Goal: Information Seeking & Learning: Learn about a topic

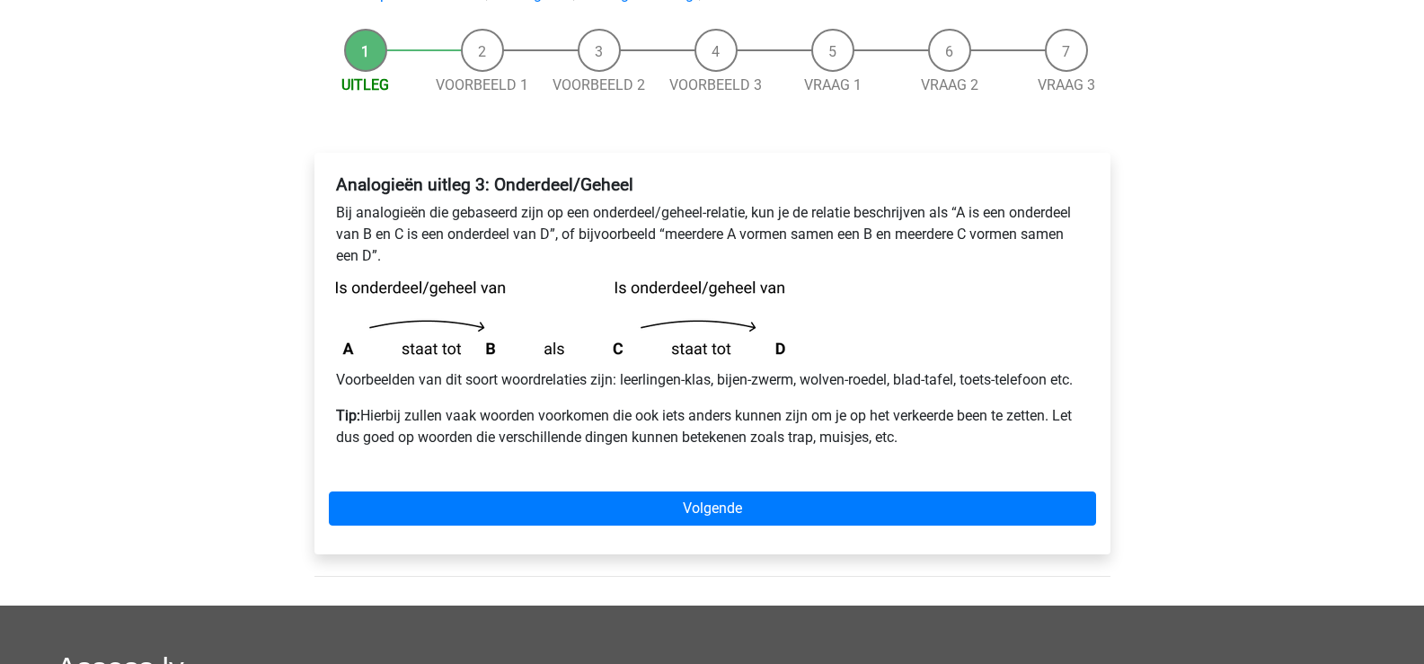
scroll to position [180, 0]
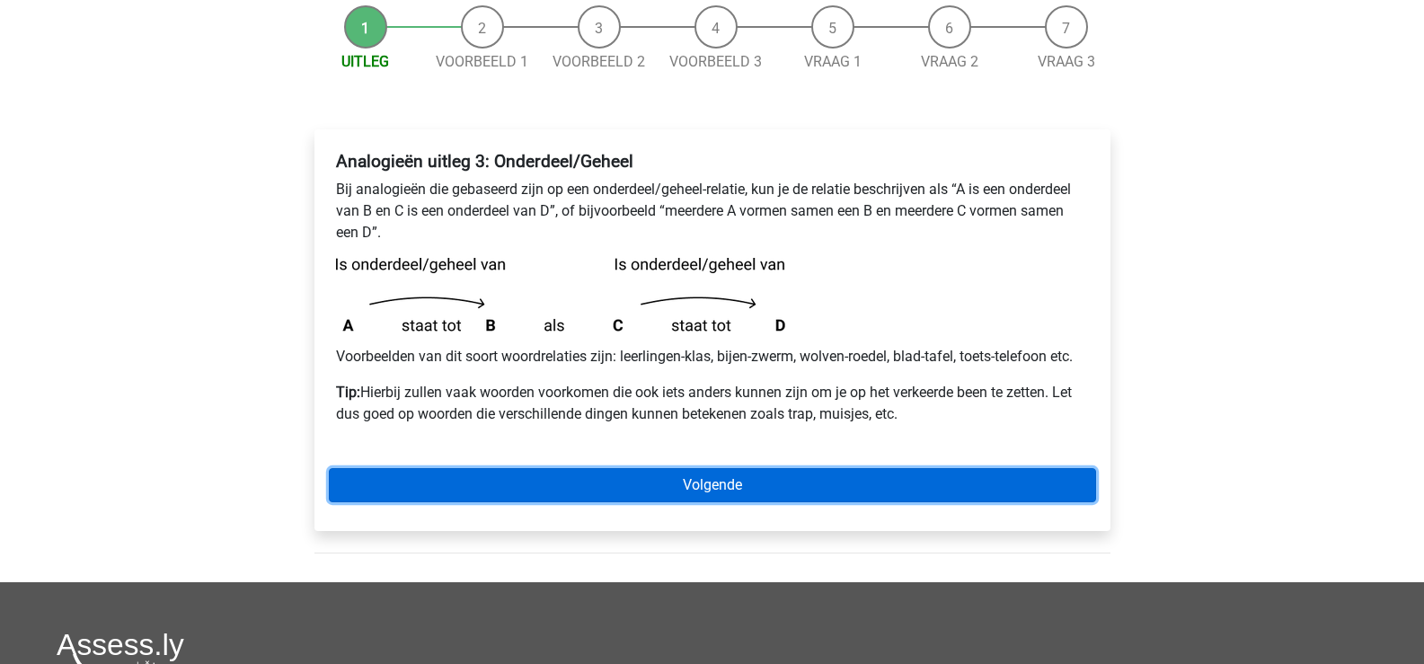
click at [750, 489] on link "Volgende" at bounding box center [712, 485] width 767 height 34
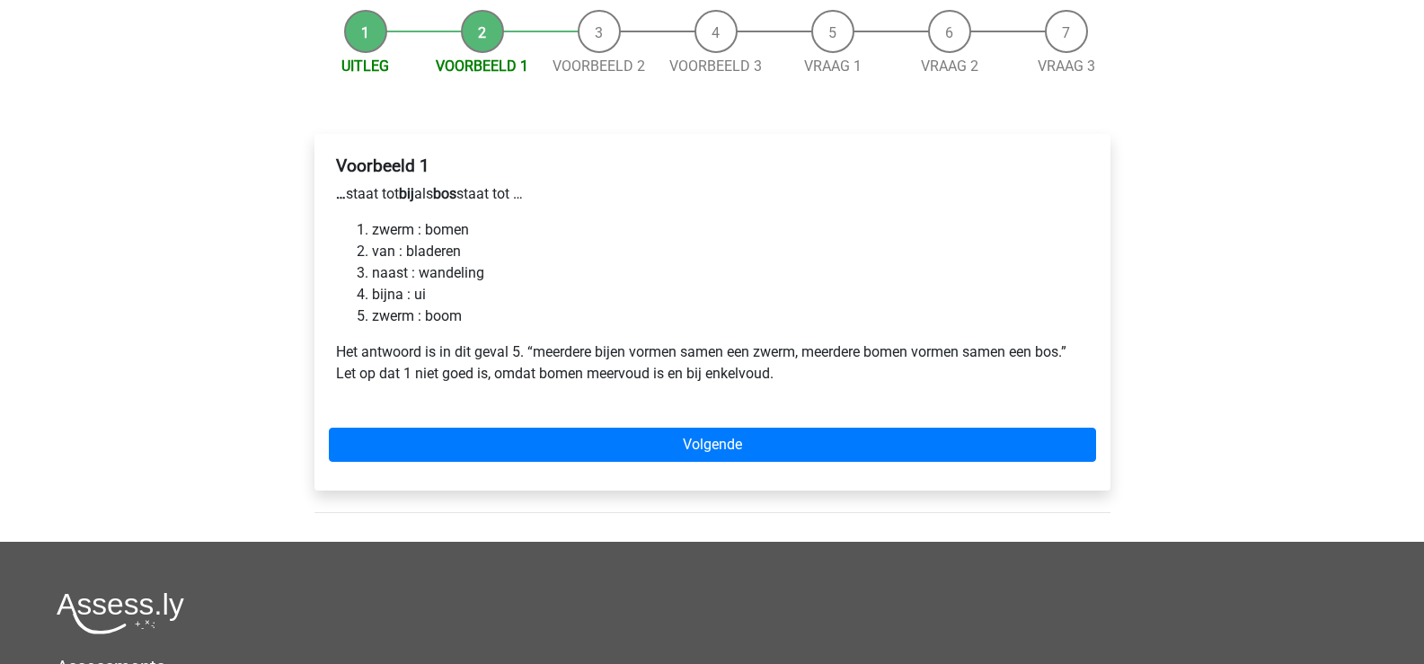
scroll to position [180, 0]
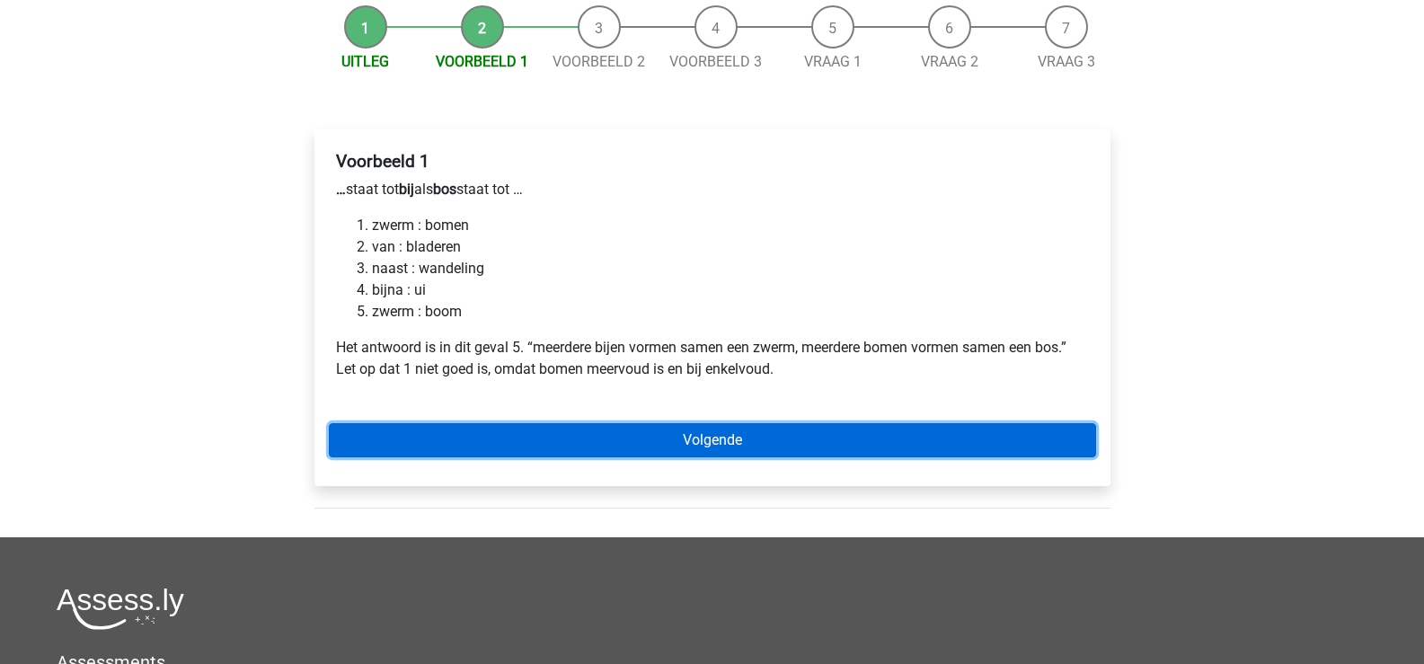
click at [644, 442] on link "Volgende" at bounding box center [712, 440] width 767 height 34
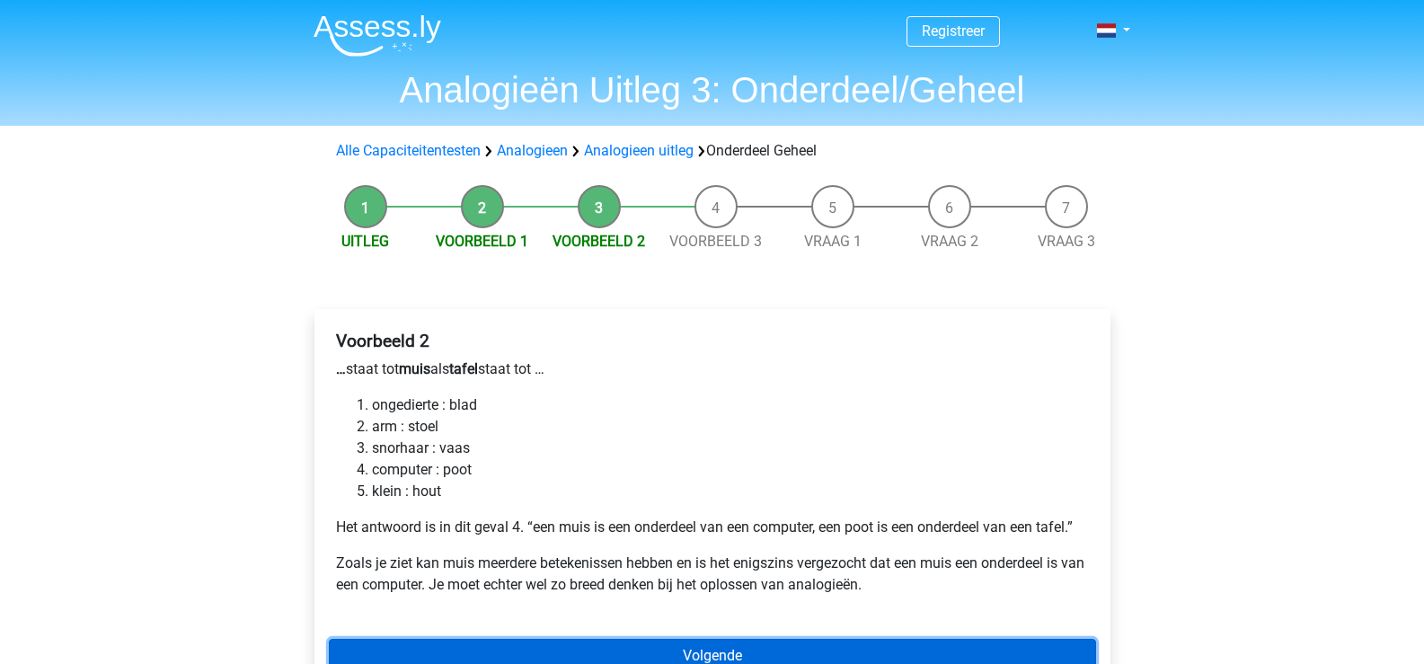
click at [663, 649] on link "Volgende" at bounding box center [712, 656] width 767 height 34
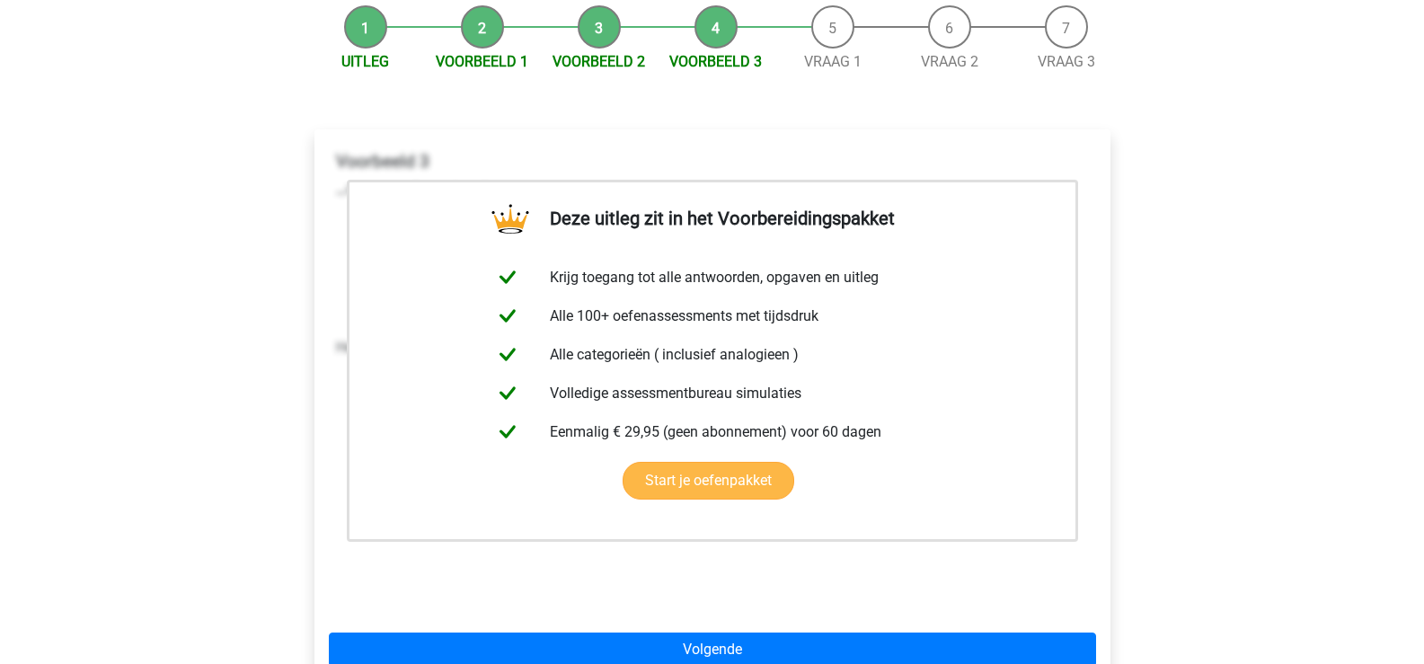
scroll to position [269, 0]
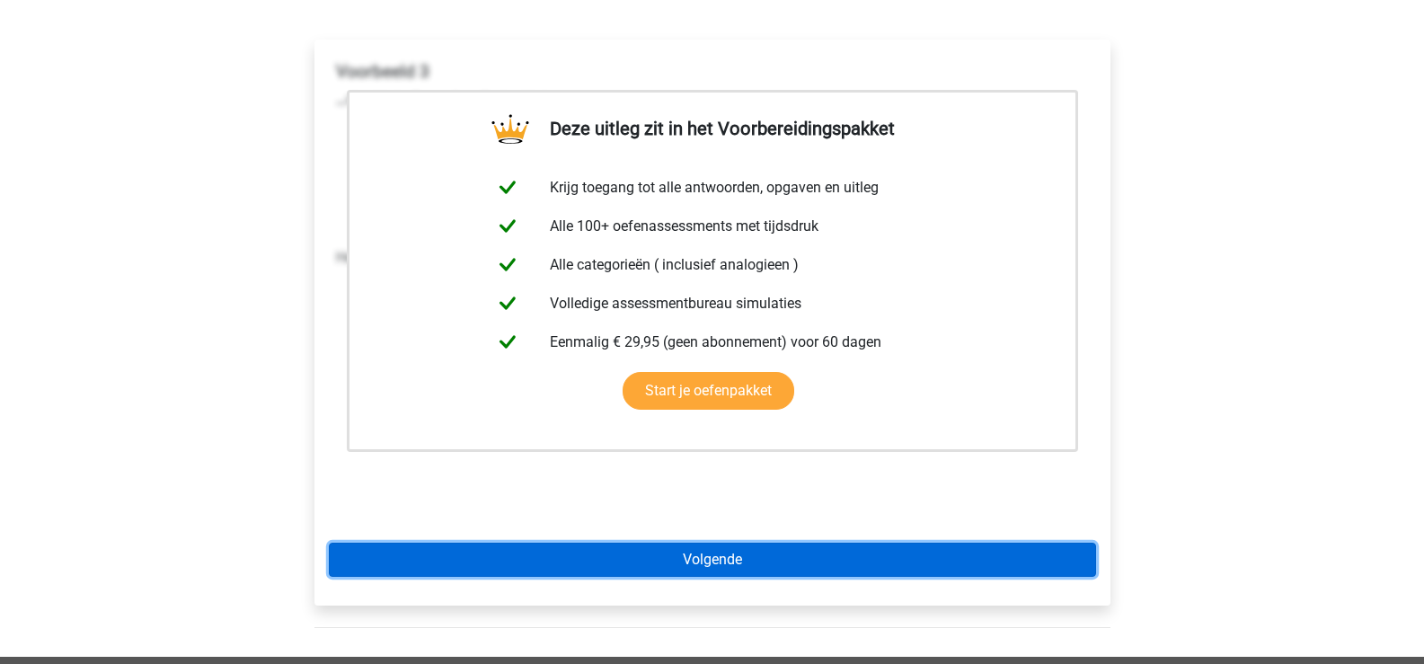
click at [675, 550] on link "Volgende" at bounding box center [712, 559] width 767 height 34
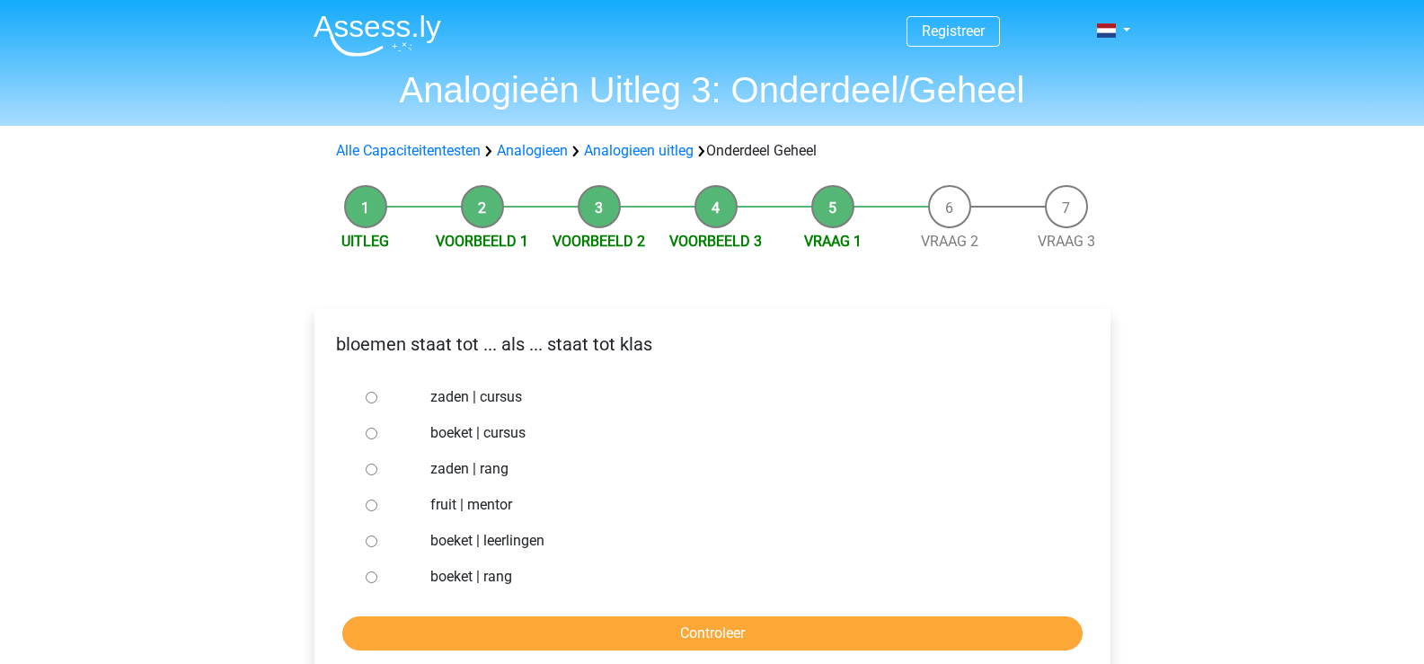
click at [375, 542] on input "boeket | leerlingen" at bounding box center [372, 541] width 12 height 12
radio input "true"
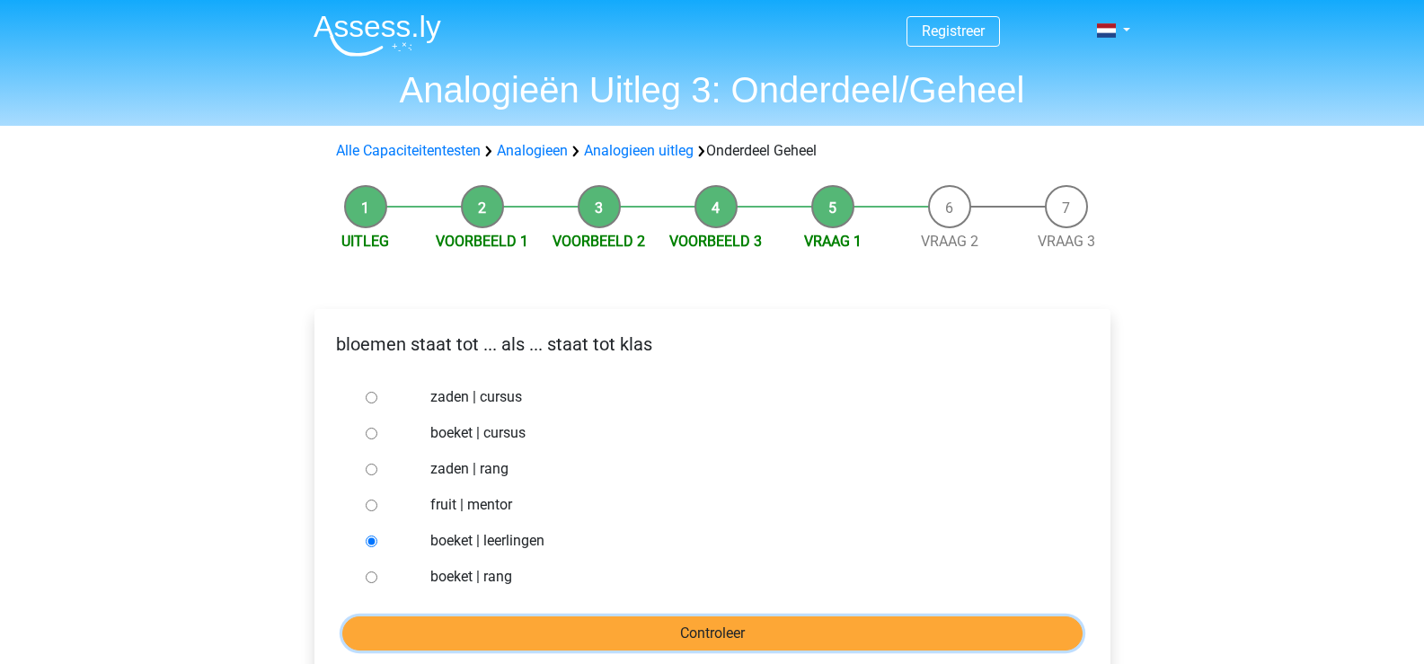
click at [700, 639] on input "Controleer" at bounding box center [712, 633] width 740 height 34
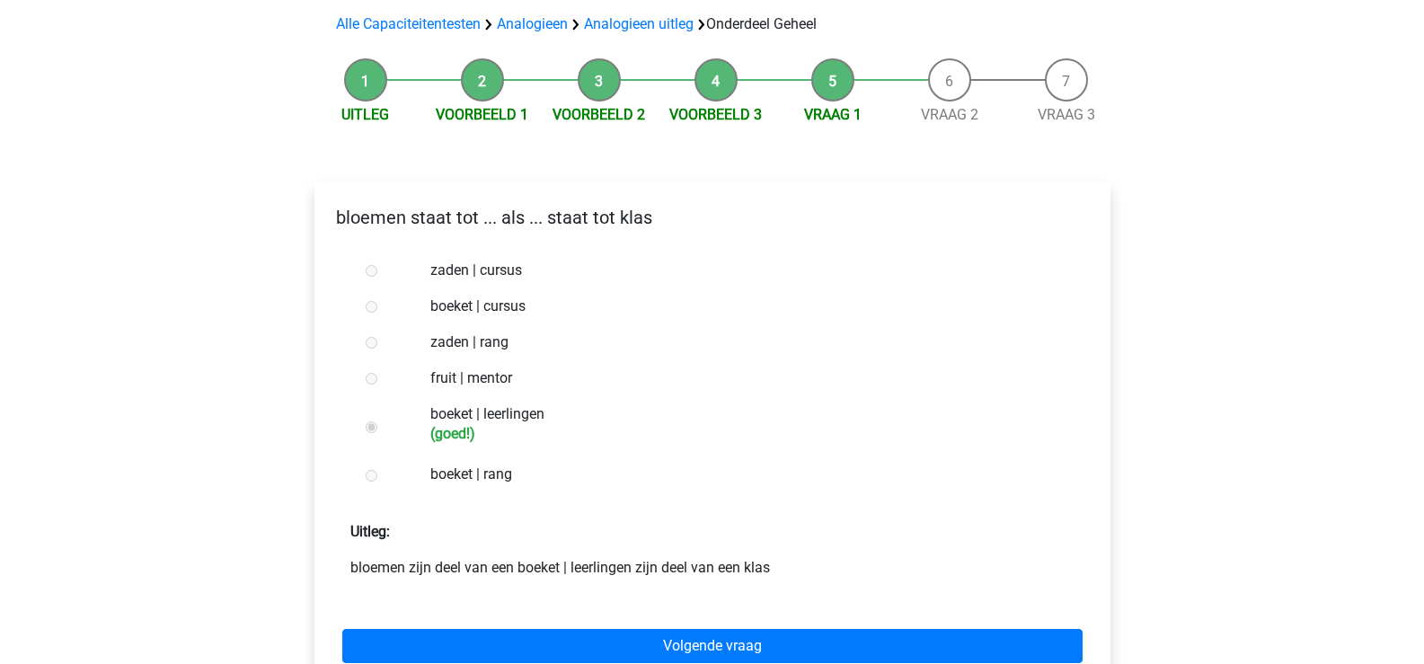
scroll to position [180, 0]
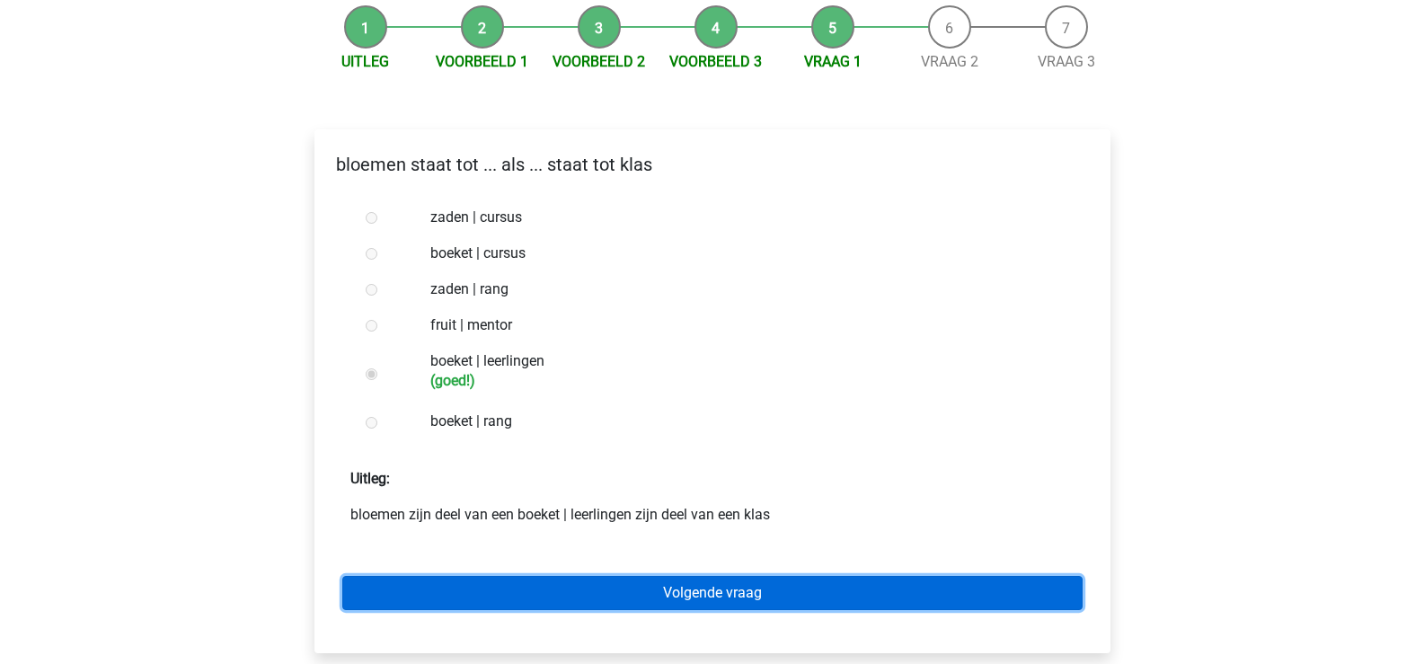
click at [750, 597] on link "Volgende vraag" at bounding box center [712, 593] width 740 height 34
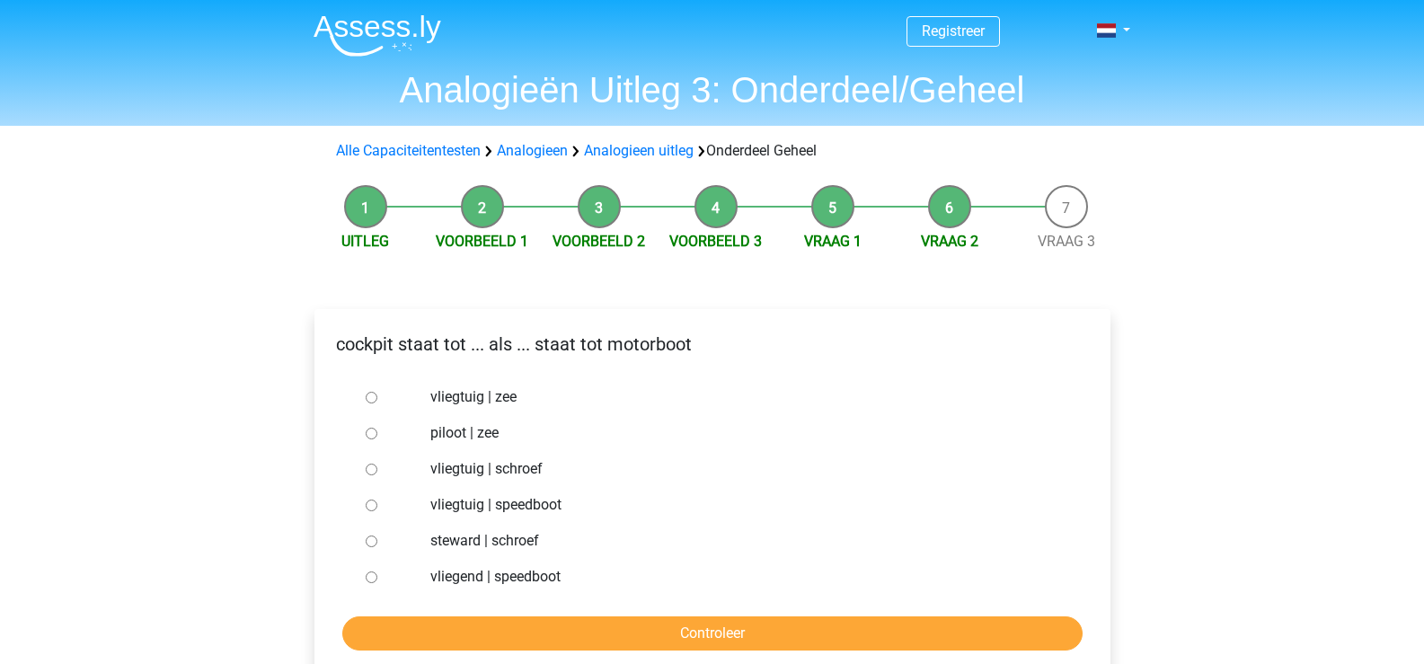
click at [368, 467] on input "vliegtuig | schroef" at bounding box center [372, 469] width 12 height 12
radio input "true"
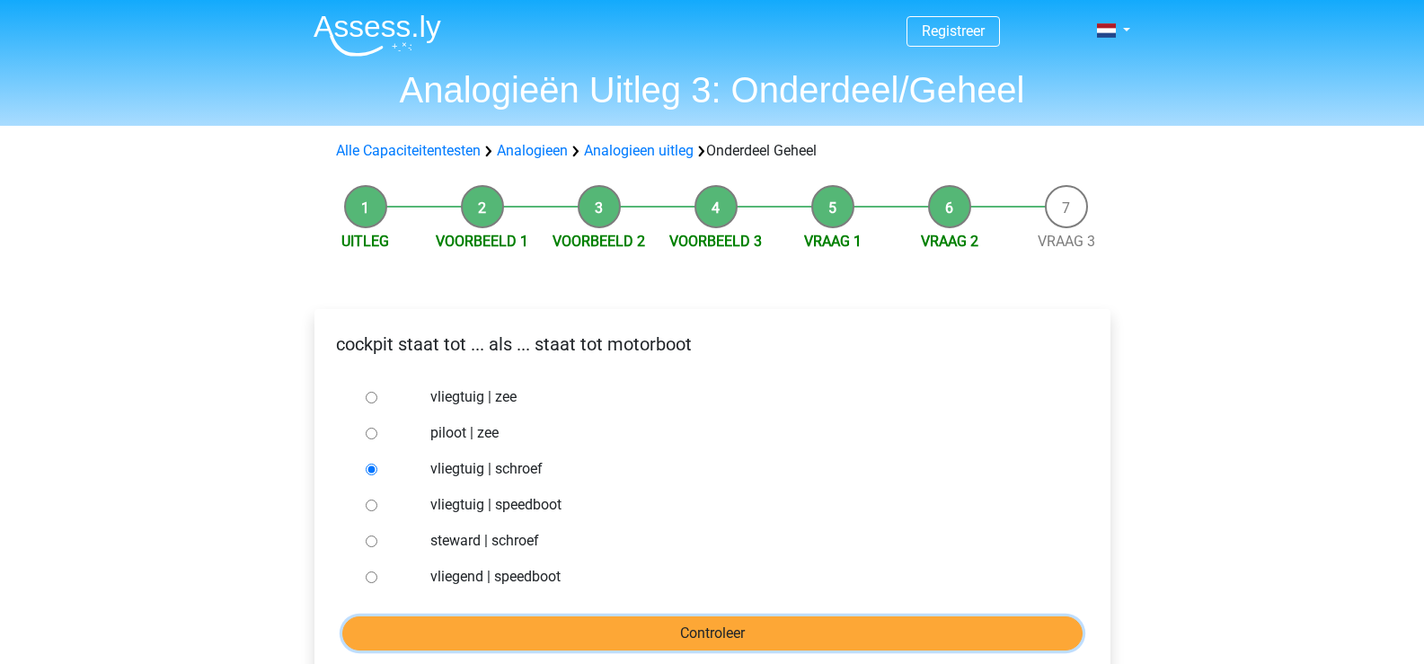
click at [545, 620] on input "Controleer" at bounding box center [712, 633] width 740 height 34
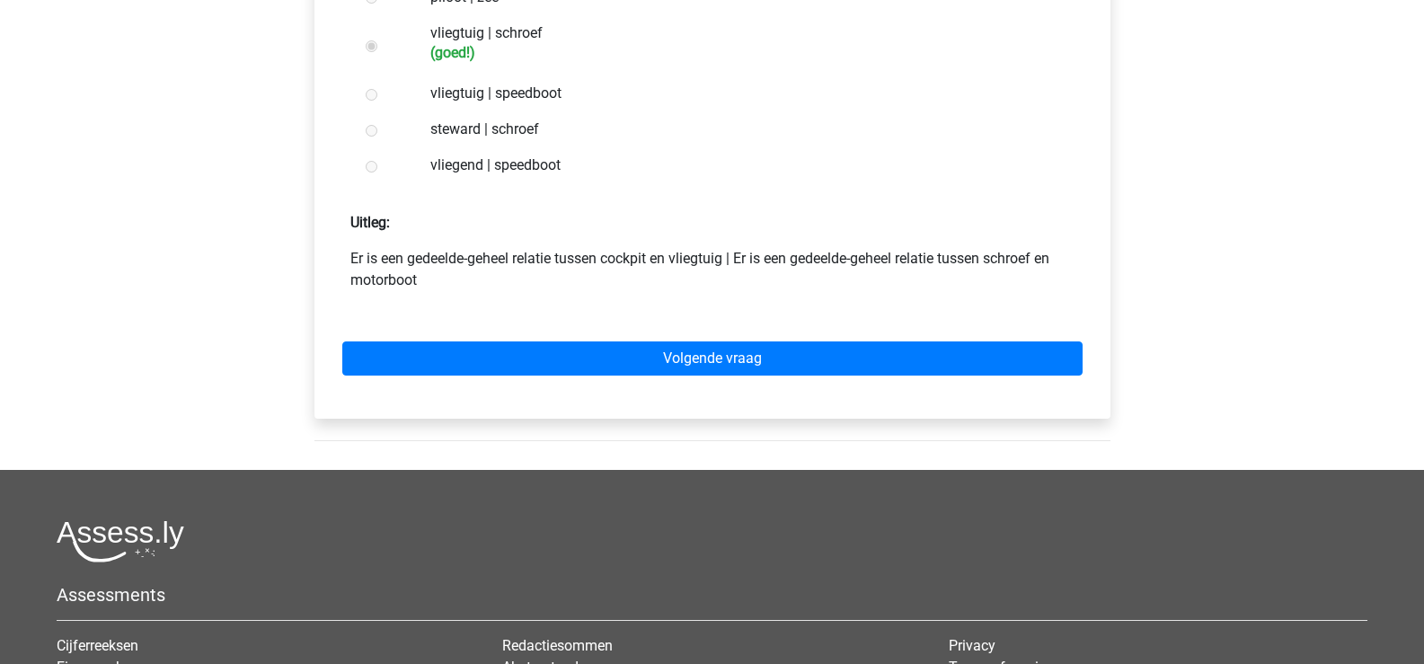
scroll to position [449, 0]
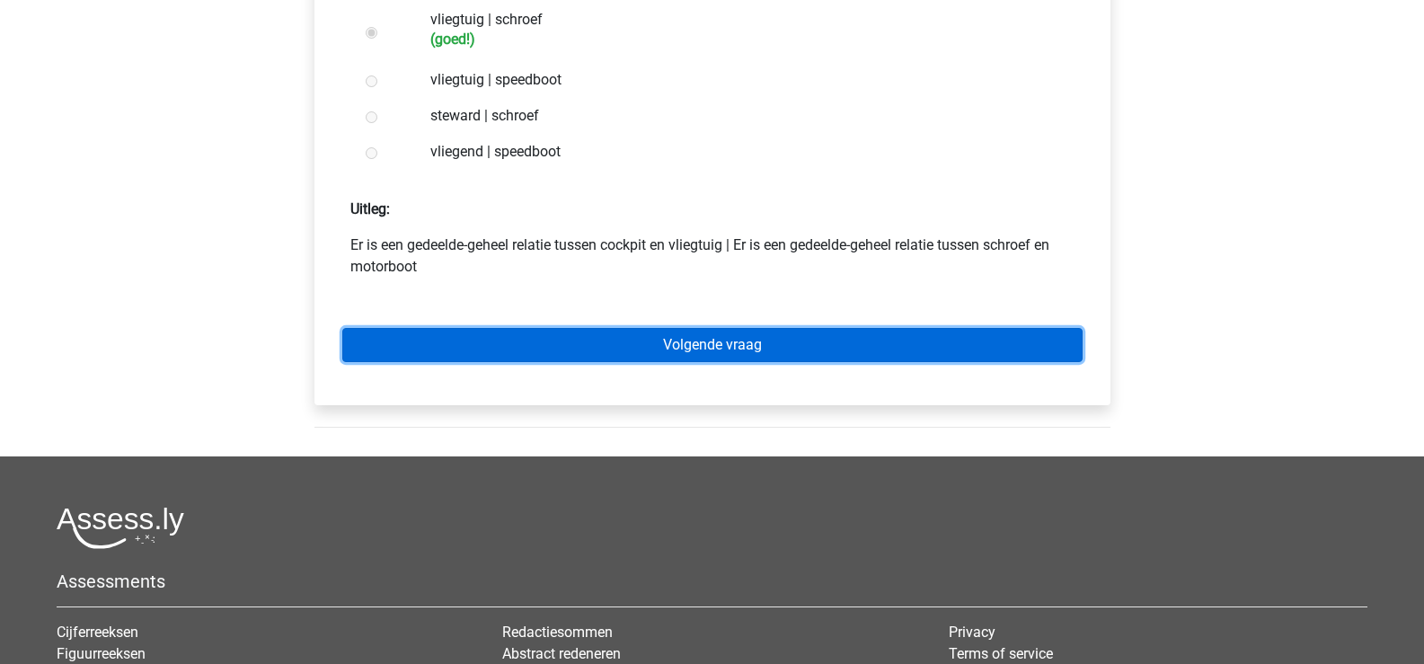
click at [647, 351] on link "Volgende vraag" at bounding box center [712, 345] width 740 height 34
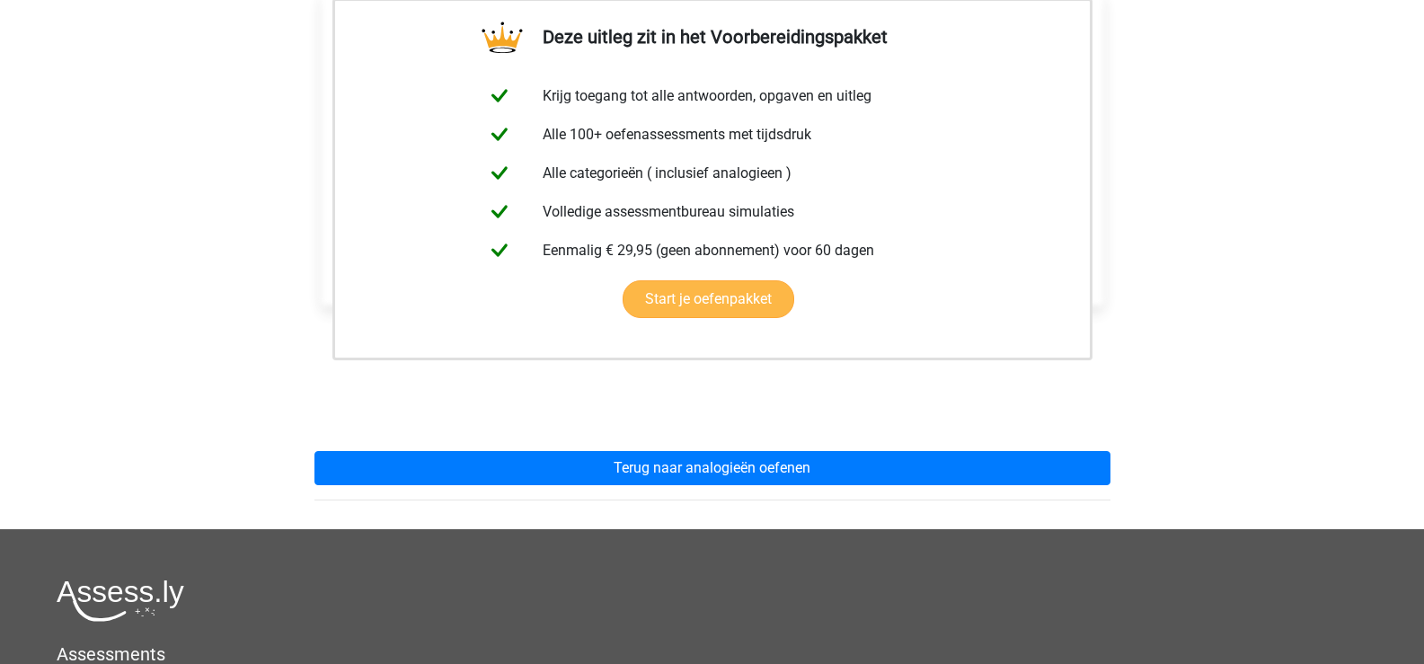
scroll to position [359, 0]
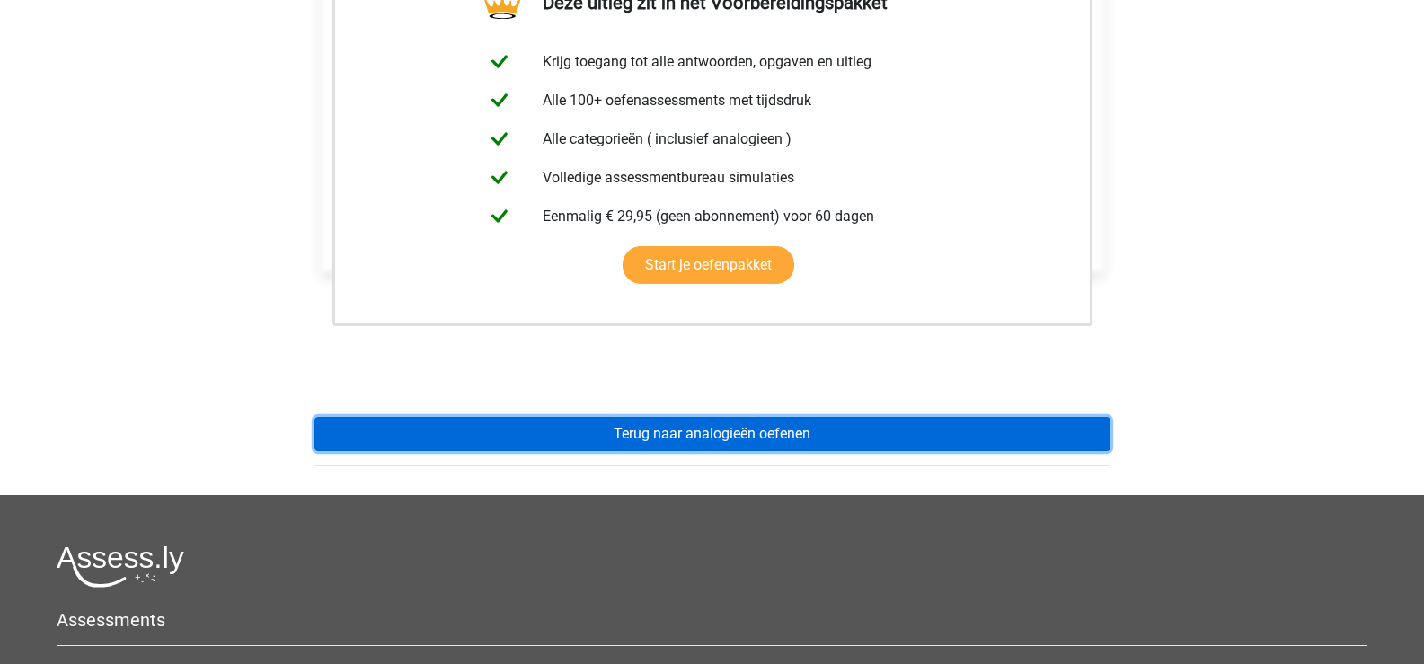
click at [731, 428] on link "Terug naar analogieën oefenen" at bounding box center [712, 434] width 796 height 34
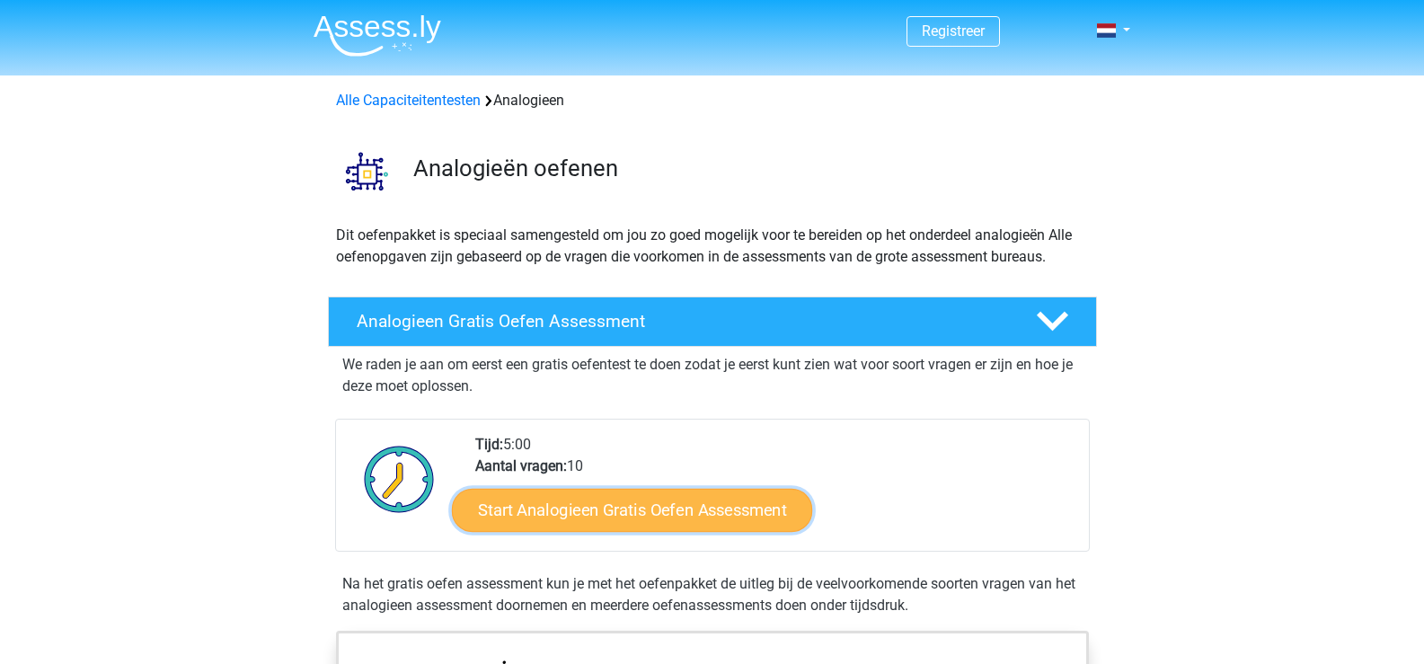
click at [604, 512] on link "Start Analogieen Gratis Oefen Assessment" at bounding box center [632, 509] width 360 height 43
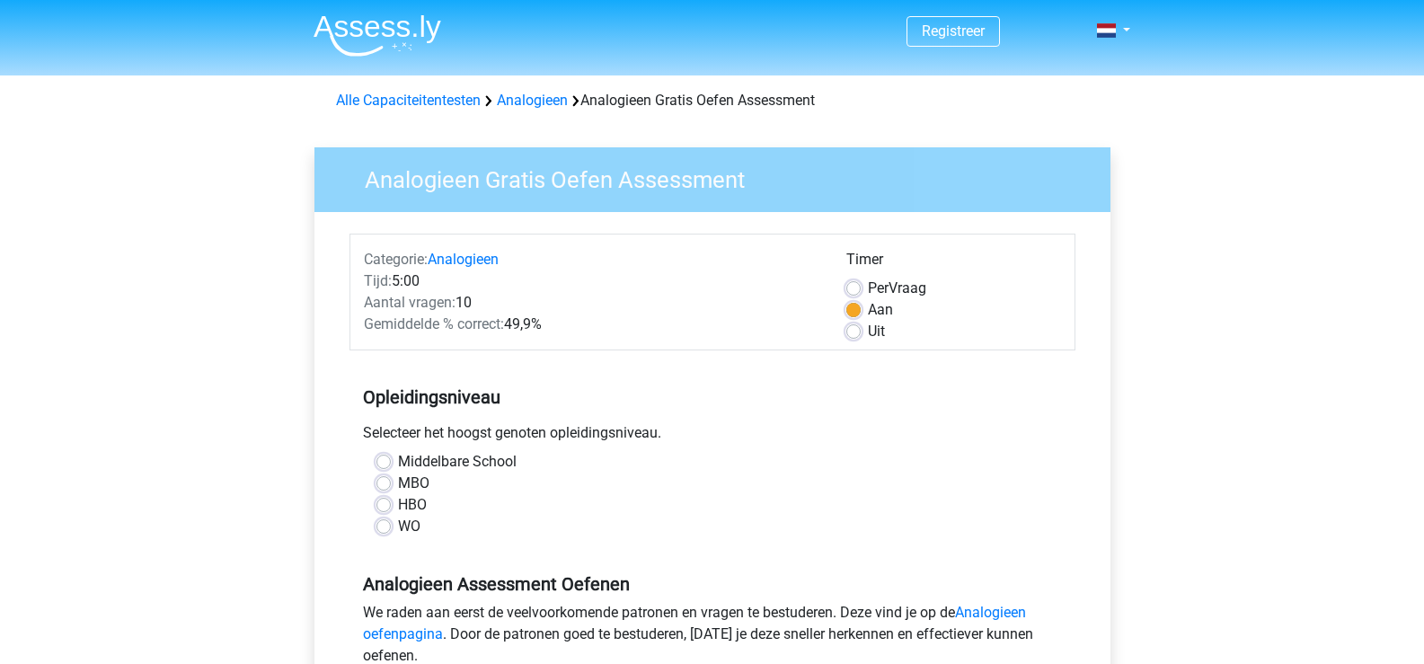
click at [398, 482] on label "MBO" at bounding box center [413, 483] width 31 height 22
click at [383, 482] on input "MBO" at bounding box center [383, 481] width 14 height 18
radio input "true"
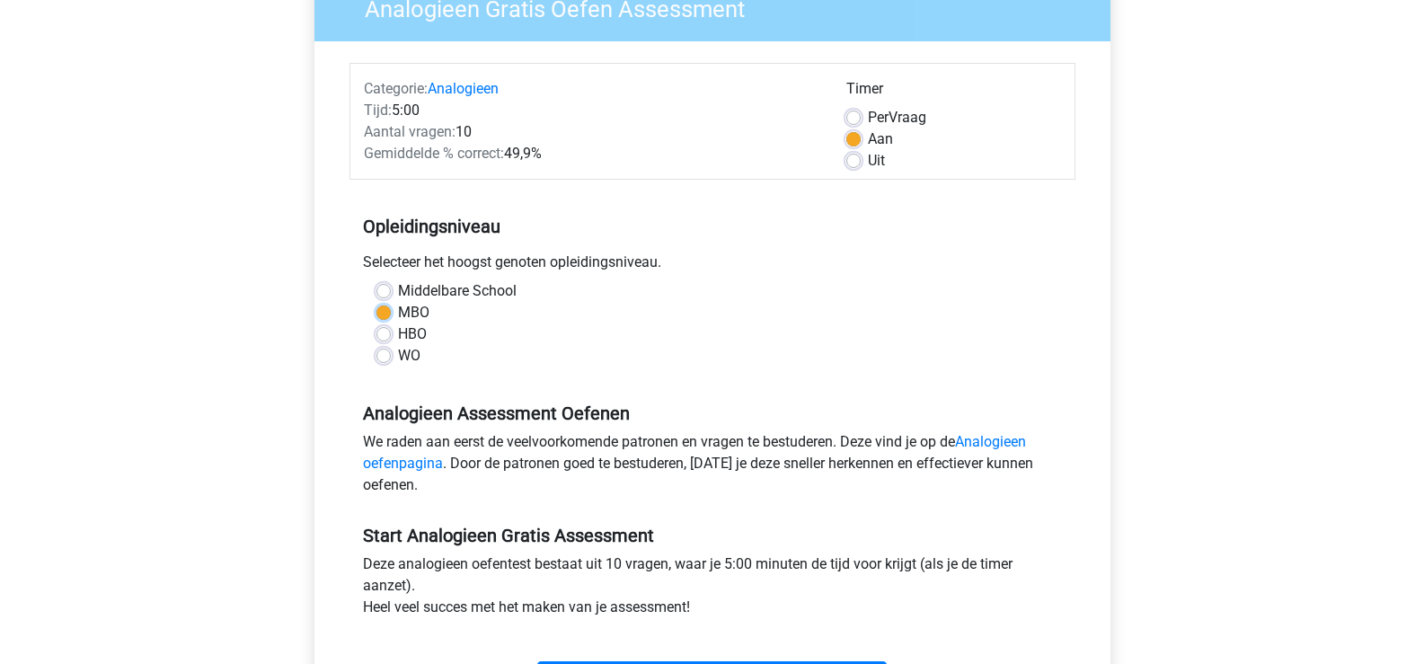
scroll to position [269, 0]
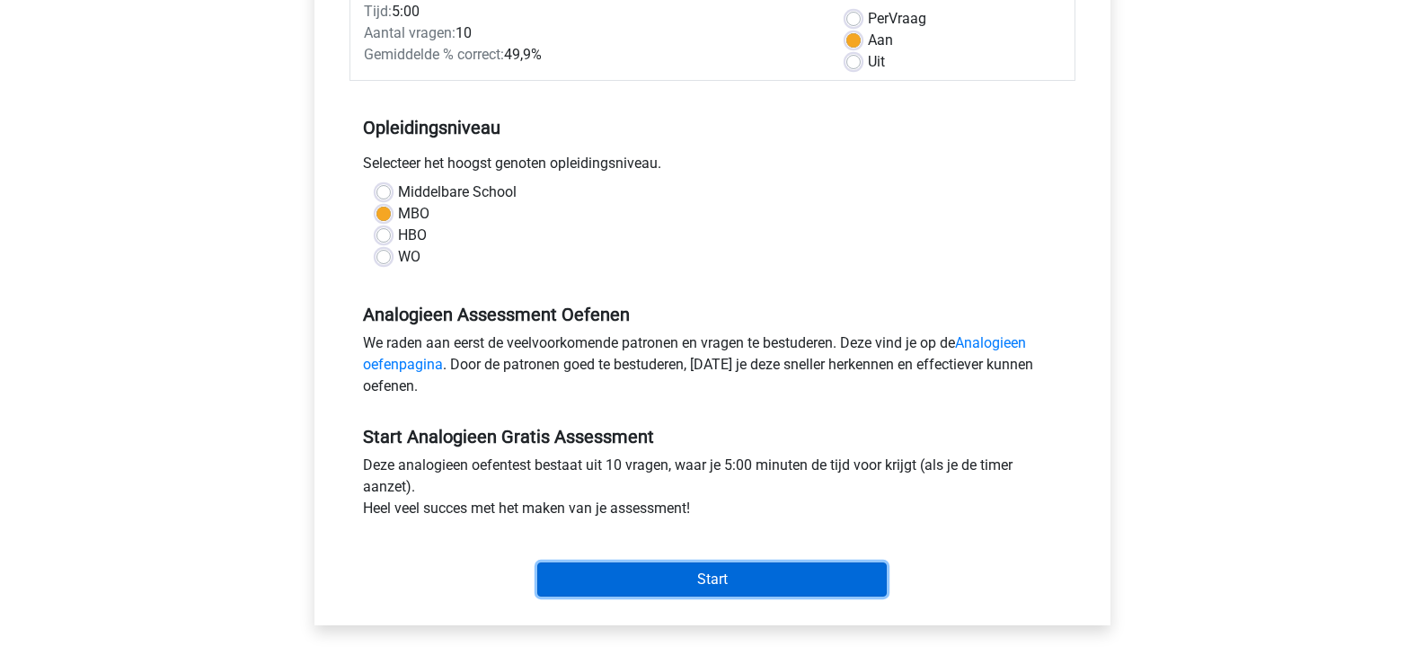
click at [721, 582] on input "Start" at bounding box center [711, 579] width 349 height 34
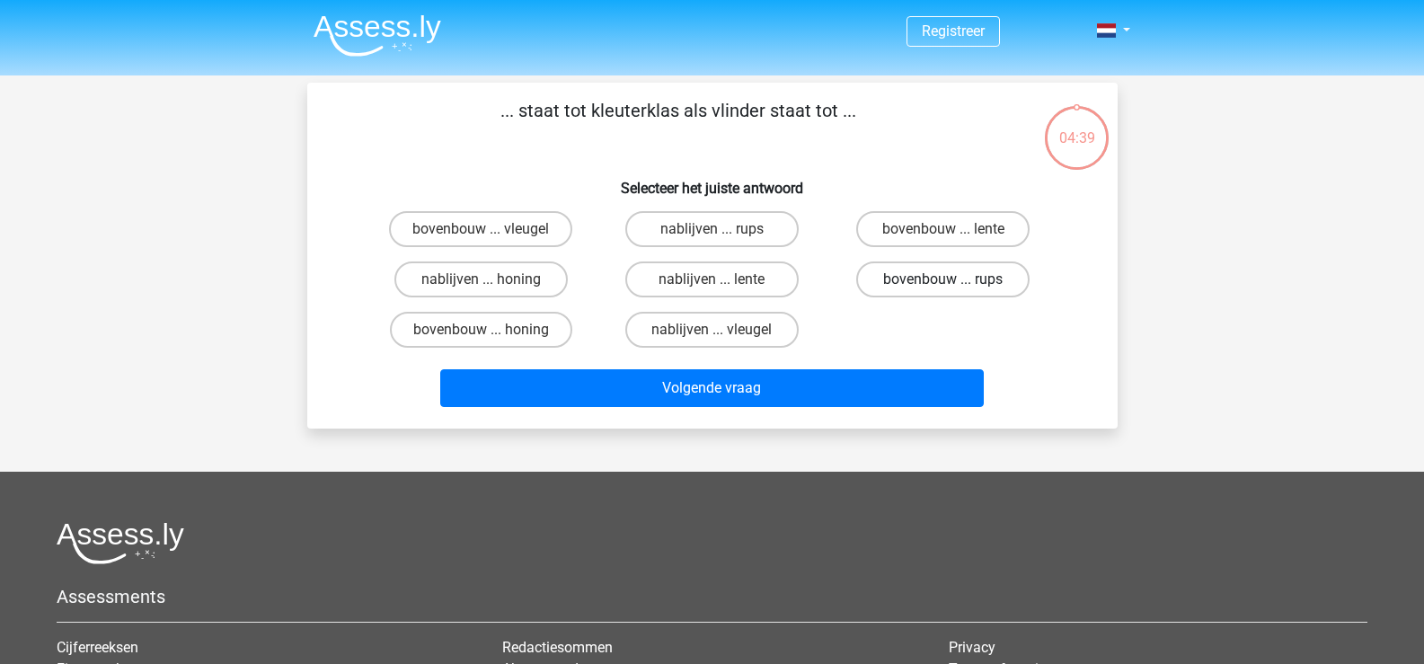
click at [925, 270] on label "bovenbouw ... rups" at bounding box center [942, 279] width 173 height 36
click at [943, 279] on input "bovenbouw ... rups" at bounding box center [949, 285] width 12 height 12
radio input "true"
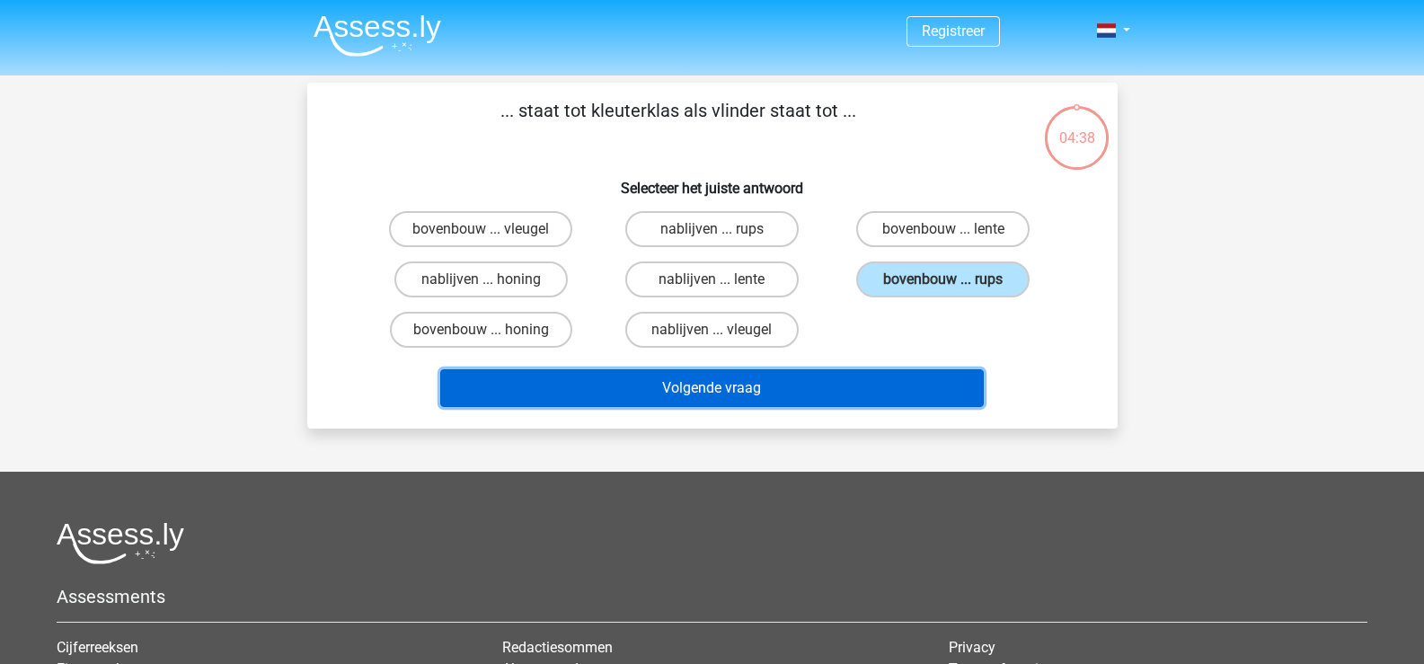
click at [757, 388] on button "Volgende vraag" at bounding box center [711, 388] width 543 height 38
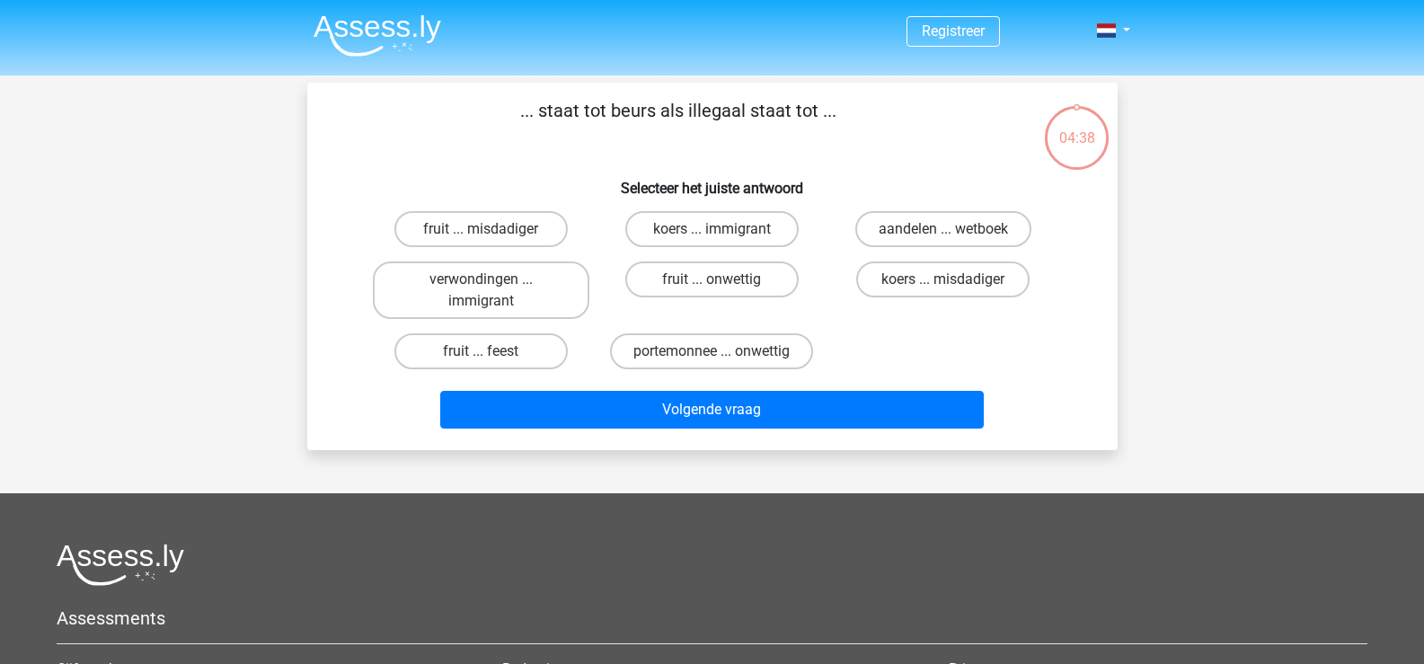
scroll to position [83, 0]
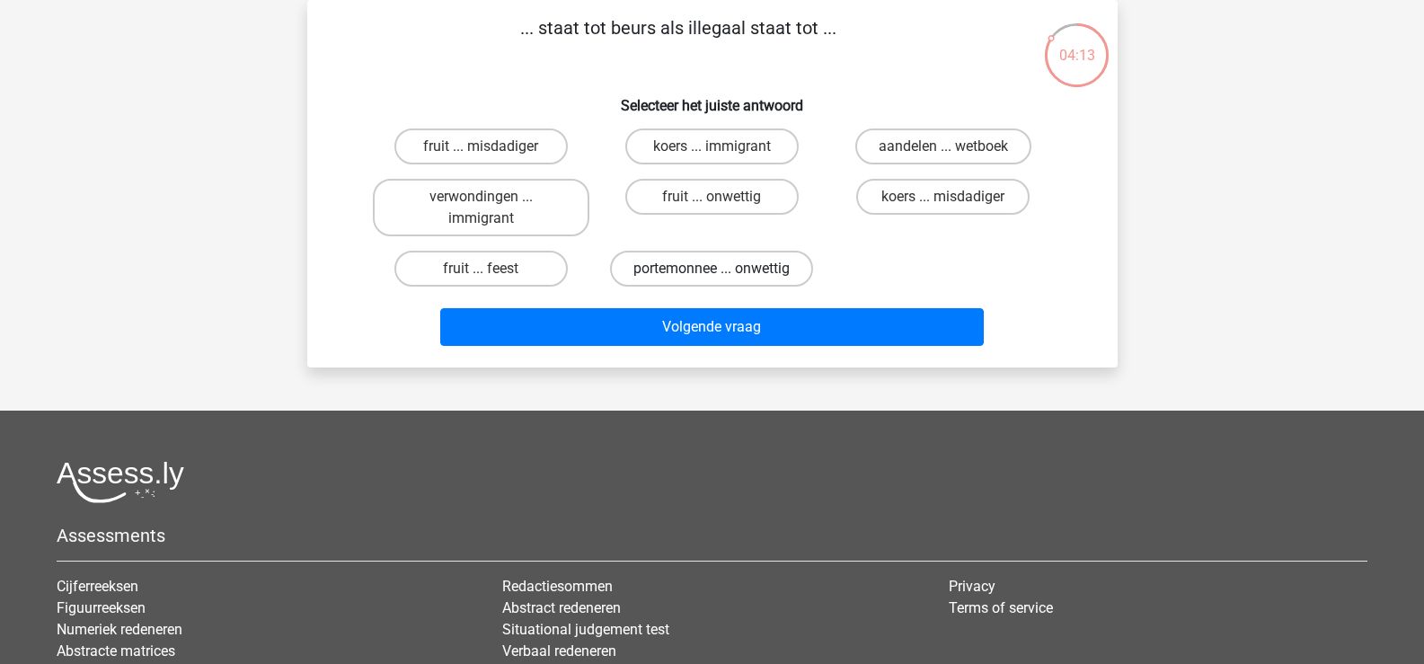
click at [672, 269] on label "portemonnee ... onwettig" at bounding box center [711, 269] width 203 height 36
click at [711, 269] on input "portemonnee ... onwettig" at bounding box center [717, 275] width 12 height 12
radio input "true"
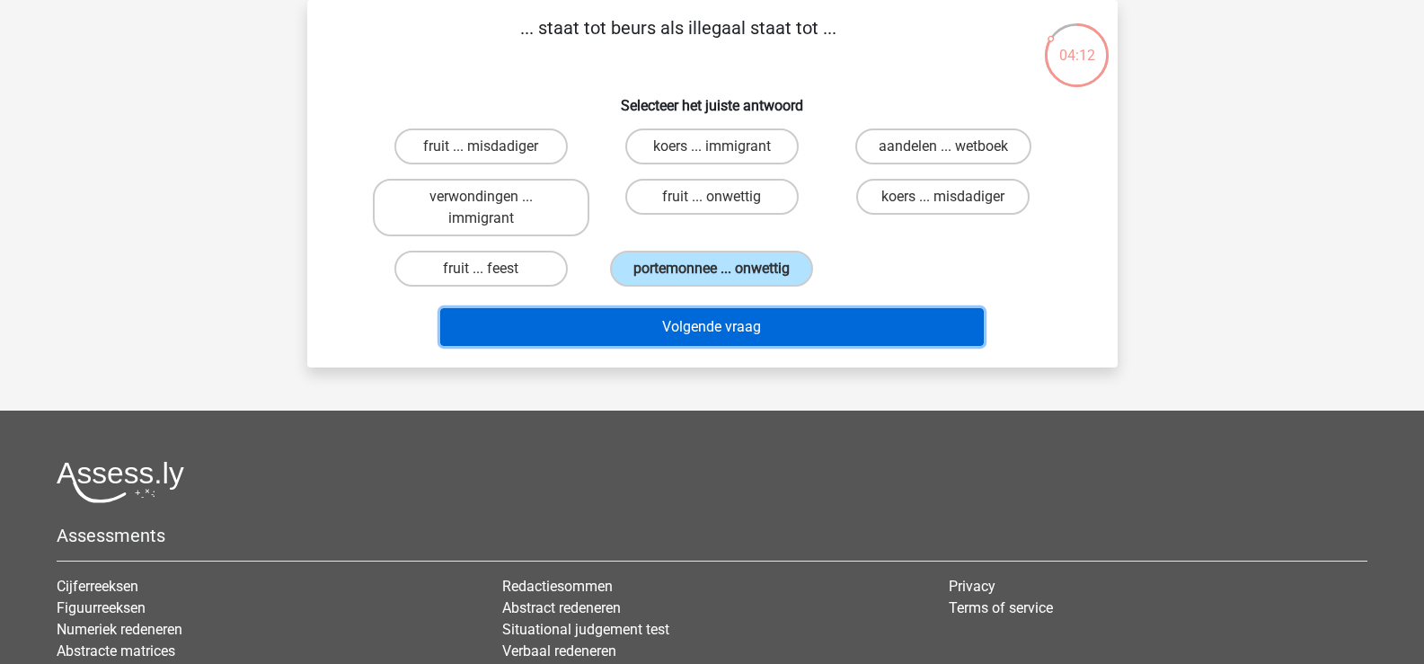
click at [691, 319] on button "Volgende vraag" at bounding box center [711, 327] width 543 height 38
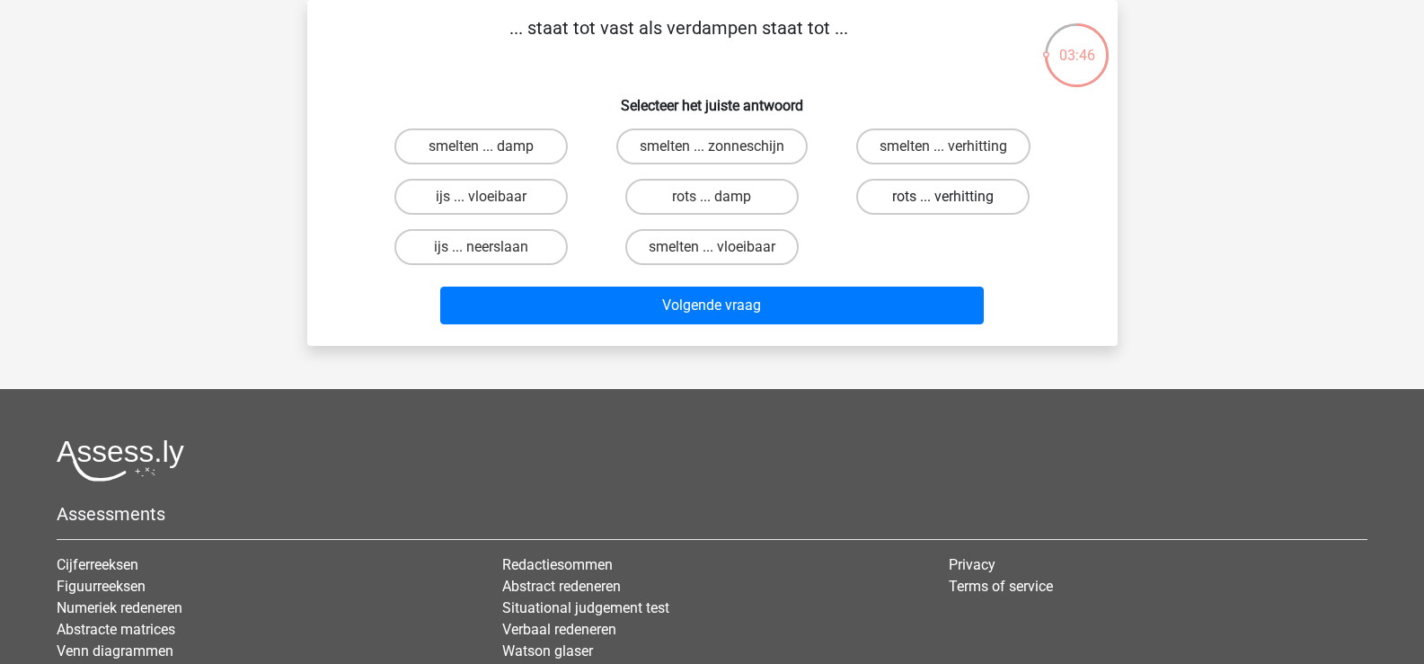
click at [937, 199] on label "rots ... verhitting" at bounding box center [942, 197] width 173 height 36
click at [943, 199] on input "rots ... verhitting" at bounding box center [949, 203] width 12 height 12
radio input "true"
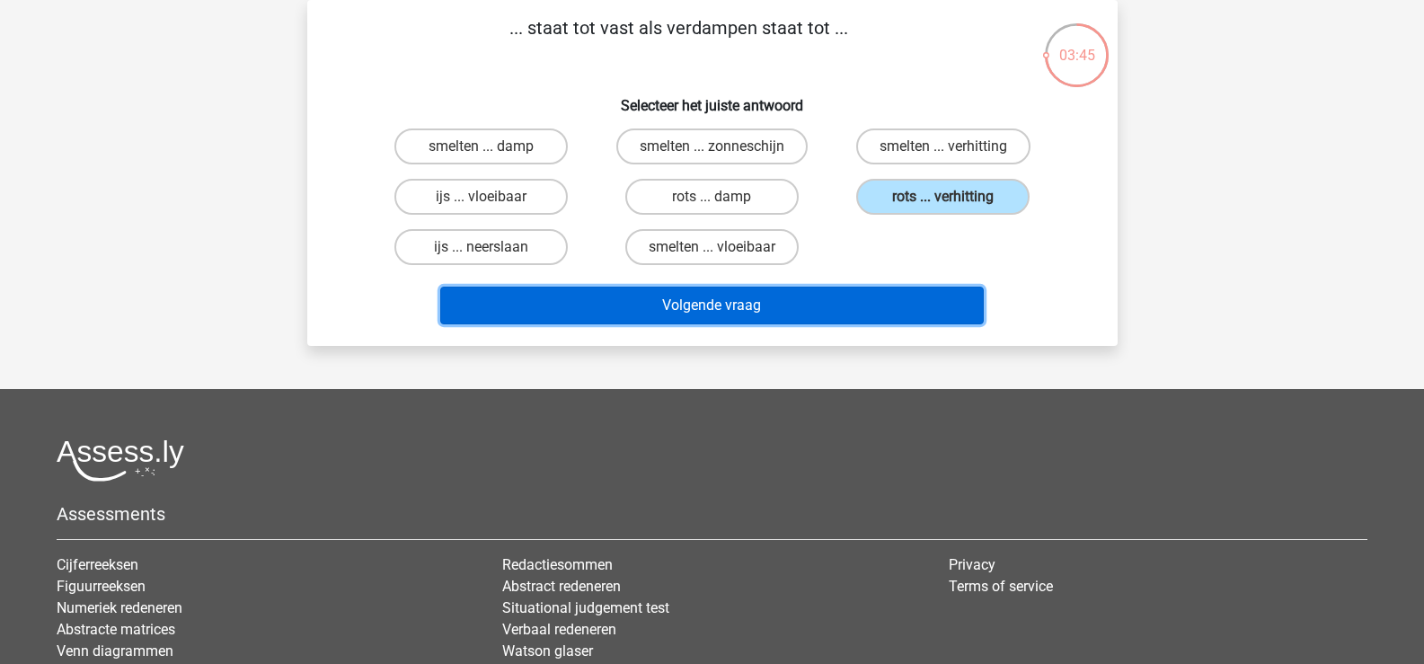
click at [801, 318] on button "Volgende vraag" at bounding box center [711, 306] width 543 height 38
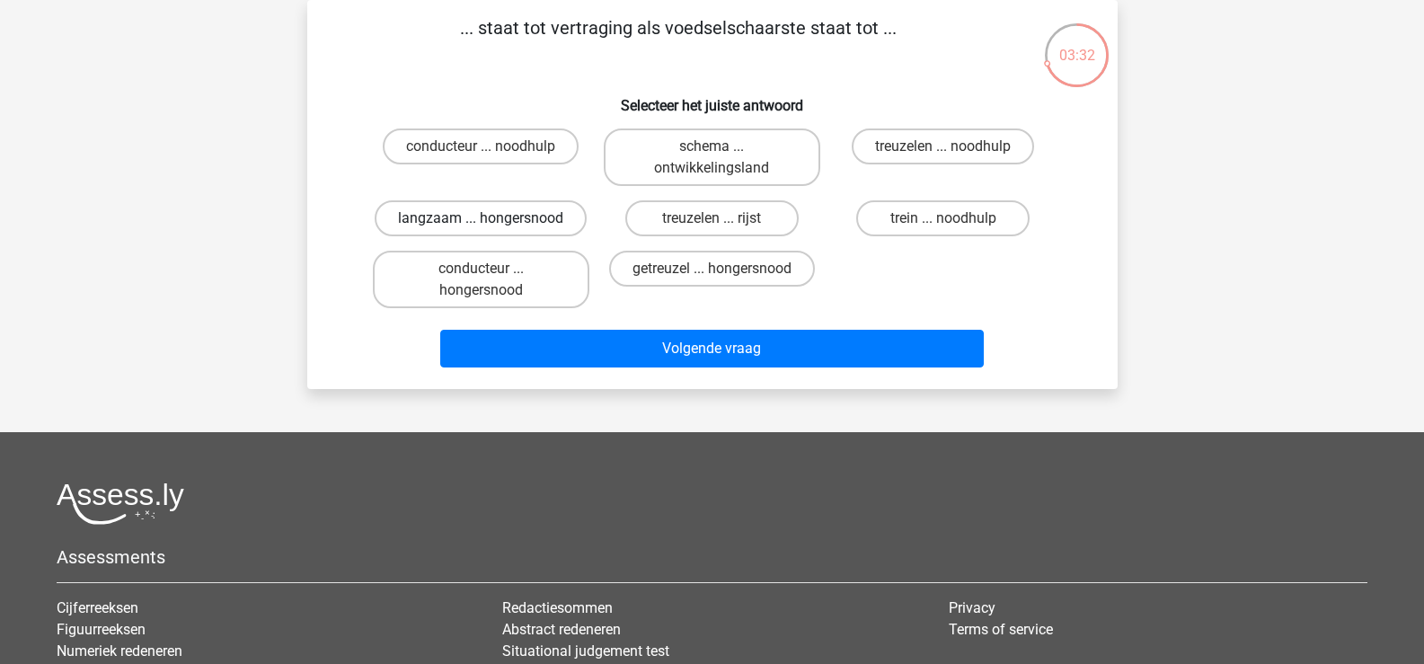
click at [509, 216] on label "langzaam ... hongersnood" at bounding box center [481, 218] width 212 height 36
click at [492, 218] on input "langzaam ... hongersnood" at bounding box center [487, 224] width 12 height 12
radio input "true"
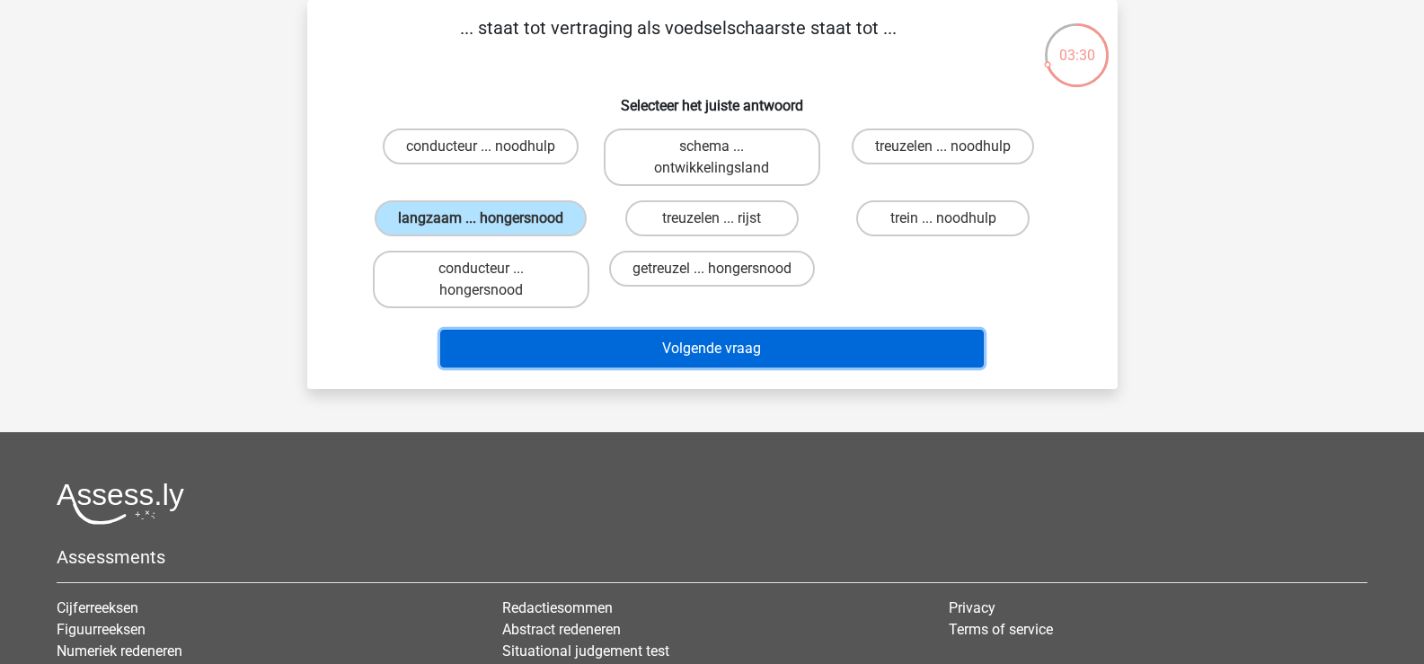
click at [681, 341] on button "Volgende vraag" at bounding box center [711, 349] width 543 height 38
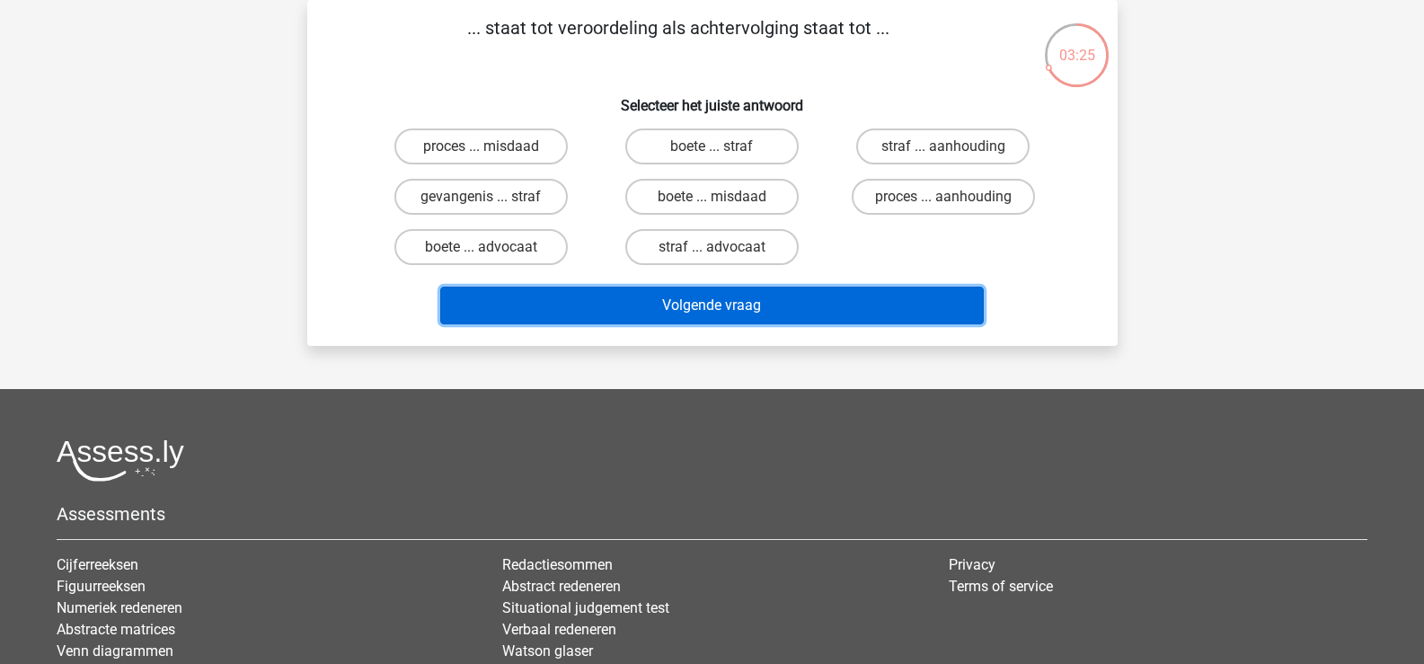
click at [679, 293] on button "Volgende vraag" at bounding box center [711, 306] width 543 height 38
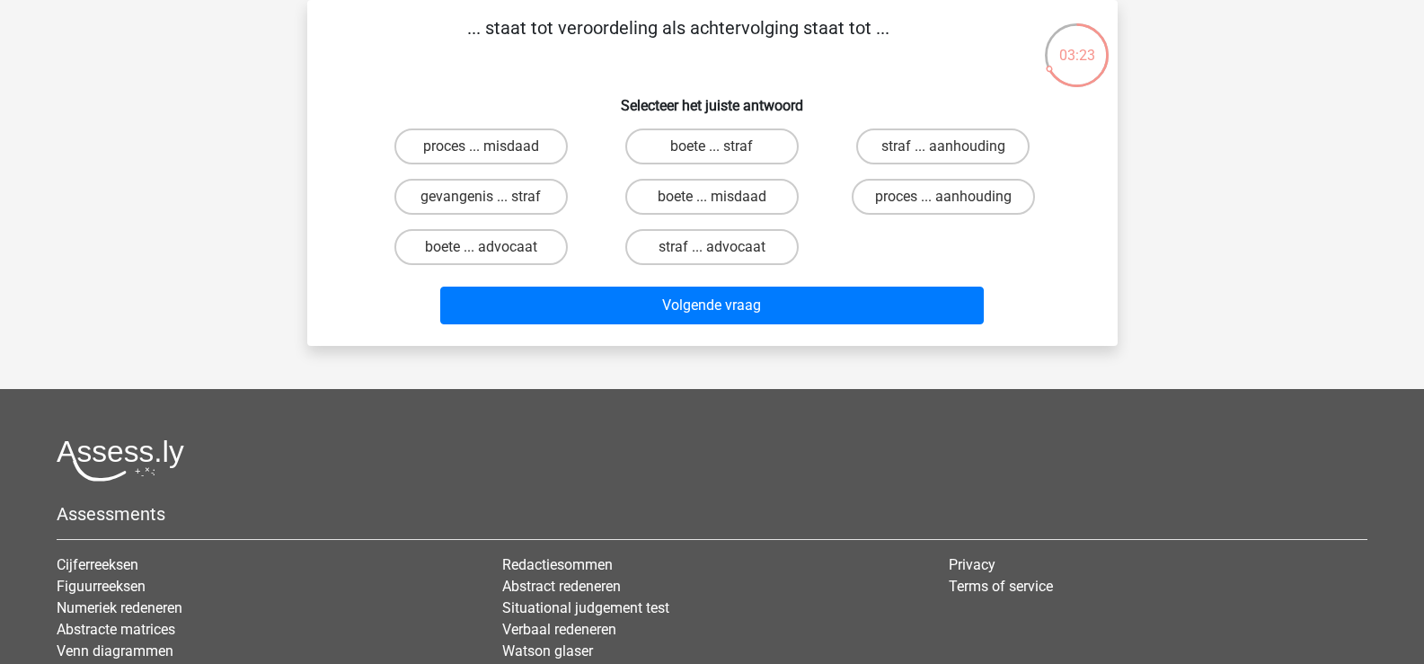
click at [410, 18] on p "... staat tot veroordeling als achtervolging staat tot ..." at bounding box center [678, 41] width 685 height 54
click at [948, 146] on input "straf ... aanhouding" at bounding box center [949, 152] width 12 height 12
radio input "true"
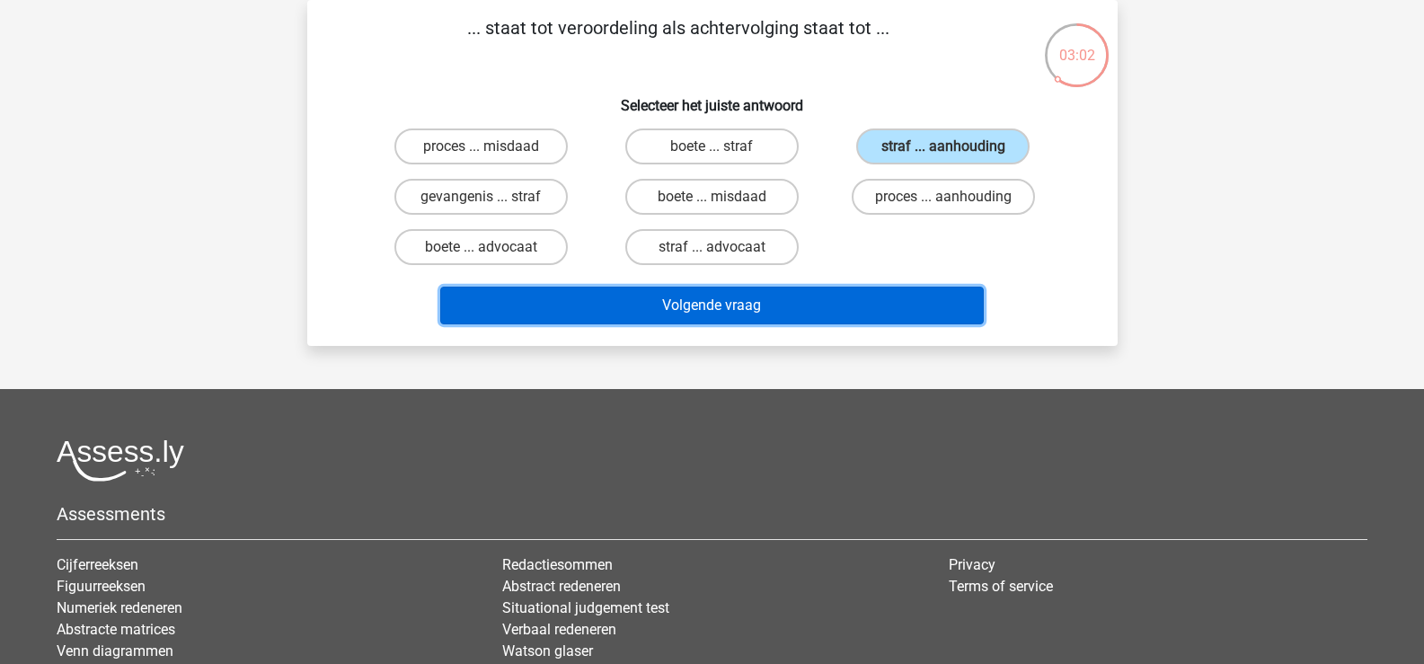
click at [808, 313] on button "Volgende vraag" at bounding box center [711, 306] width 543 height 38
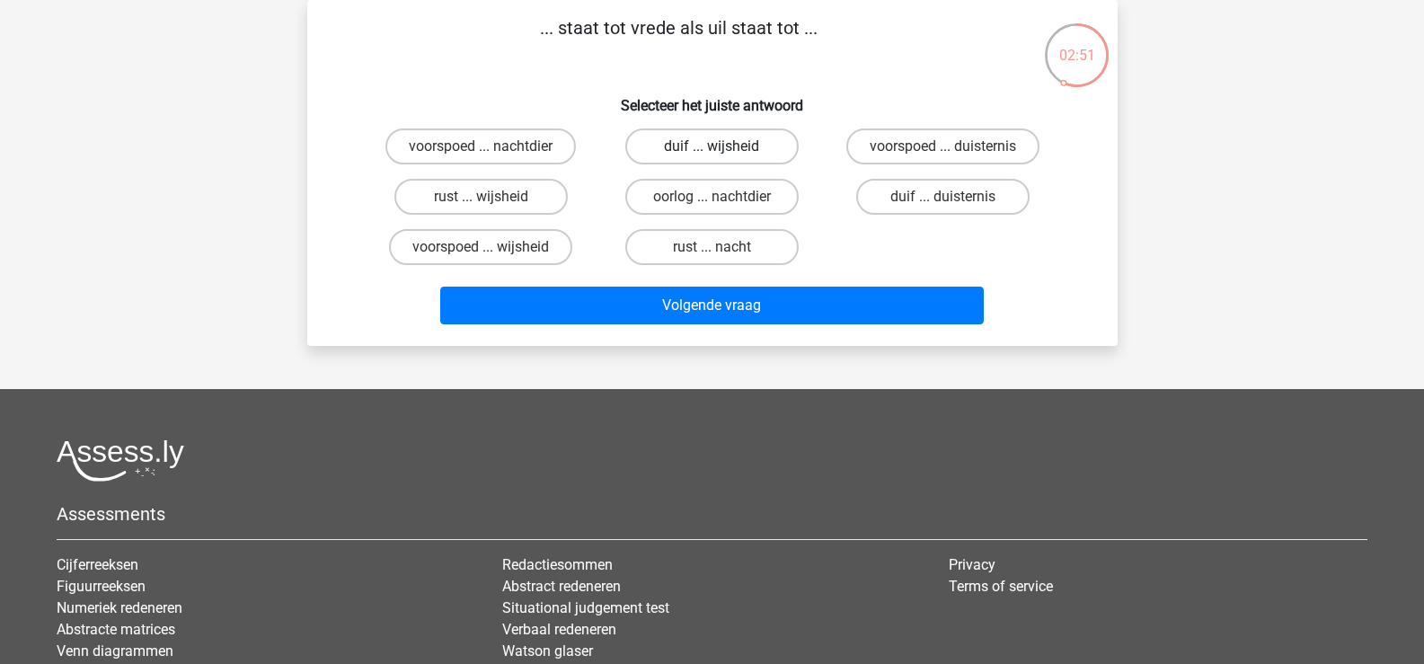
click at [692, 145] on label "duif ... wijsheid" at bounding box center [711, 146] width 173 height 36
click at [711, 146] on input "duif ... wijsheid" at bounding box center [717, 152] width 12 height 12
radio input "true"
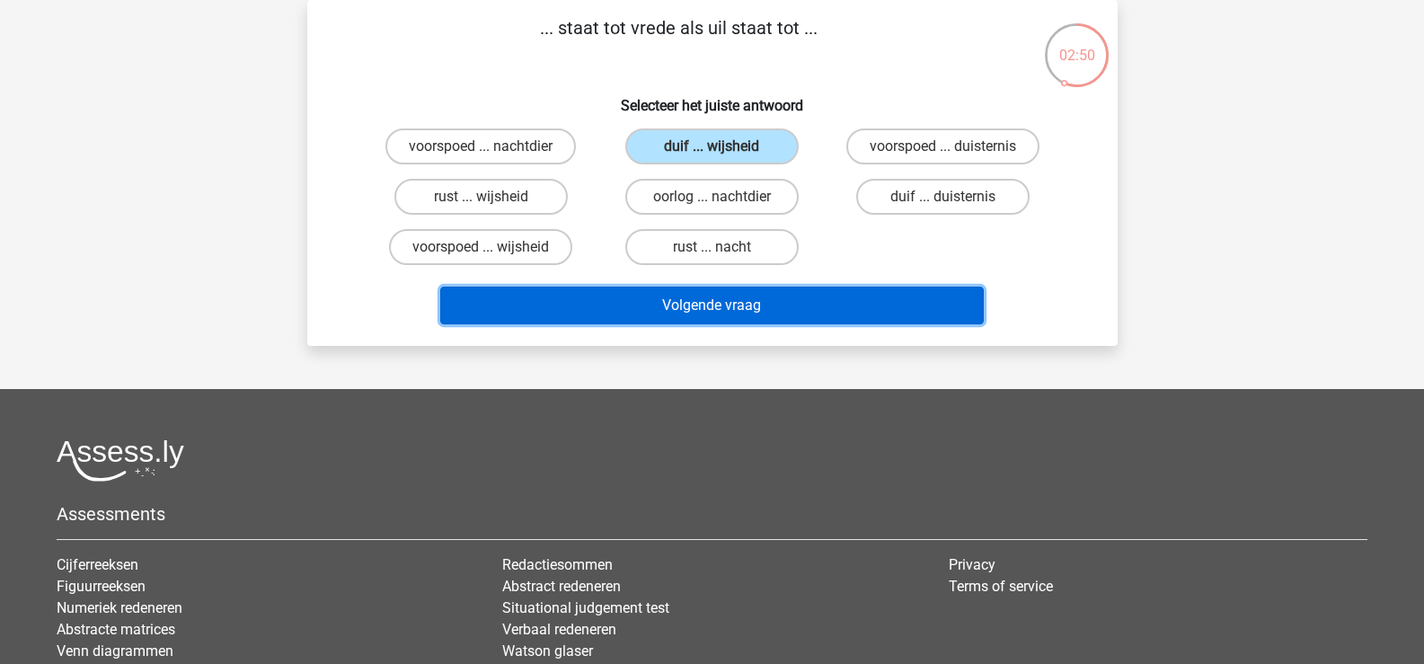
click at [690, 313] on button "Volgende vraag" at bounding box center [711, 306] width 543 height 38
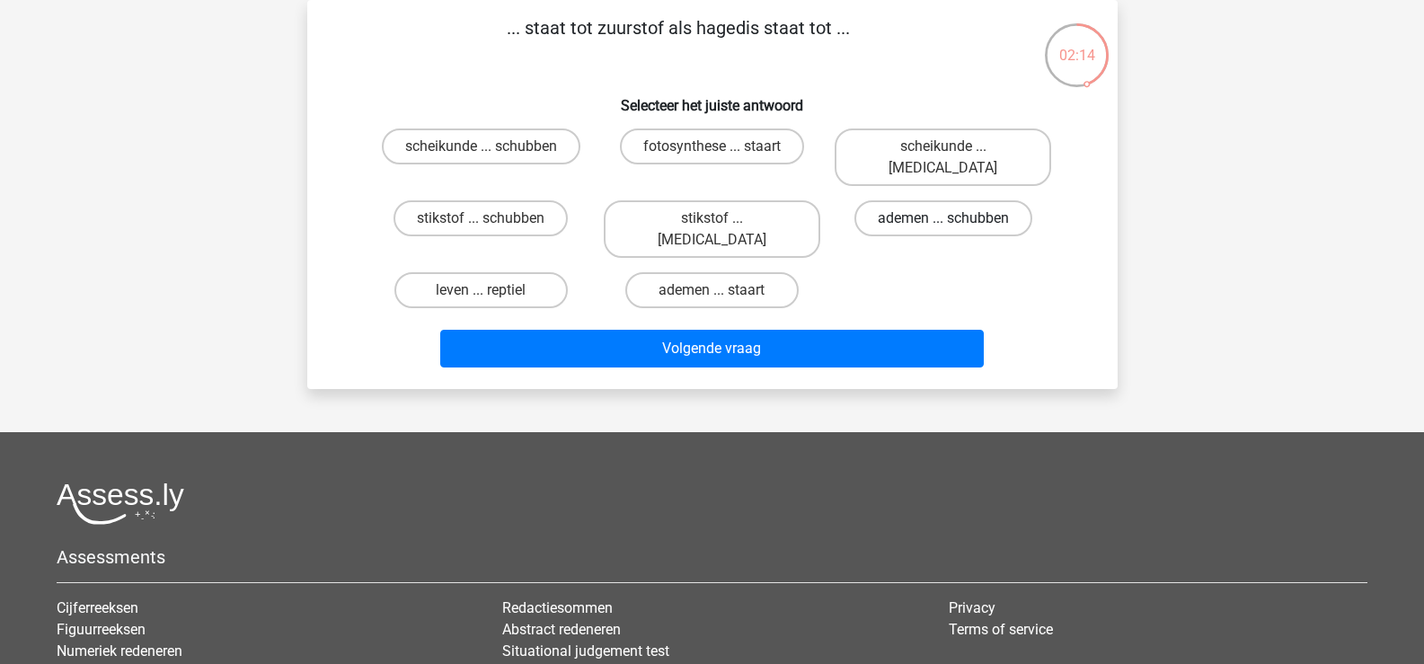
click at [901, 200] on label "ademen ... schubben" at bounding box center [943, 218] width 178 height 36
click at [943, 218] on input "ademen ... schubben" at bounding box center [949, 224] width 12 height 12
radio input "true"
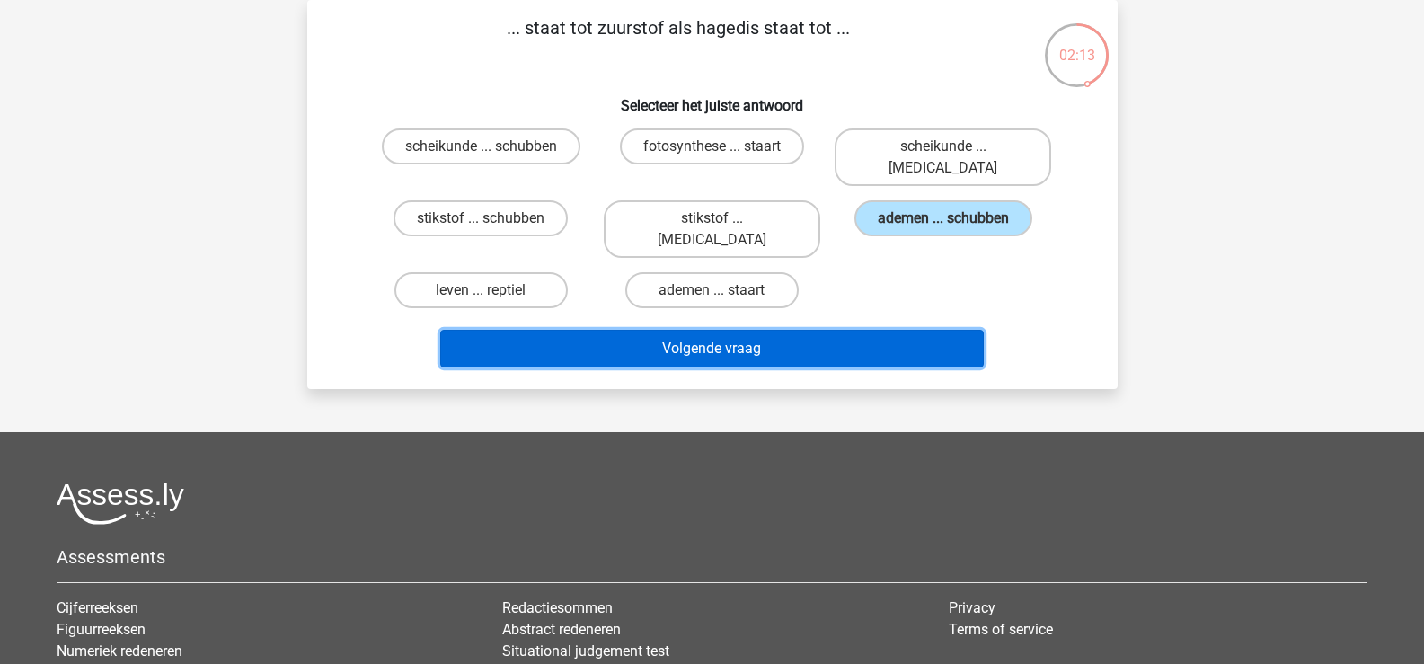
click at [769, 330] on button "Volgende vraag" at bounding box center [711, 349] width 543 height 38
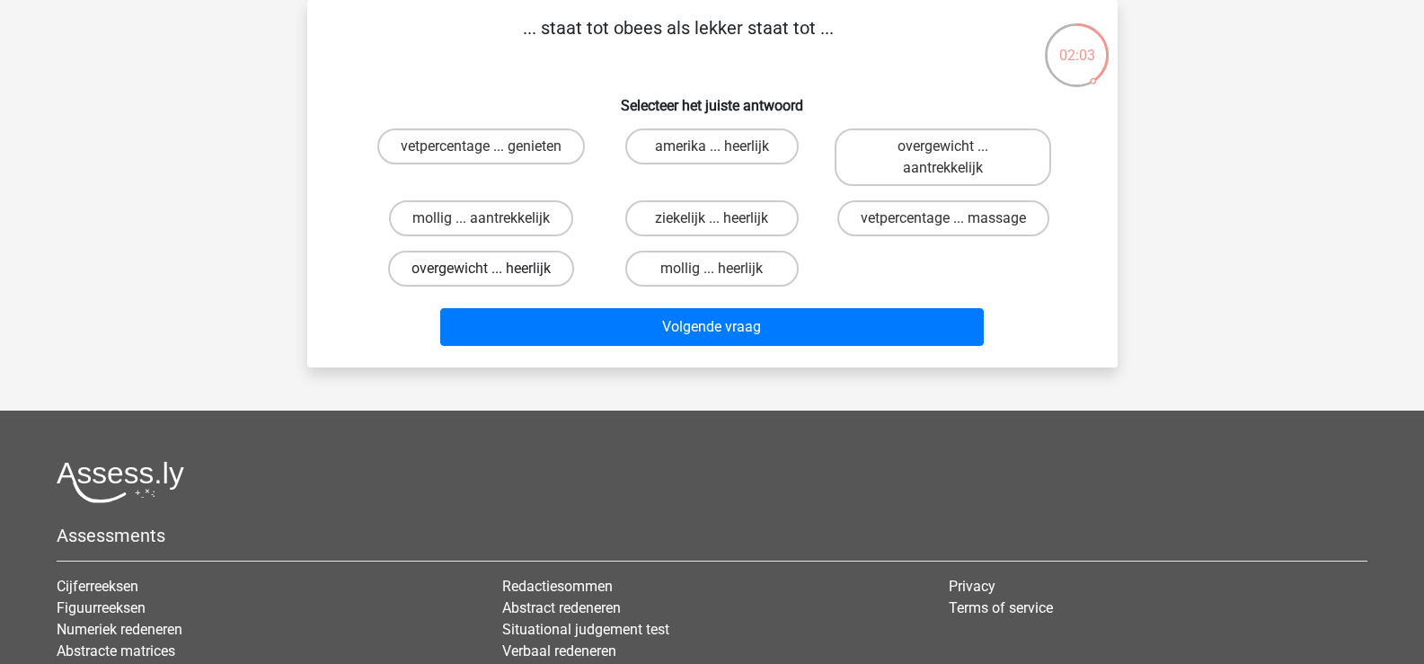
click at [431, 276] on label "overgewicht ... heerlijk" at bounding box center [481, 269] width 186 height 36
click at [481, 276] on input "overgewicht ... heerlijk" at bounding box center [487, 275] width 12 height 12
radio input "true"
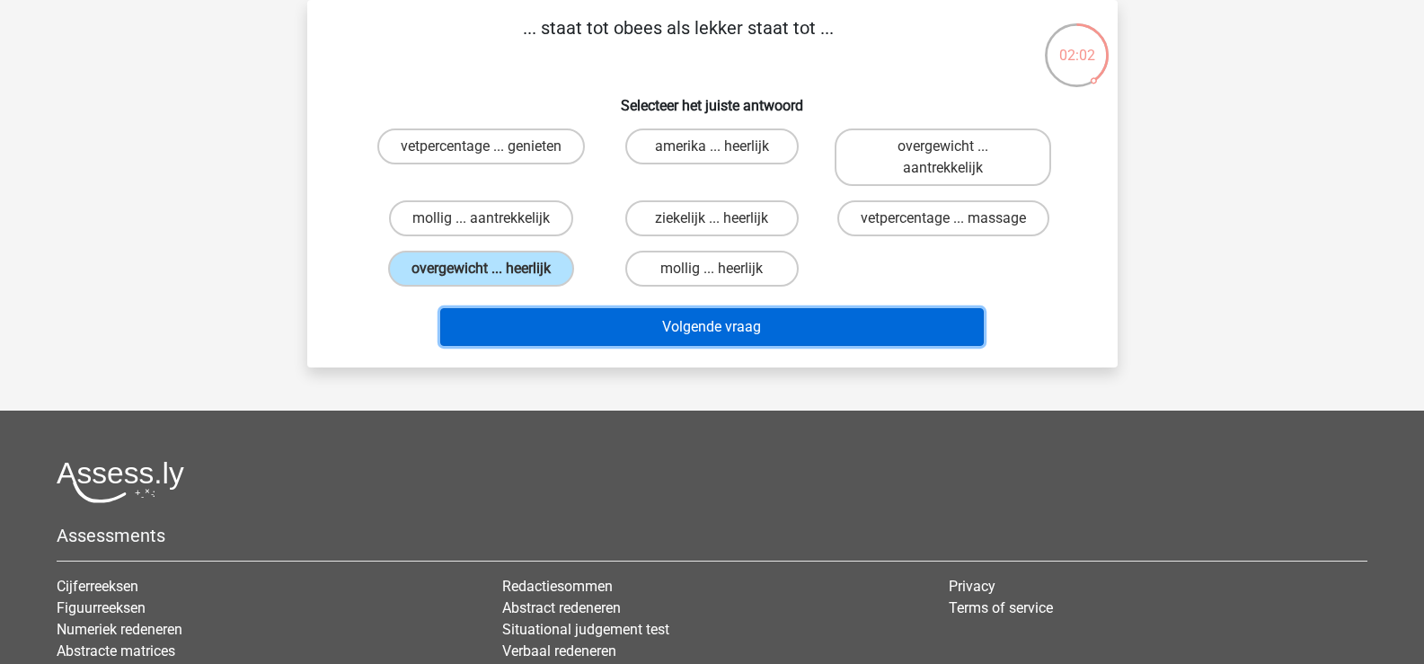
click at [687, 327] on button "Volgende vraag" at bounding box center [711, 327] width 543 height 38
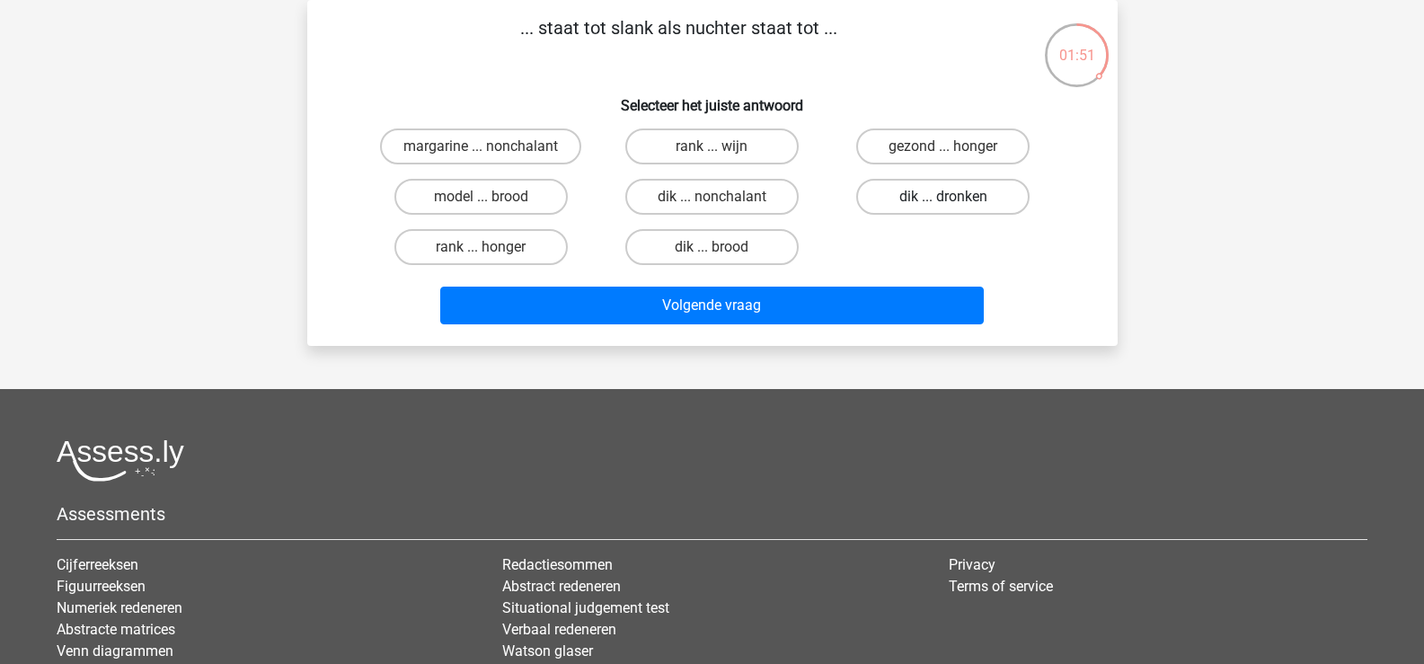
click at [866, 192] on label "dik ... dronken" at bounding box center [942, 197] width 173 height 36
click at [943, 197] on input "dik ... dronken" at bounding box center [949, 203] width 12 height 12
radio input "true"
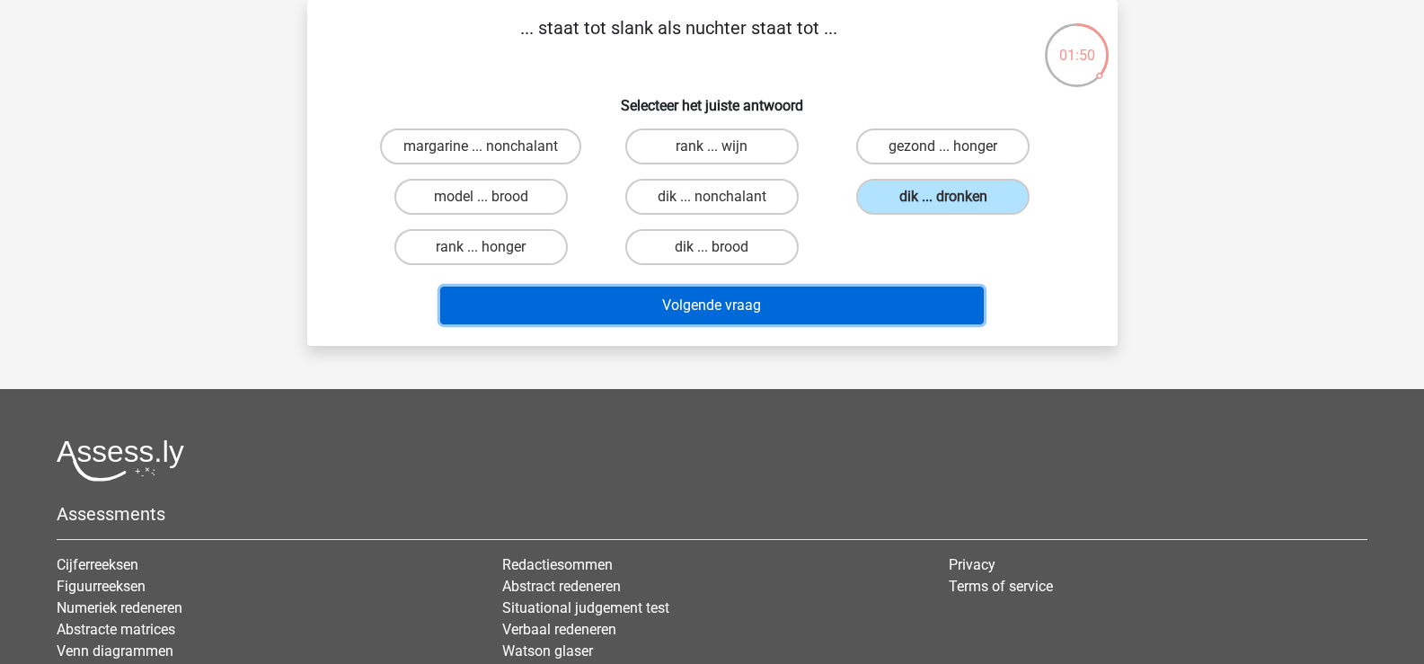
click at [836, 302] on button "Volgende vraag" at bounding box center [711, 306] width 543 height 38
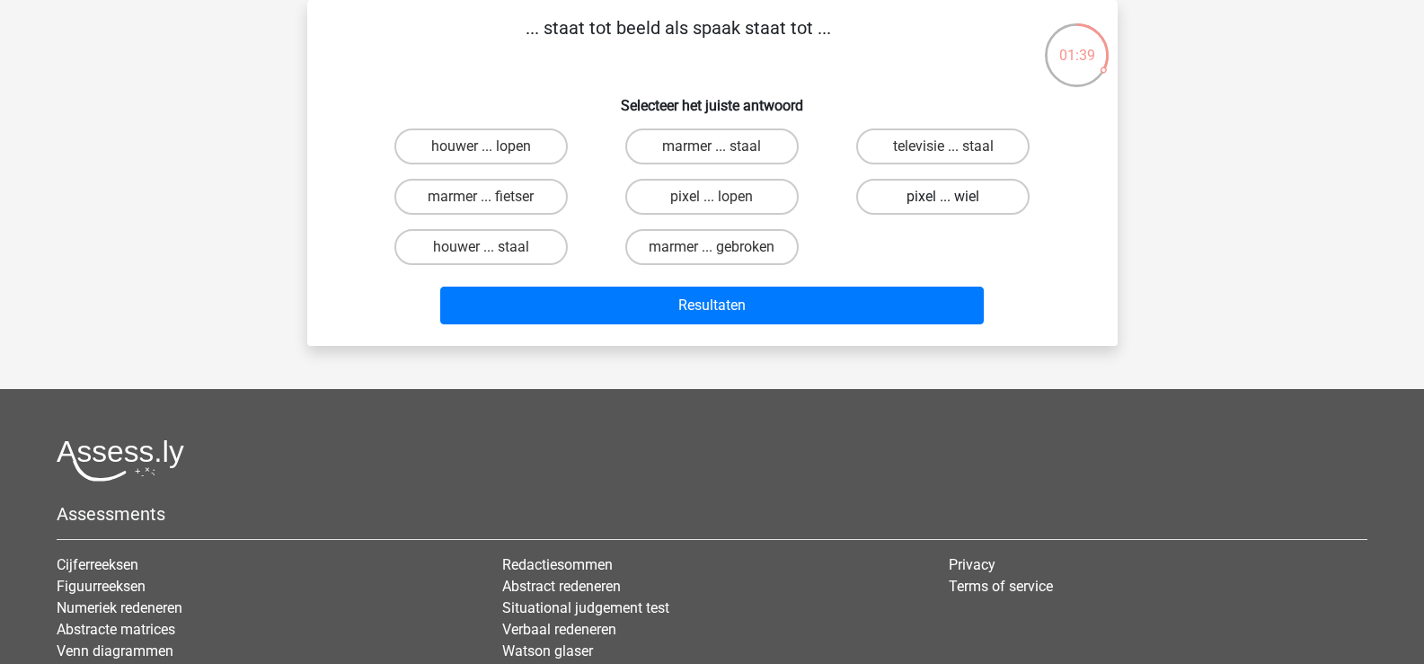
click at [895, 199] on label "pixel ... wiel" at bounding box center [942, 197] width 173 height 36
click at [943, 199] on input "pixel ... wiel" at bounding box center [949, 203] width 12 height 12
radio input "true"
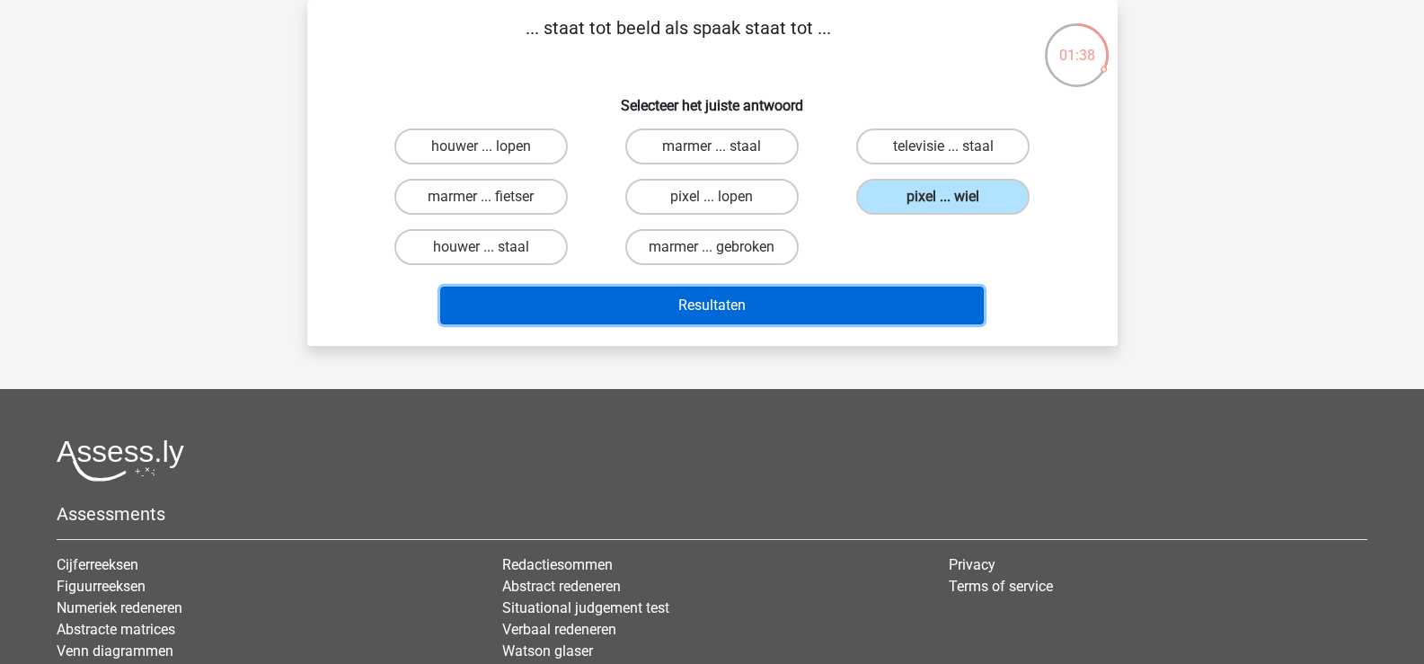
click at [842, 306] on button "Resultaten" at bounding box center [711, 306] width 543 height 38
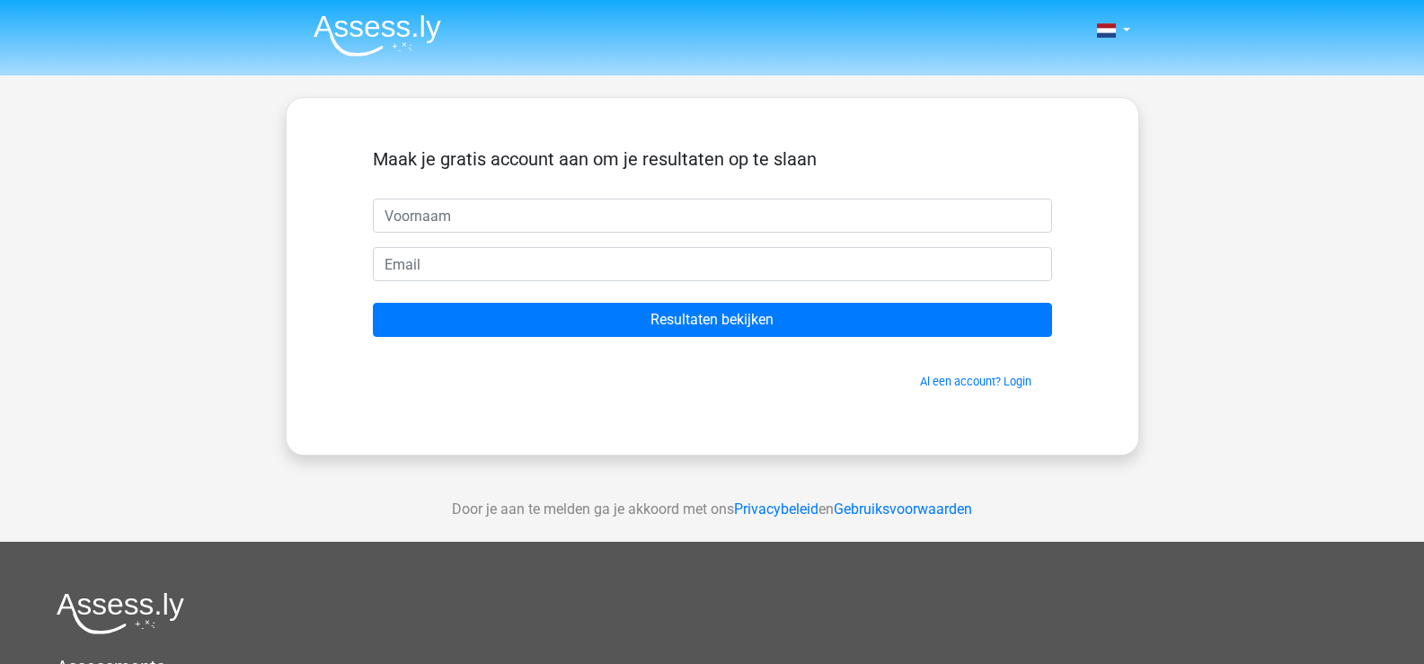
click at [428, 211] on input "text" at bounding box center [712, 215] width 679 height 34
type input "[PERSON_NAME]"
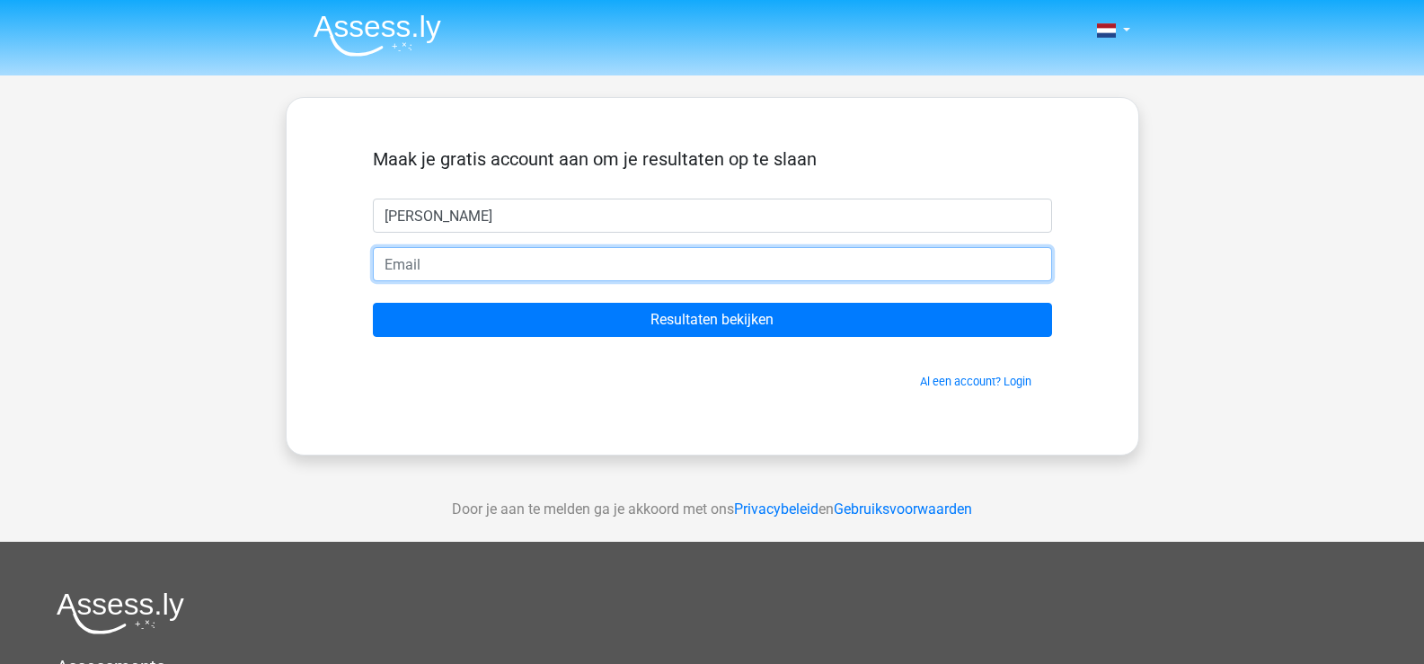
click at [494, 259] on input "email" at bounding box center [712, 264] width 679 height 34
type input "[EMAIL_ADDRESS][DOMAIN_NAME]"
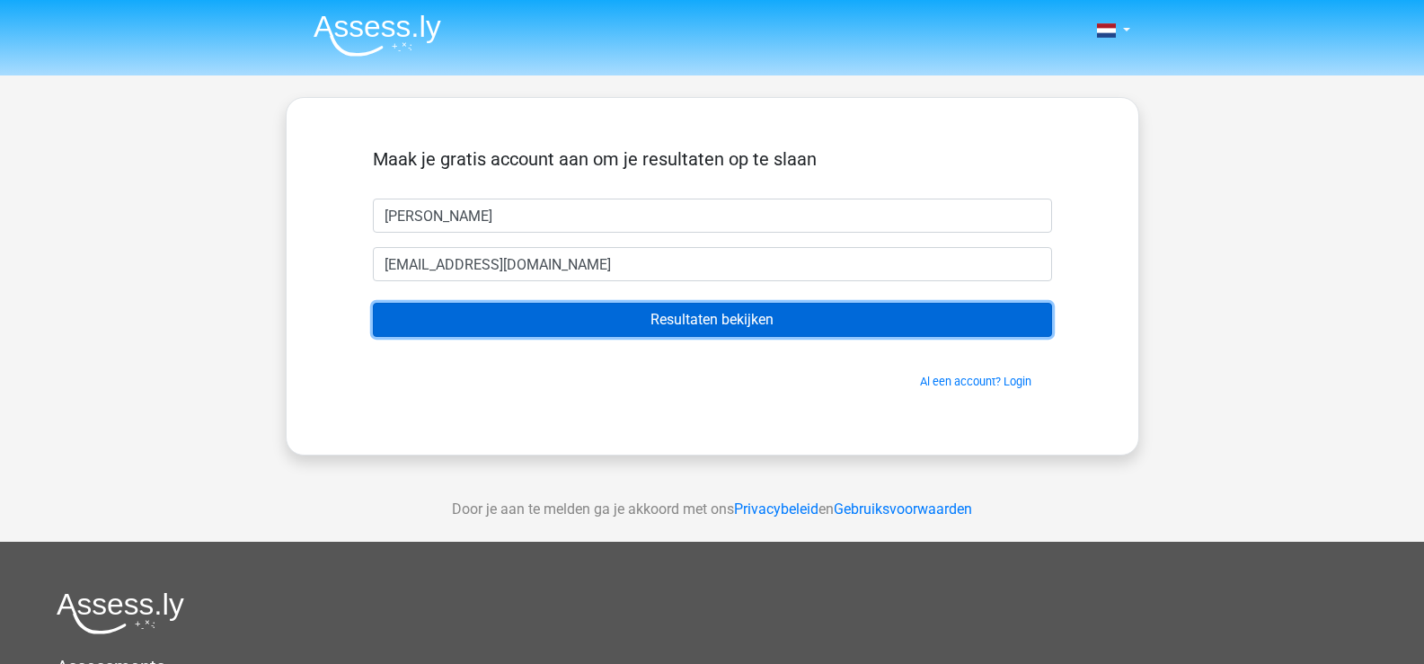
click at [692, 330] on input "Resultaten bekijken" at bounding box center [712, 320] width 679 height 34
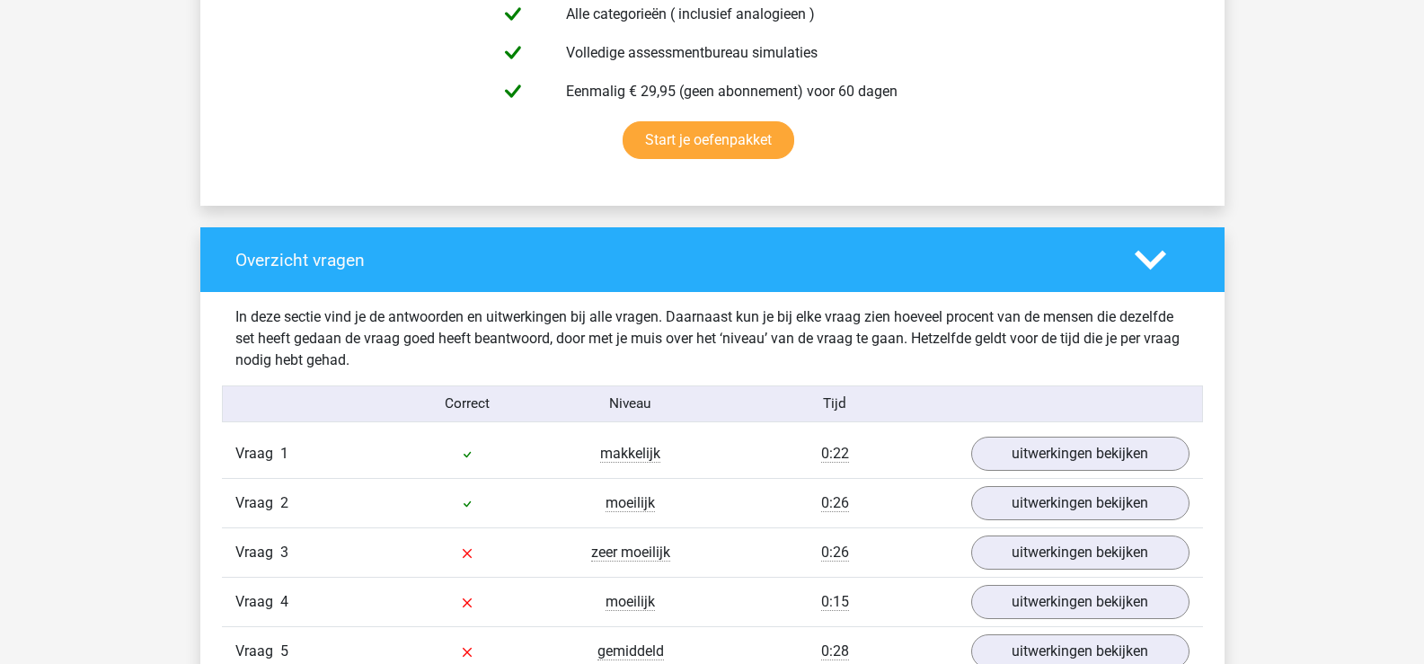
scroll to position [1347, 0]
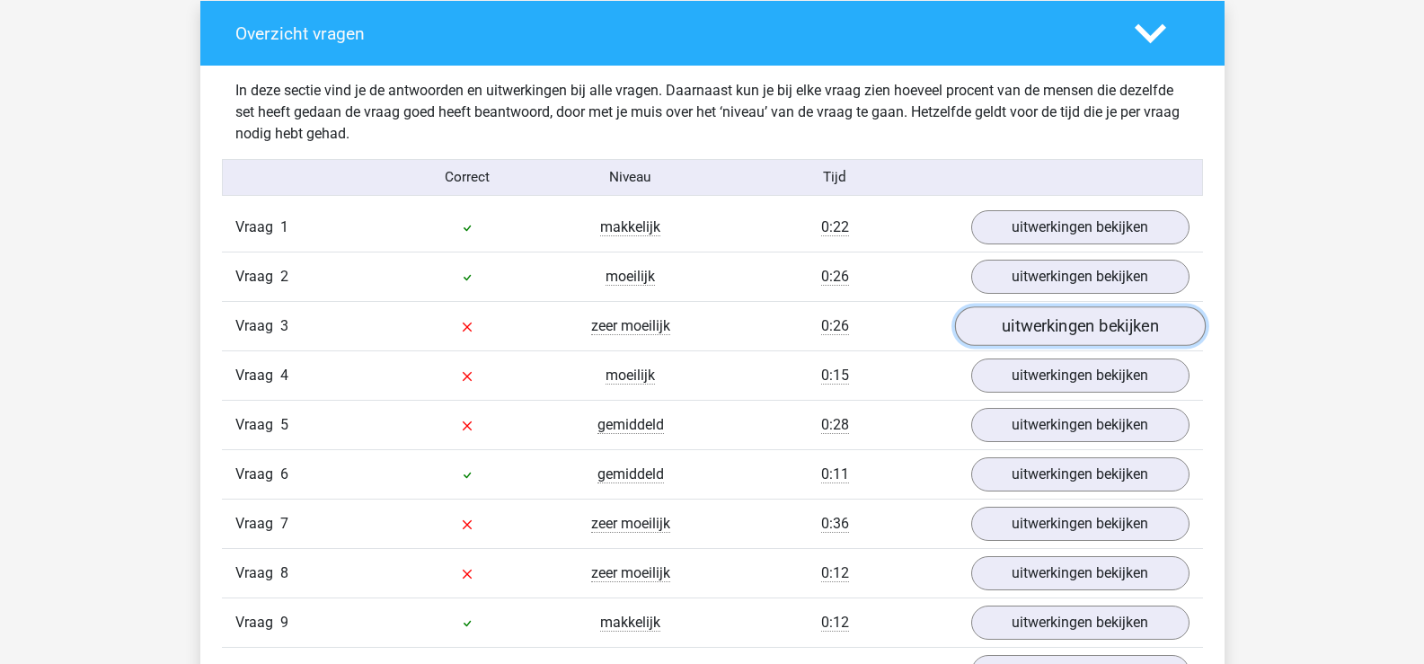
click at [1016, 332] on link "uitwerkingen bekijken" at bounding box center [1079, 326] width 251 height 40
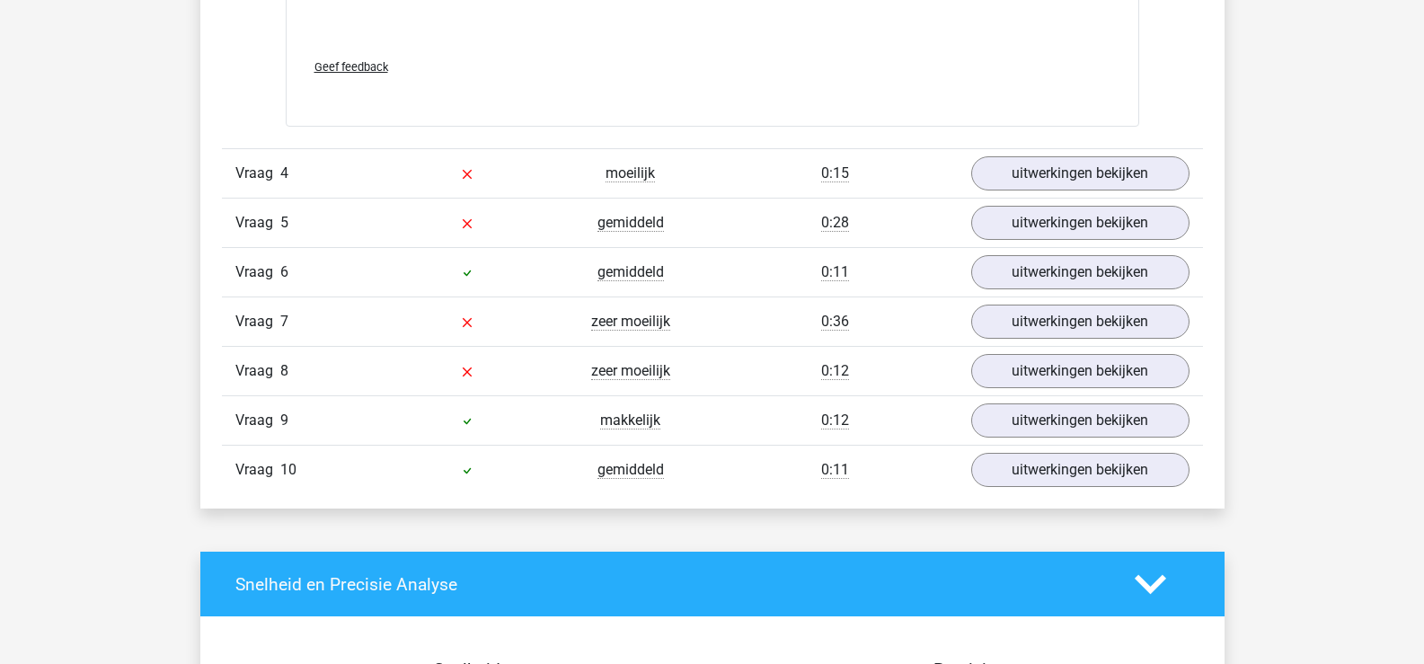
scroll to position [2515, 0]
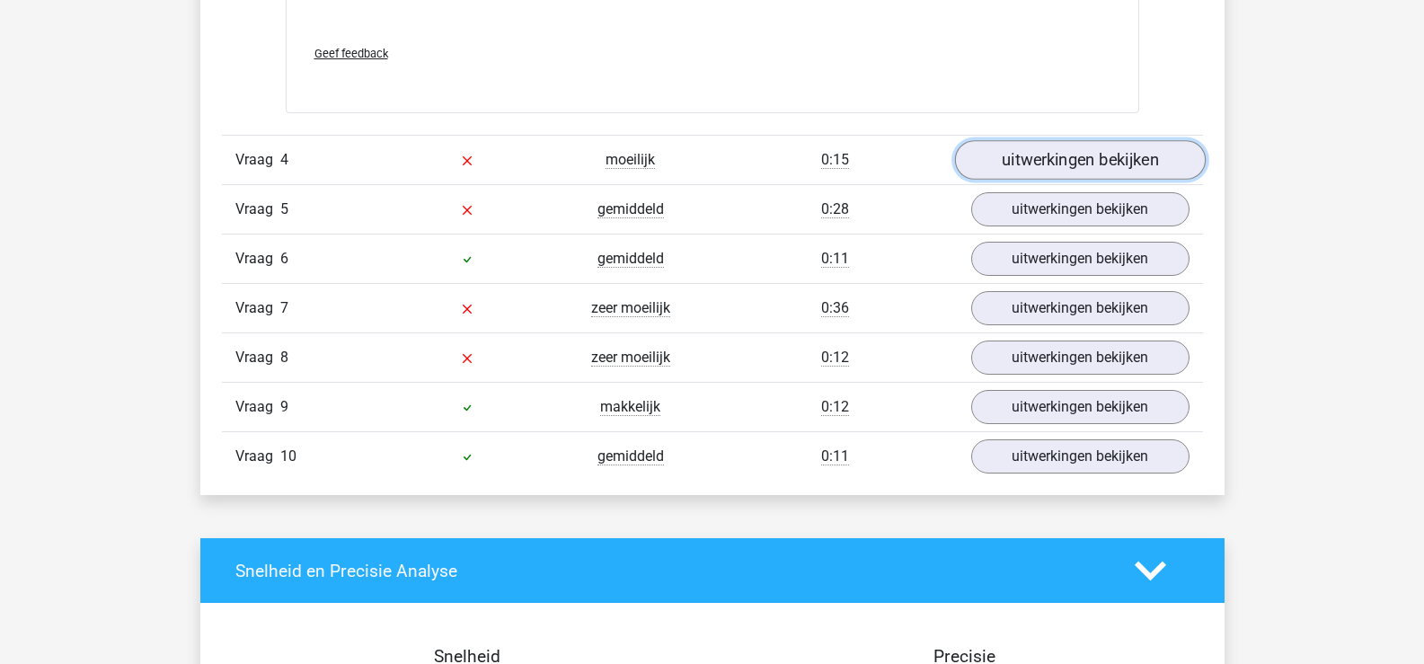
click at [1073, 163] on link "uitwerkingen bekijken" at bounding box center [1079, 161] width 251 height 40
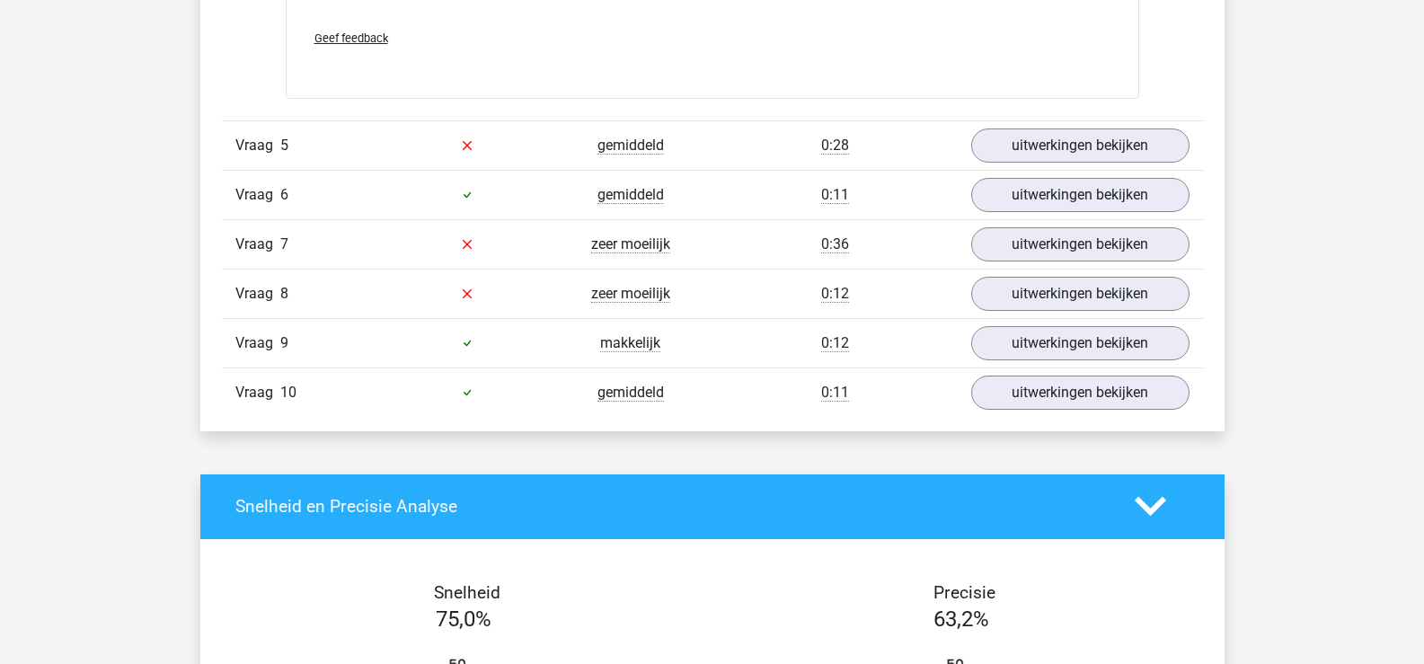
scroll to position [3054, 0]
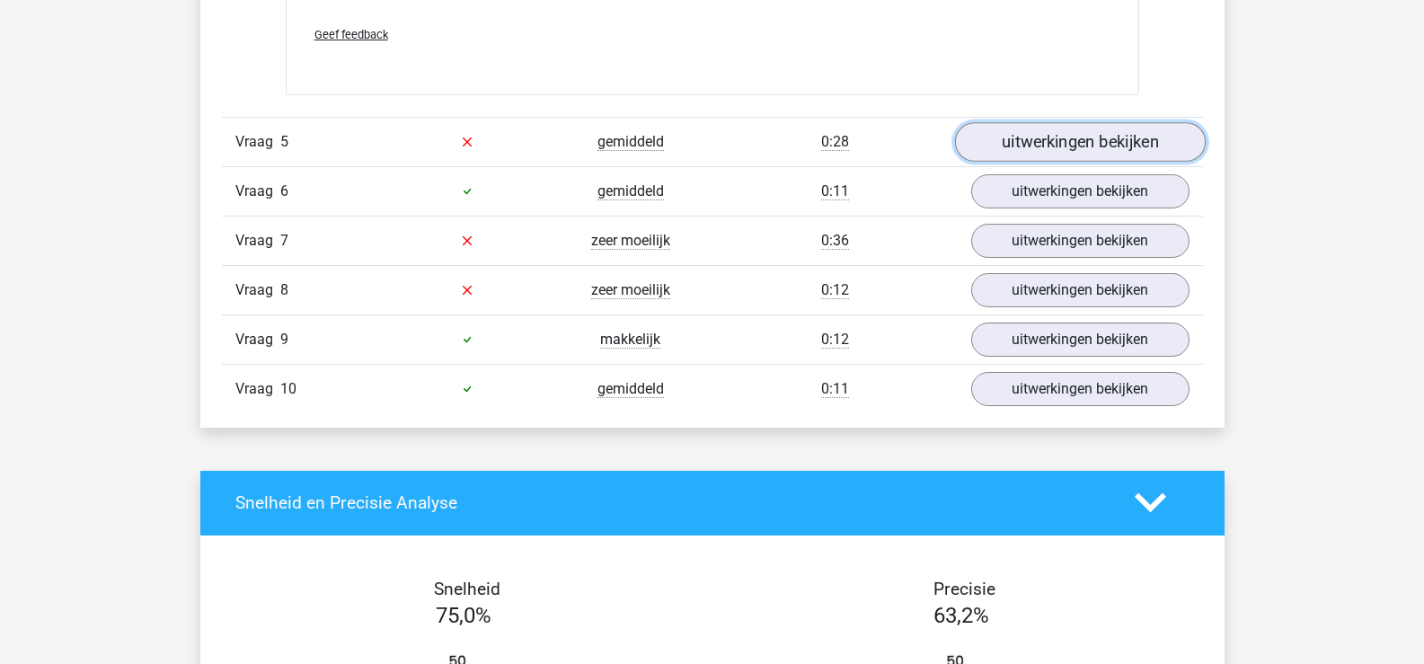
click at [1098, 135] on link "uitwerkingen bekijken" at bounding box center [1079, 142] width 251 height 40
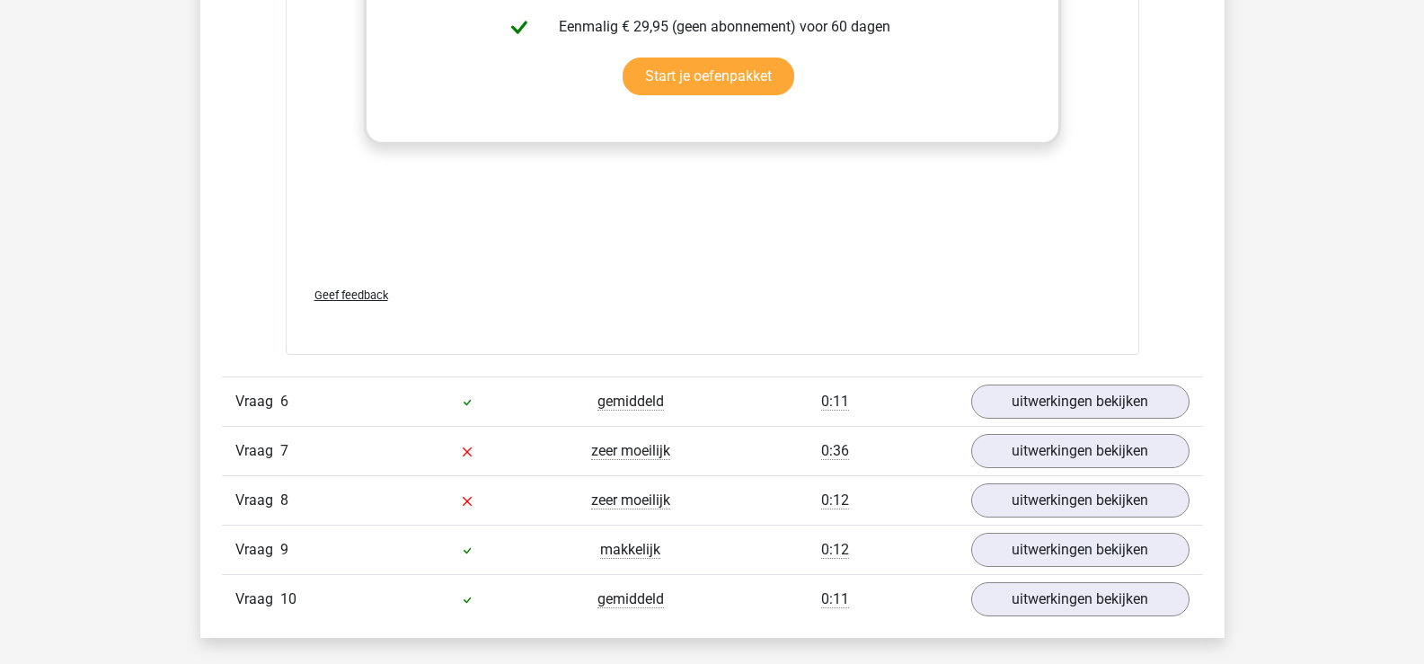
scroll to position [3952, 0]
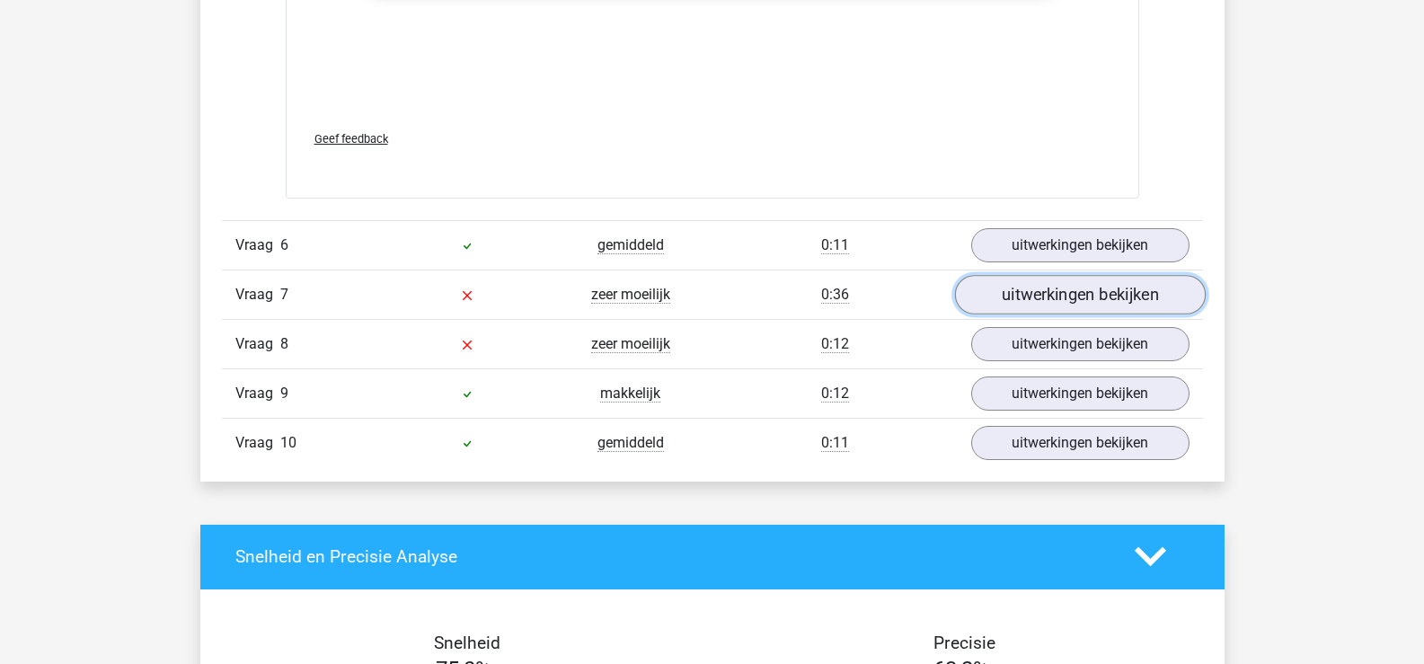
click at [981, 287] on link "uitwerkingen bekijken" at bounding box center [1079, 295] width 251 height 40
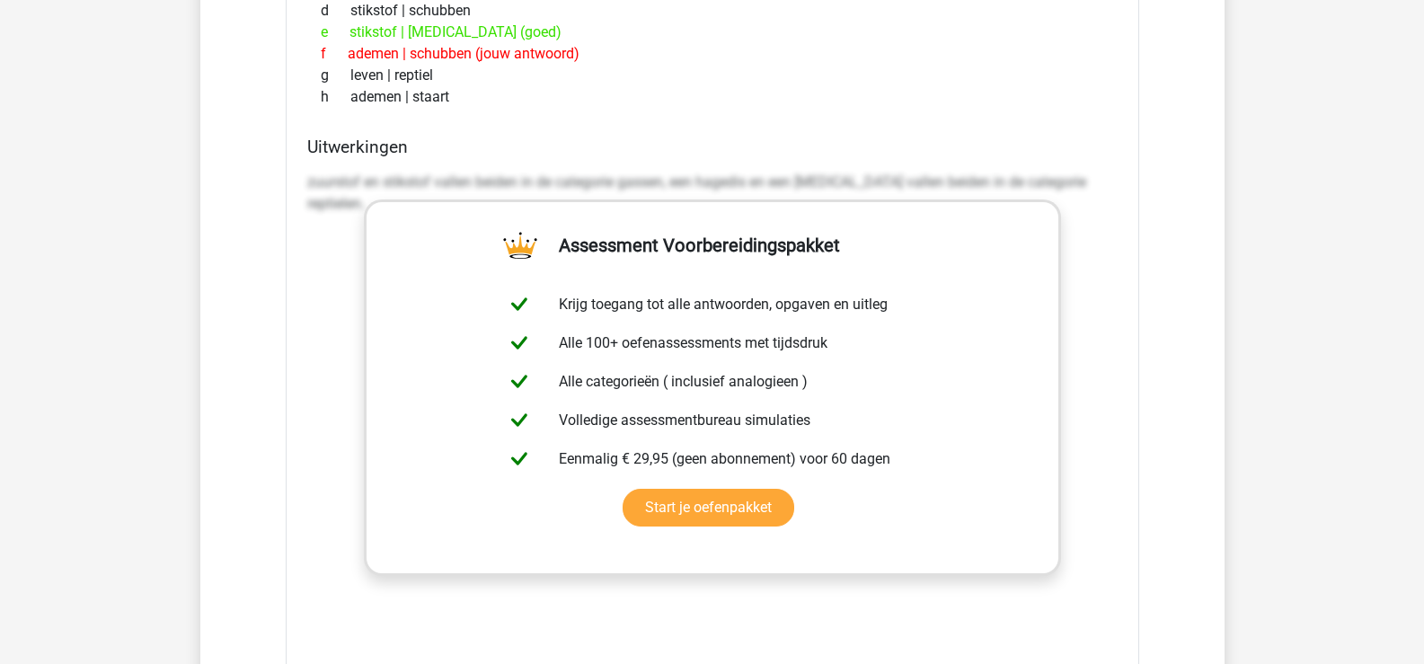
scroll to position [4401, 0]
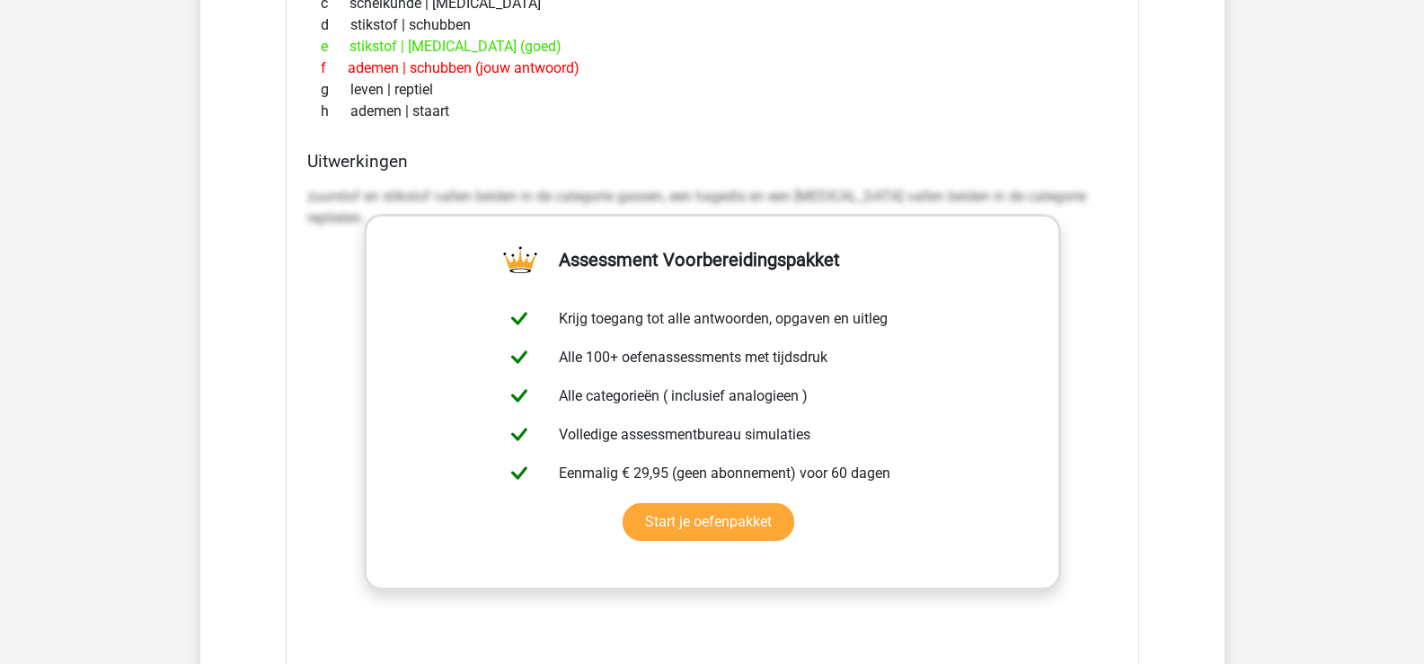
click at [930, 158] on h4 "Uitwerkingen" at bounding box center [712, 161] width 810 height 21
click at [936, 207] on p "zuurstof en stikstof vallen beiden in de categorie gassen, een hagedis en een k…" at bounding box center [712, 207] width 810 height 43
click at [936, 193] on p "zuurstof en stikstof vallen beiden in de categorie gassen, een hagedis en een k…" at bounding box center [712, 207] width 810 height 43
click at [1133, 238] on div "... staat tot zuurstof als hagedis staat tot ... a scheikunde | schubben b foto…" at bounding box center [712, 345] width 853 height 909
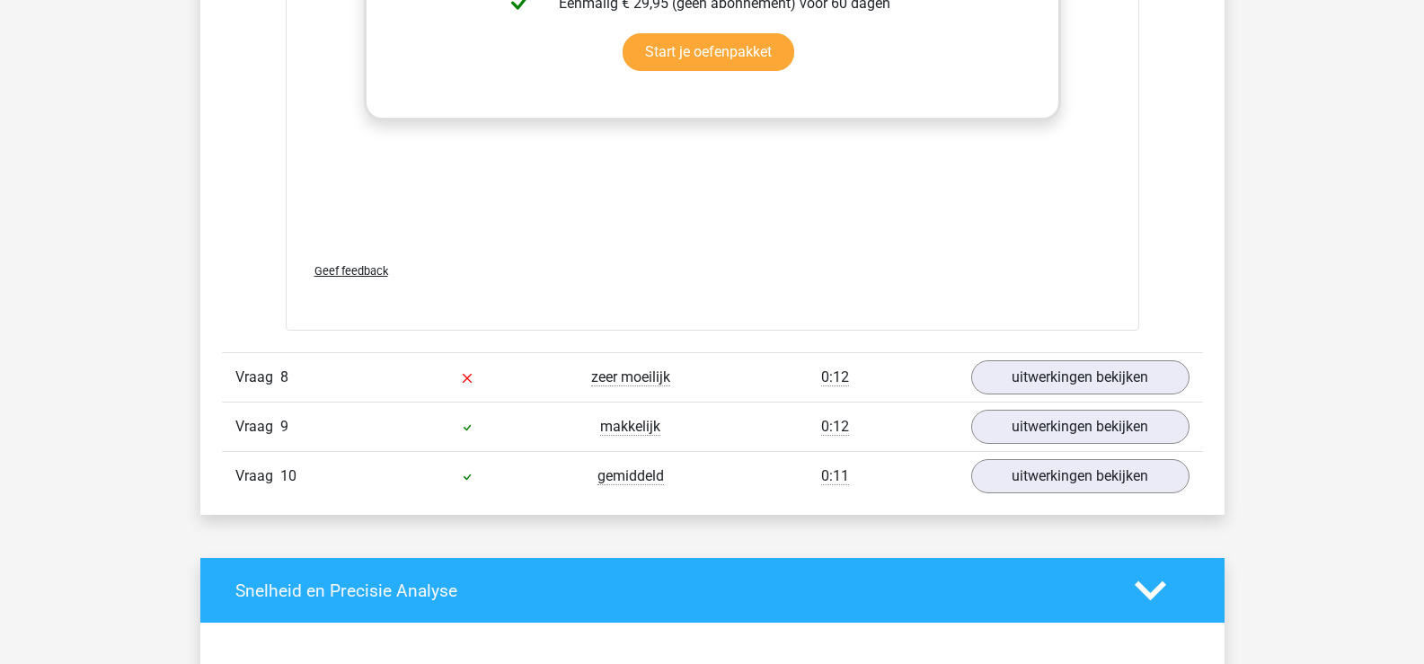
scroll to position [4940, 0]
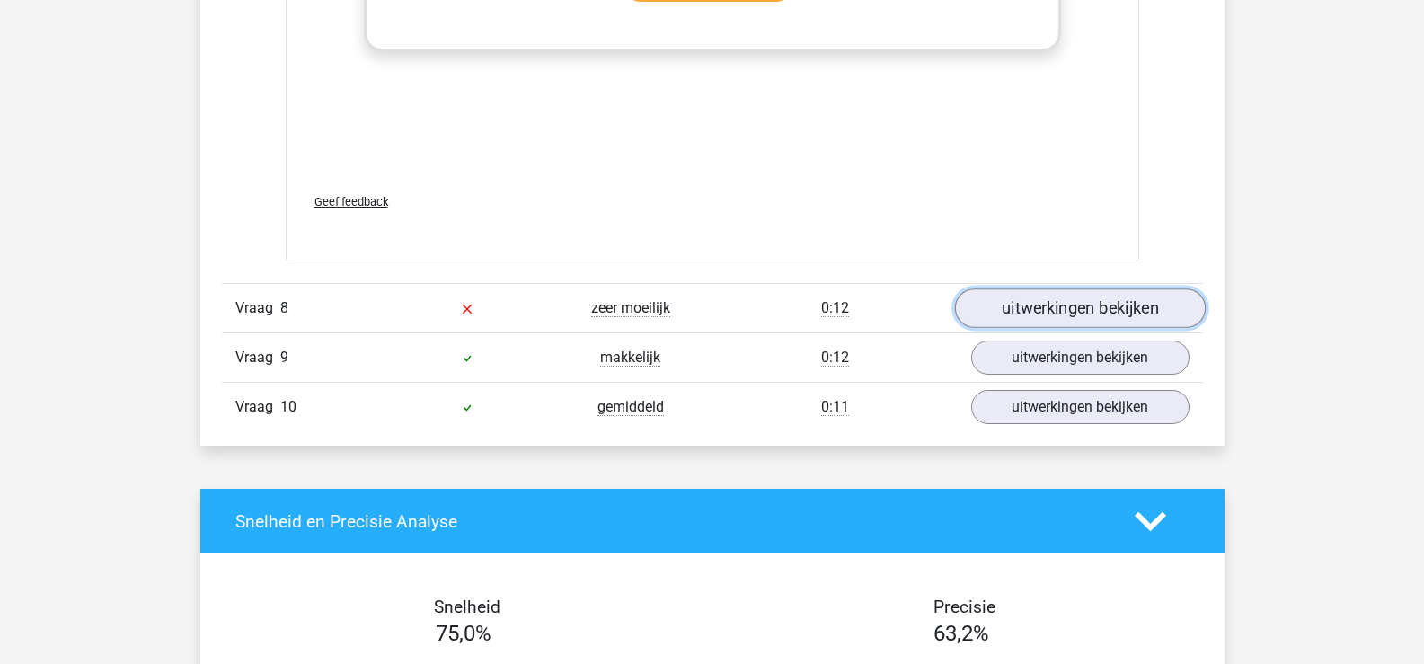
click at [1018, 305] on link "uitwerkingen bekijken" at bounding box center [1079, 308] width 251 height 40
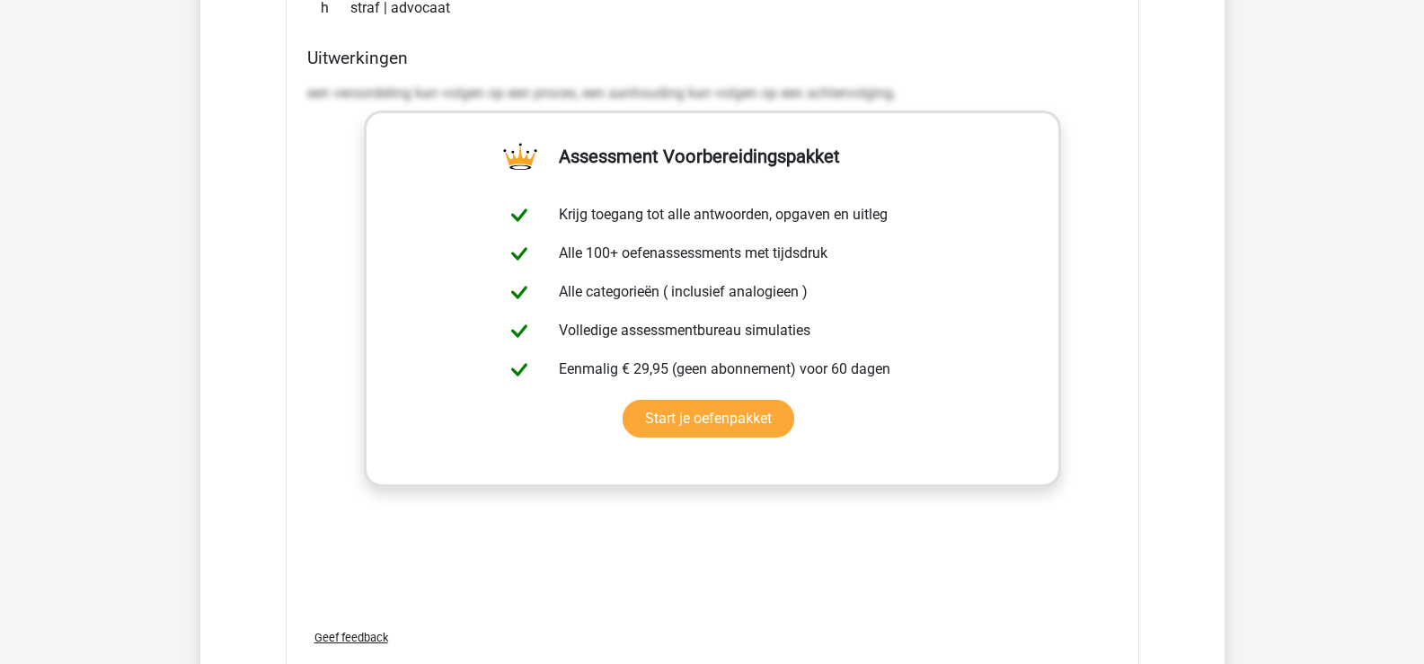
scroll to position [3272, 0]
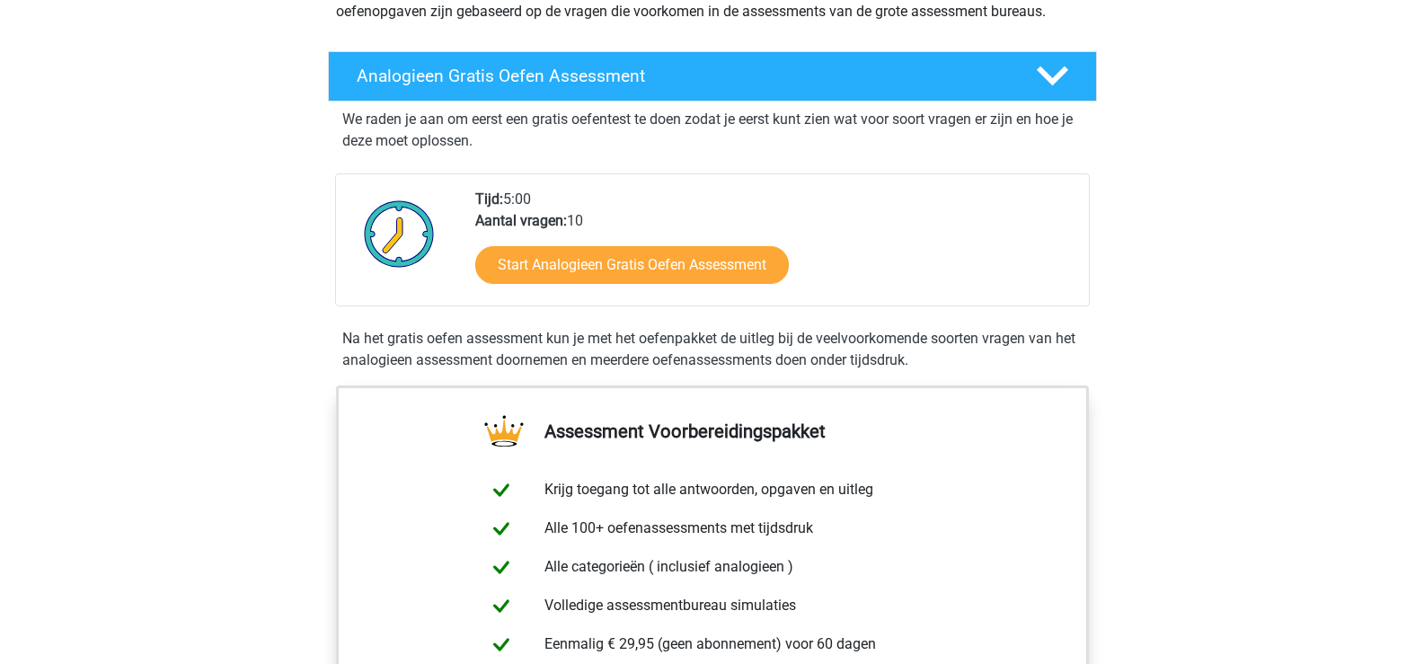
scroll to position [90, 0]
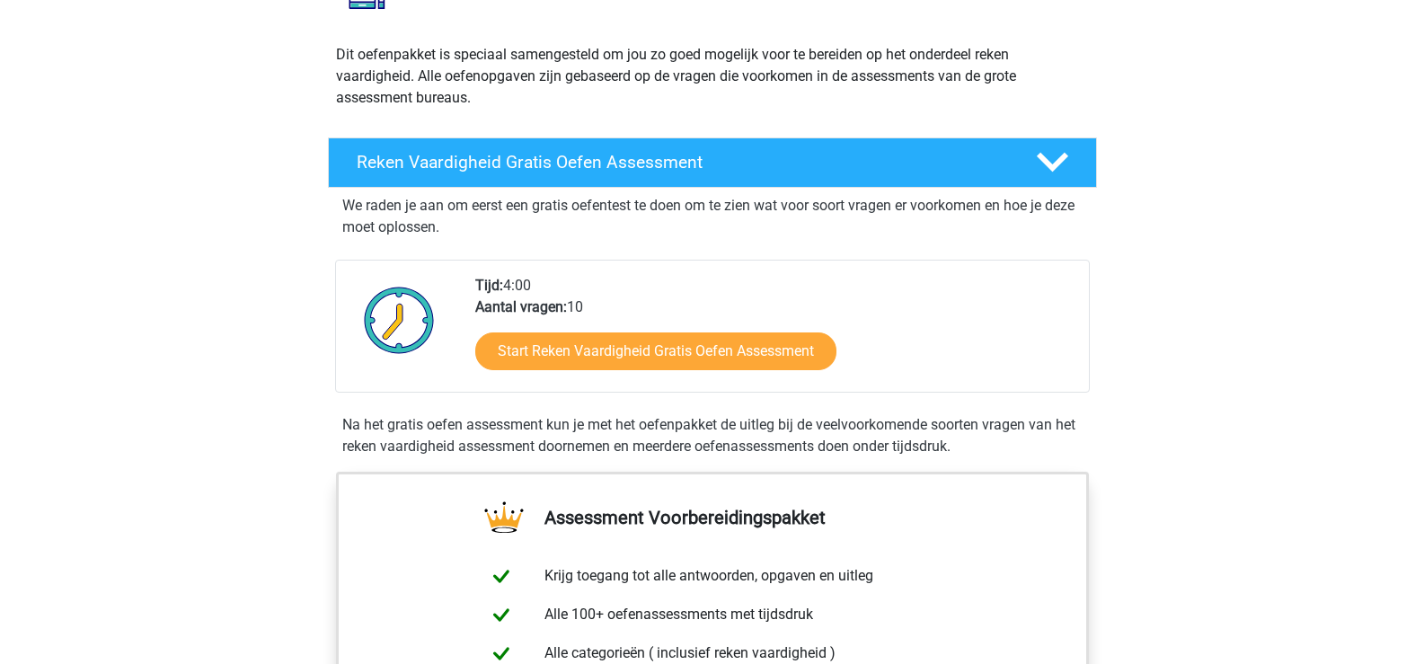
scroll to position [180, 0]
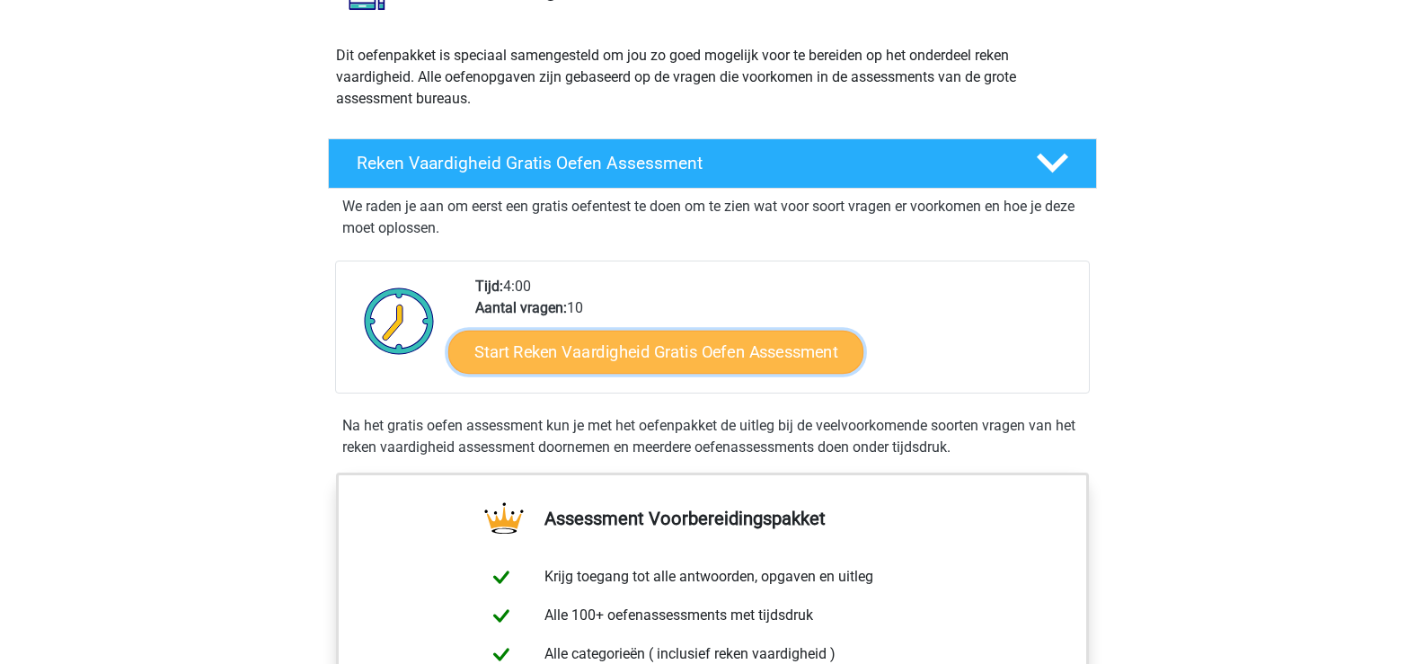
click at [673, 348] on link "Start Reken Vaardigheid Gratis Oefen Assessment" at bounding box center [655, 351] width 415 height 43
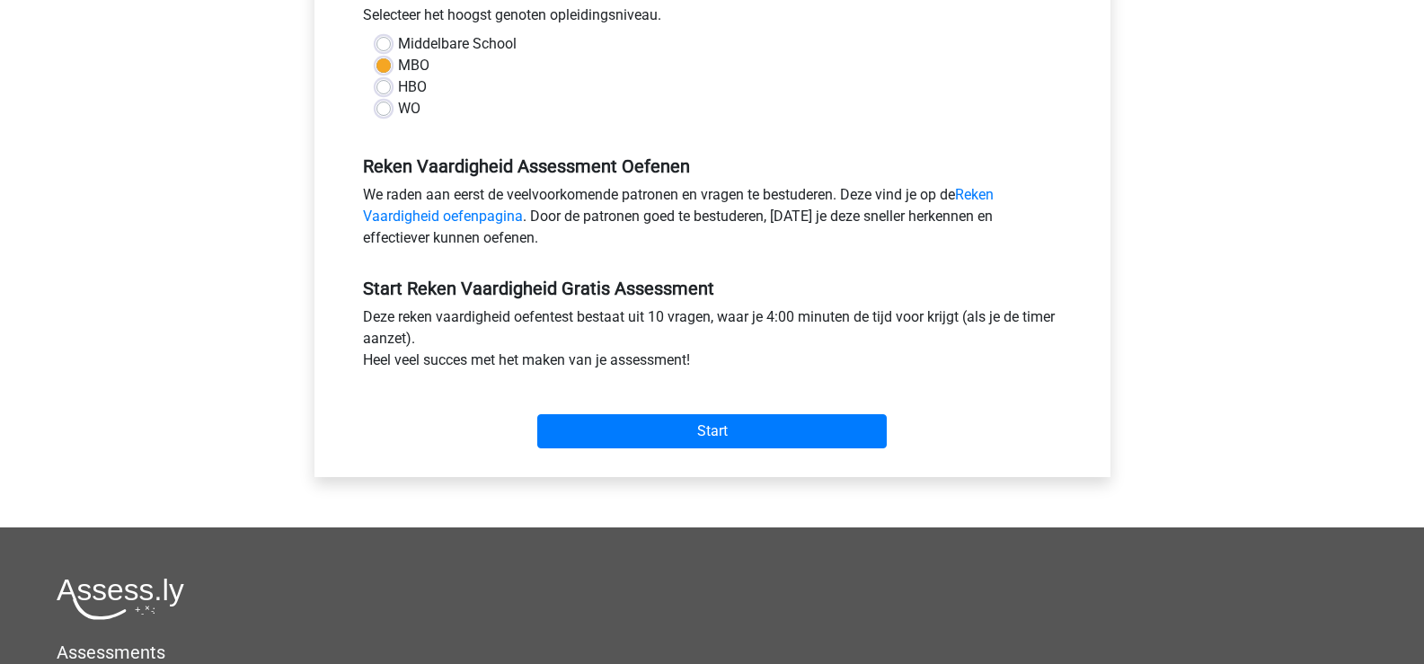
scroll to position [449, 0]
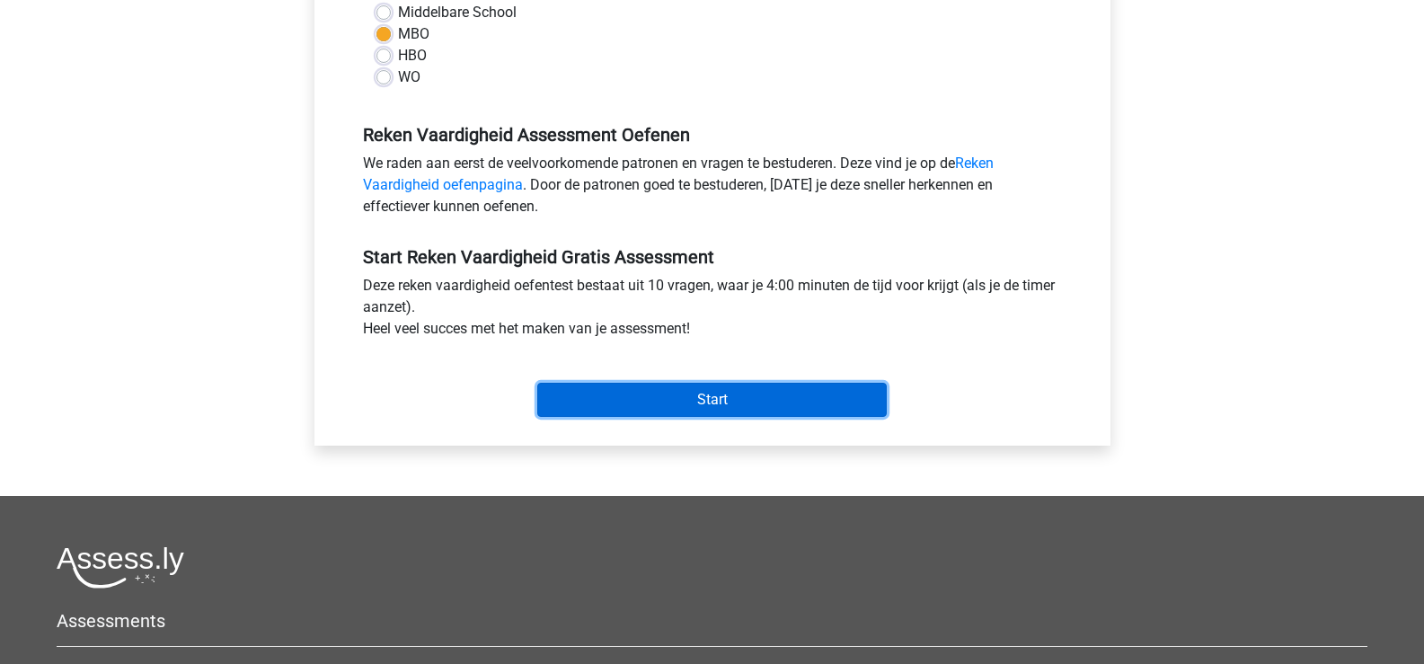
click at [719, 399] on input "Start" at bounding box center [711, 400] width 349 height 34
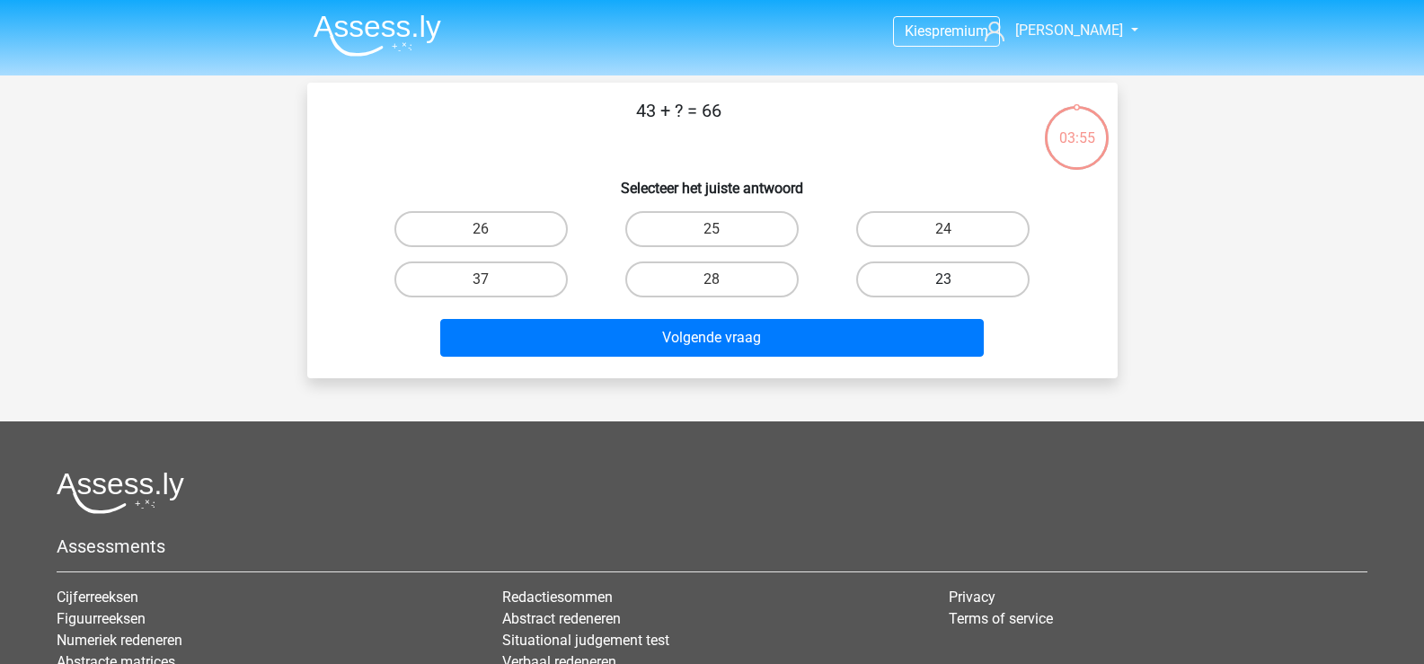
click at [892, 286] on label "23" at bounding box center [942, 279] width 173 height 36
click at [943, 286] on input "23" at bounding box center [949, 285] width 12 height 12
radio input "true"
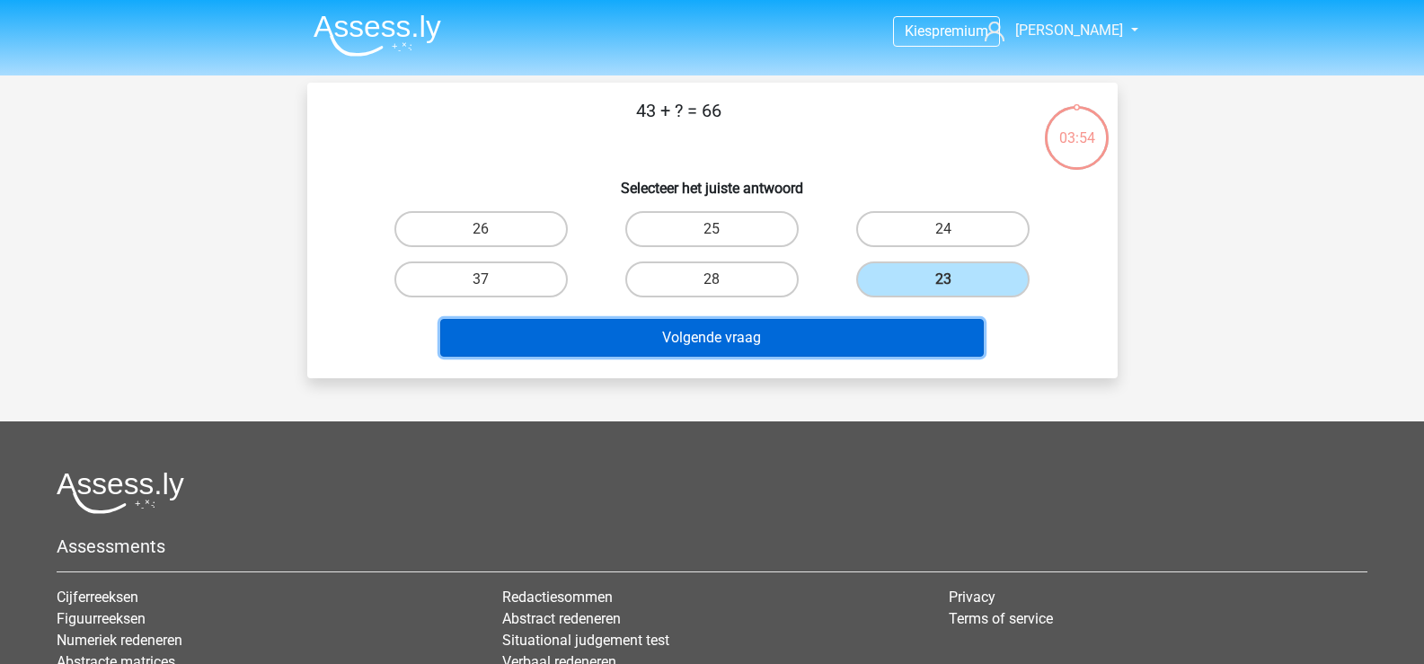
click at [808, 350] on button "Volgende vraag" at bounding box center [711, 338] width 543 height 38
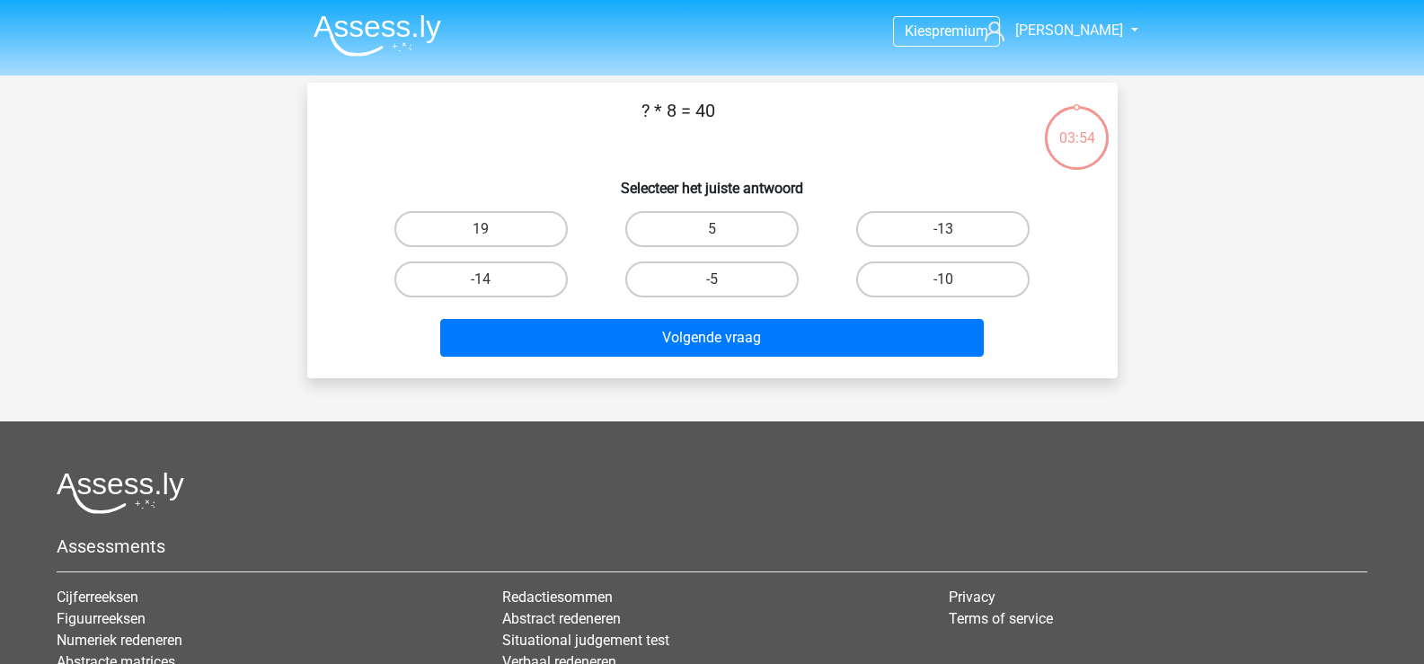
scroll to position [83, 0]
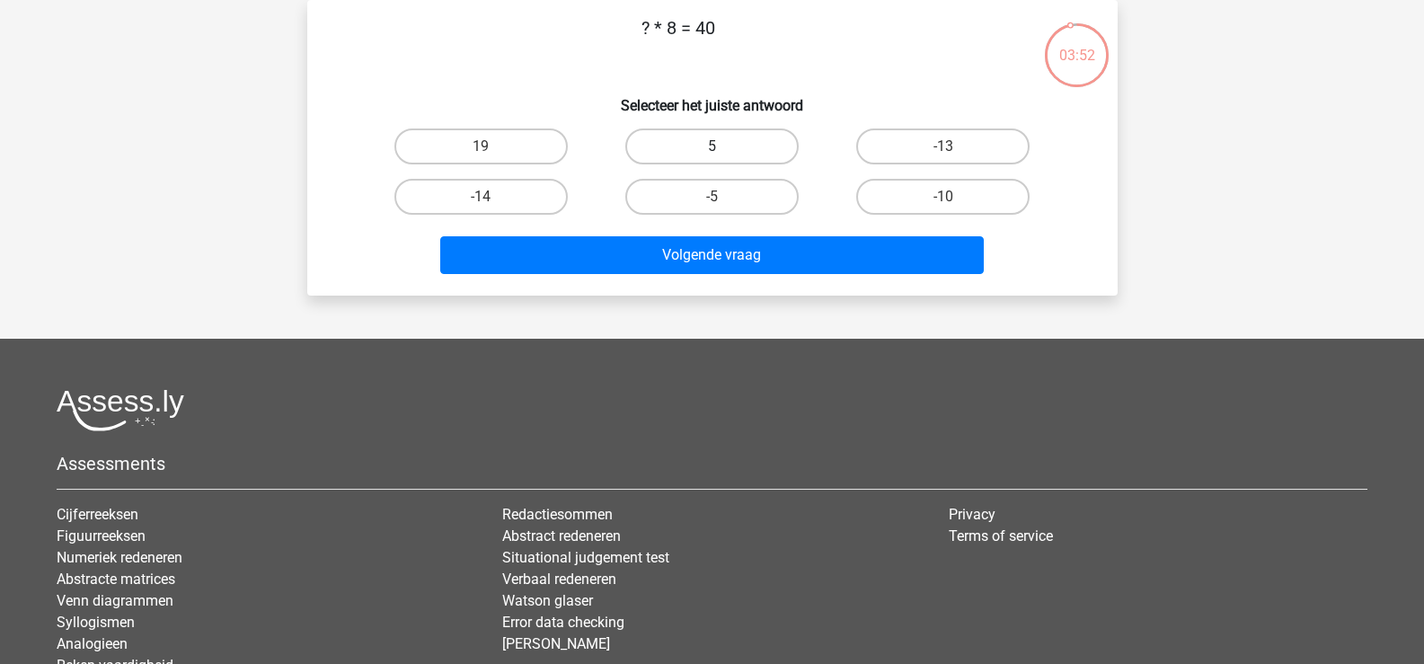
click at [683, 137] on label "5" at bounding box center [711, 146] width 173 height 36
click at [711, 146] on input "5" at bounding box center [717, 152] width 12 height 12
radio input "true"
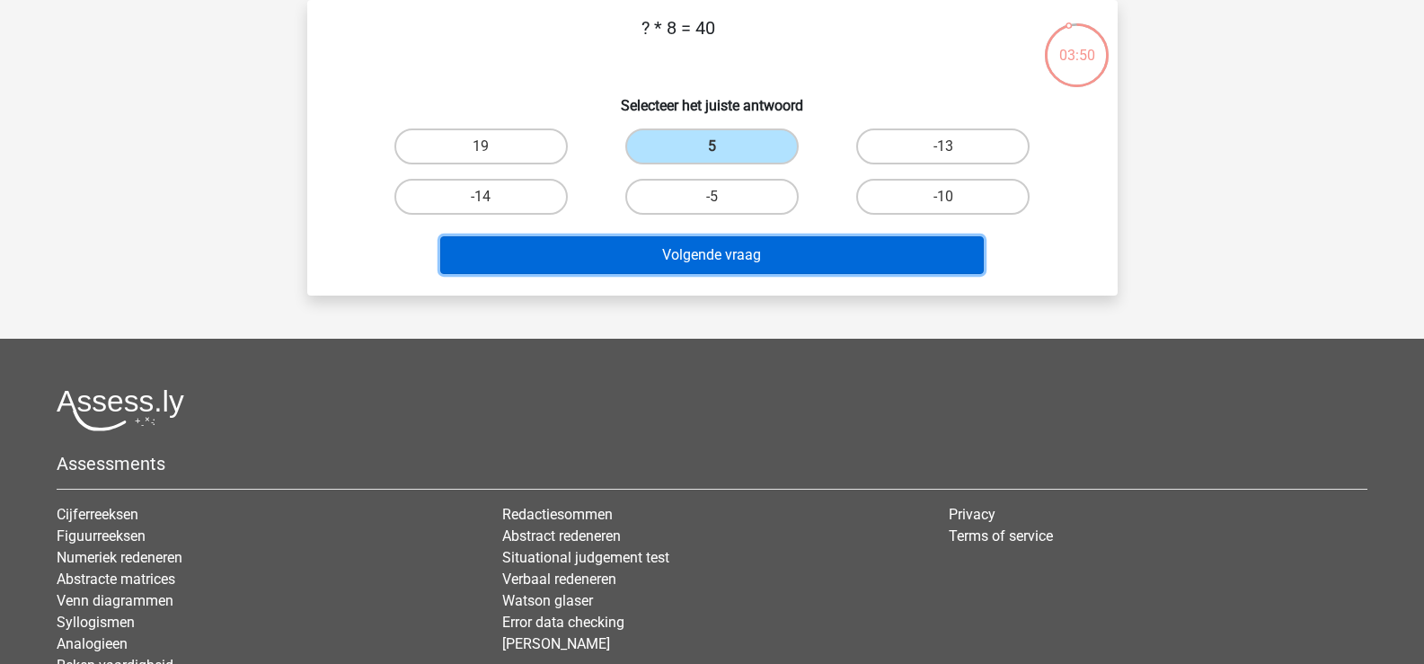
click at [683, 257] on button "Volgende vraag" at bounding box center [711, 255] width 543 height 38
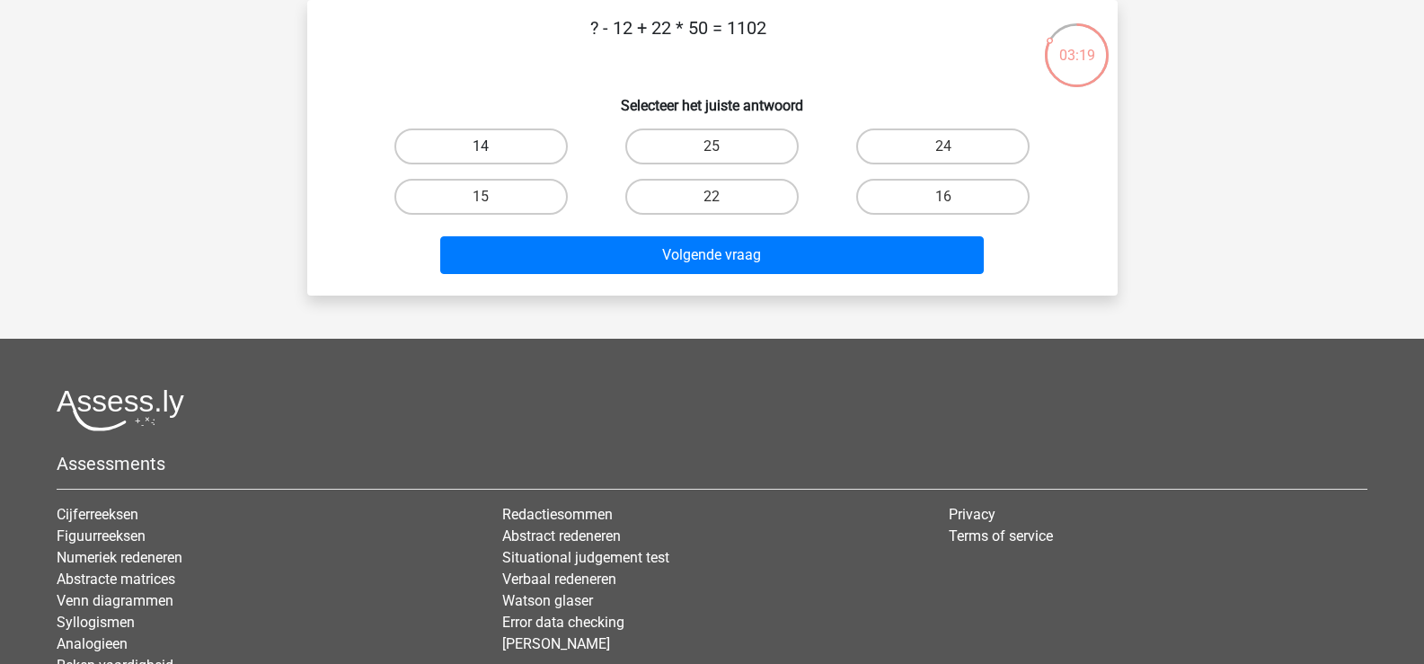
click at [520, 161] on label "14" at bounding box center [480, 146] width 173 height 36
click at [492, 158] on input "14" at bounding box center [487, 152] width 12 height 12
radio input "true"
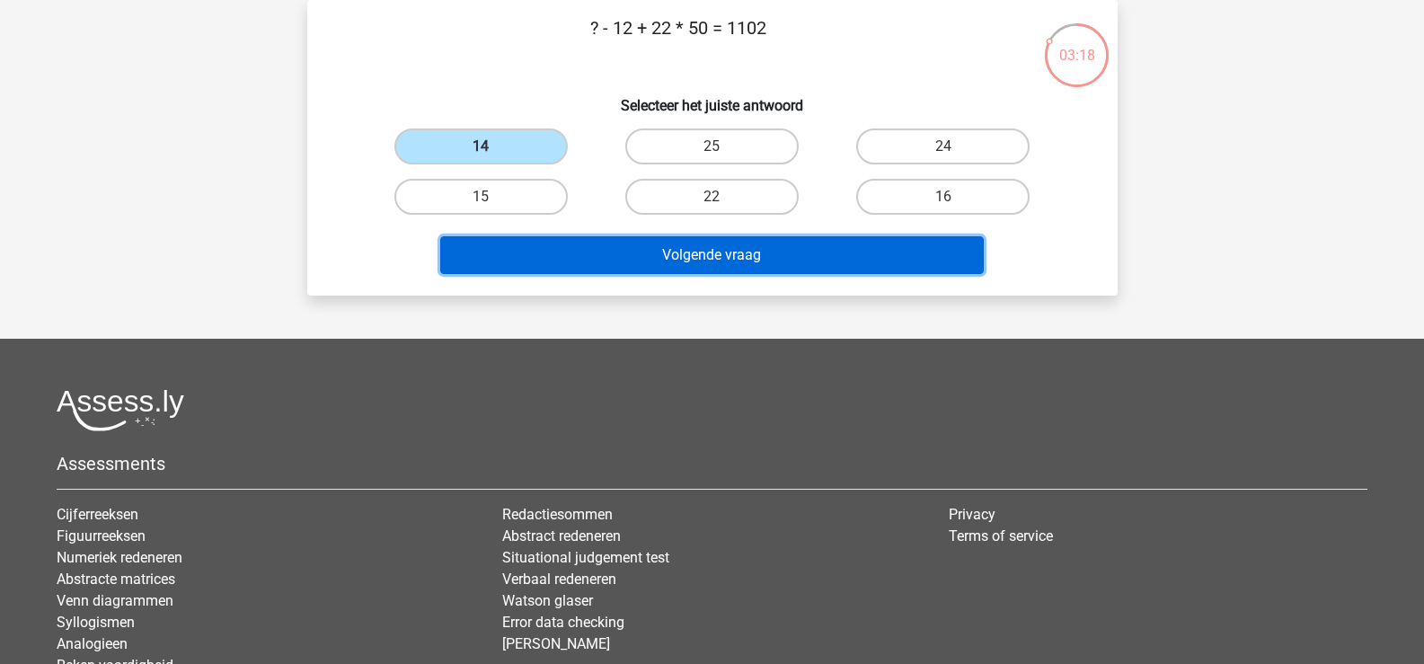
click at [569, 254] on button "Volgende vraag" at bounding box center [711, 255] width 543 height 38
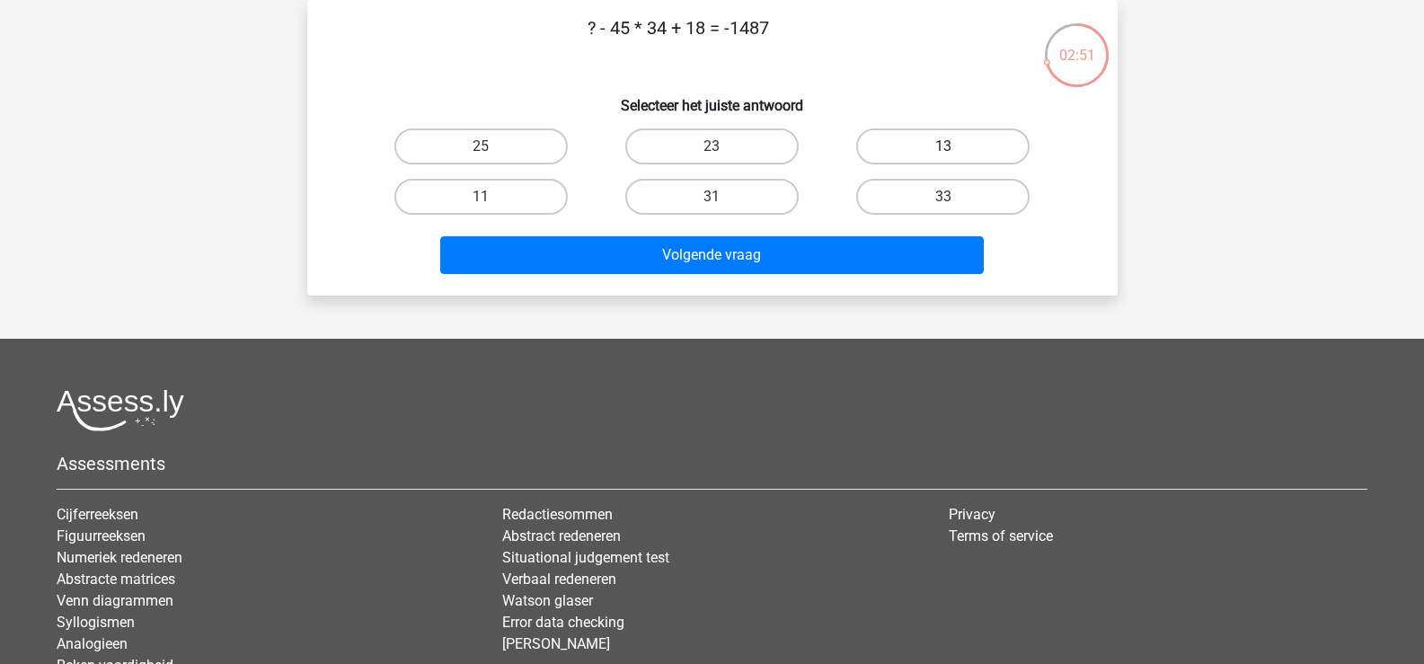
click at [904, 132] on label "13" at bounding box center [942, 146] width 173 height 36
click at [943, 146] on input "13" at bounding box center [949, 152] width 12 height 12
radio input "true"
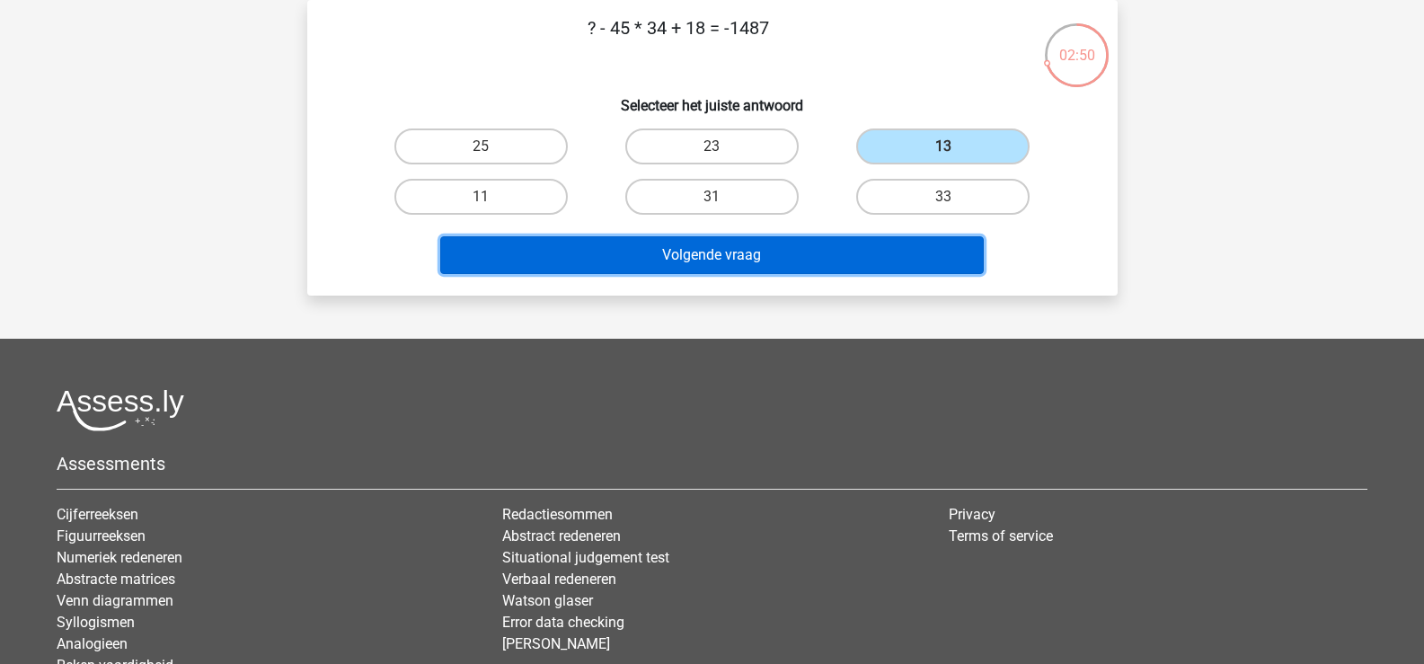
click at [869, 253] on button "Volgende vraag" at bounding box center [711, 255] width 543 height 38
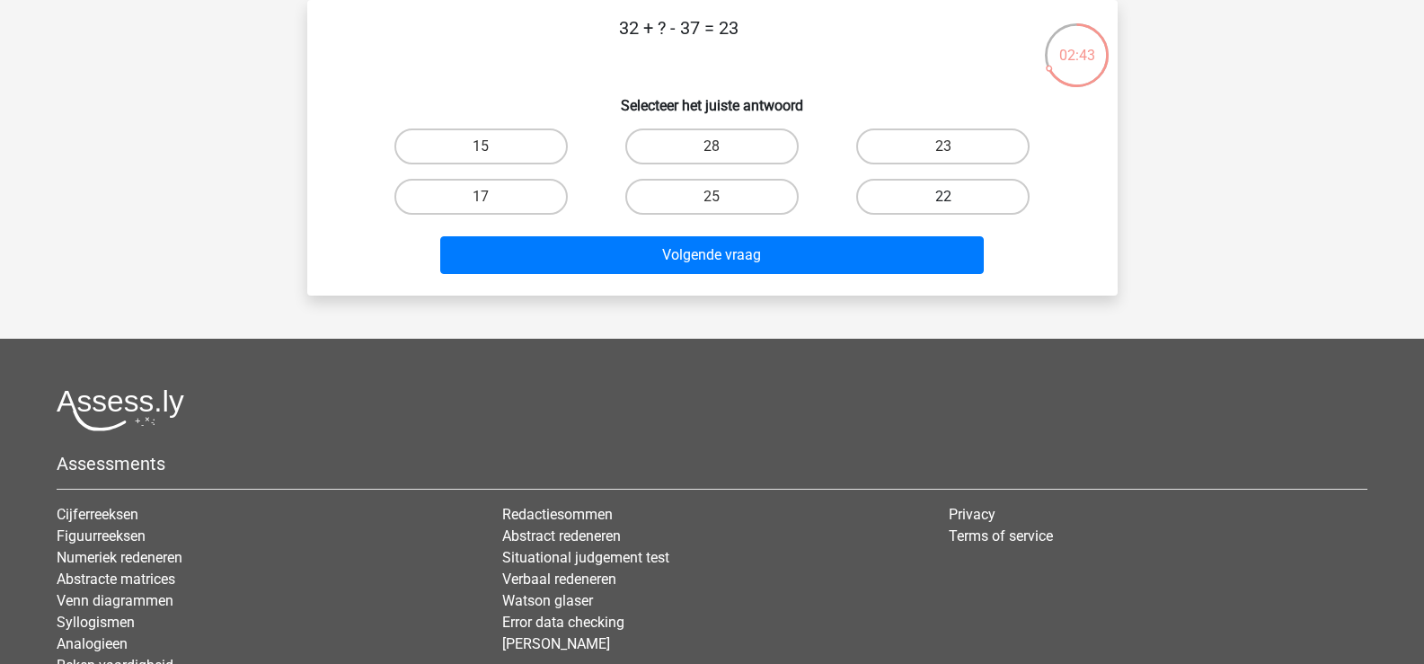
click at [907, 196] on label "22" at bounding box center [942, 197] width 173 height 36
click at [943, 197] on input "22" at bounding box center [949, 203] width 12 height 12
radio input "true"
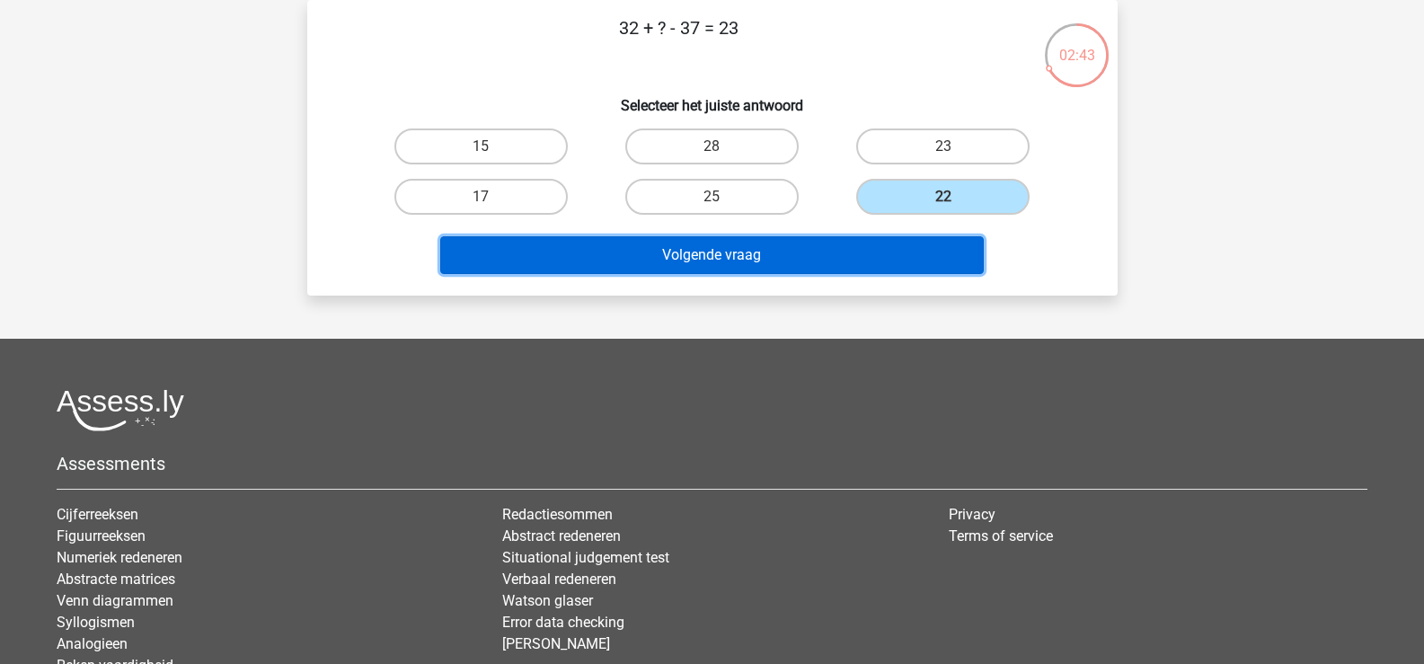
click at [788, 258] on button "Volgende vraag" at bounding box center [711, 255] width 543 height 38
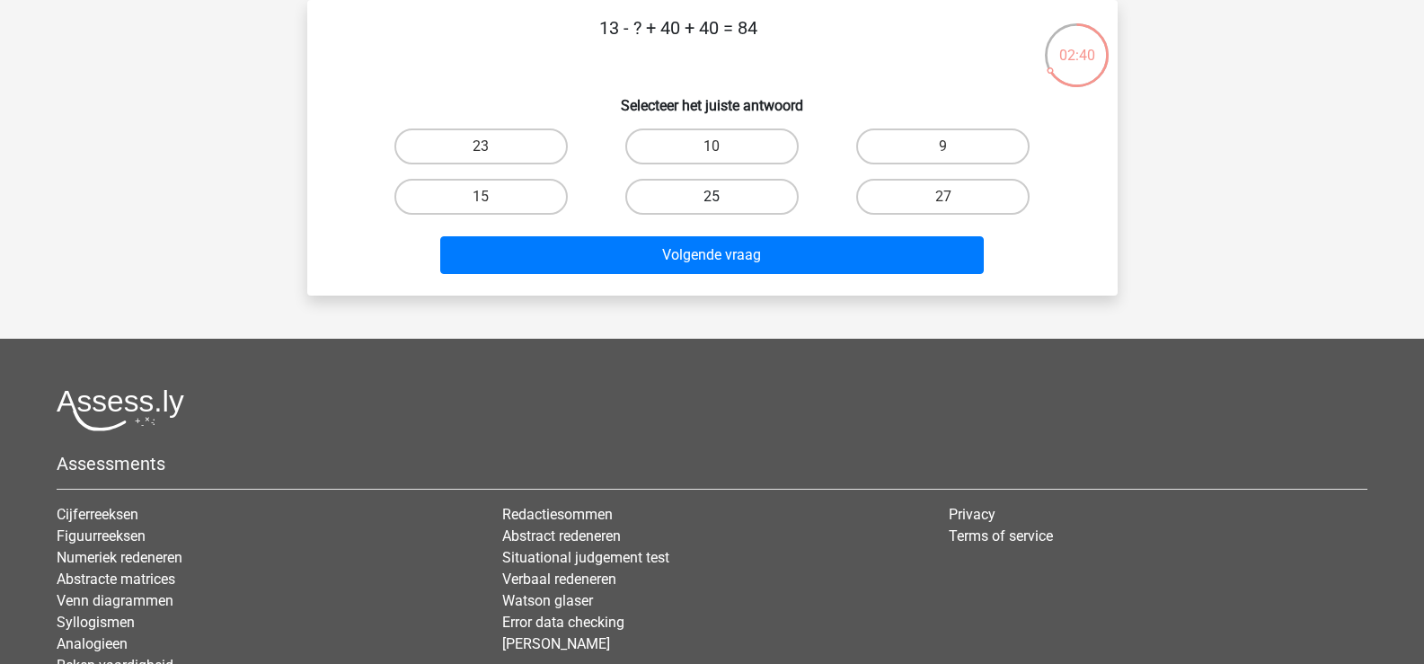
click at [705, 188] on label "25" at bounding box center [711, 197] width 173 height 36
click at [711, 197] on input "25" at bounding box center [717, 203] width 12 height 12
radio input "true"
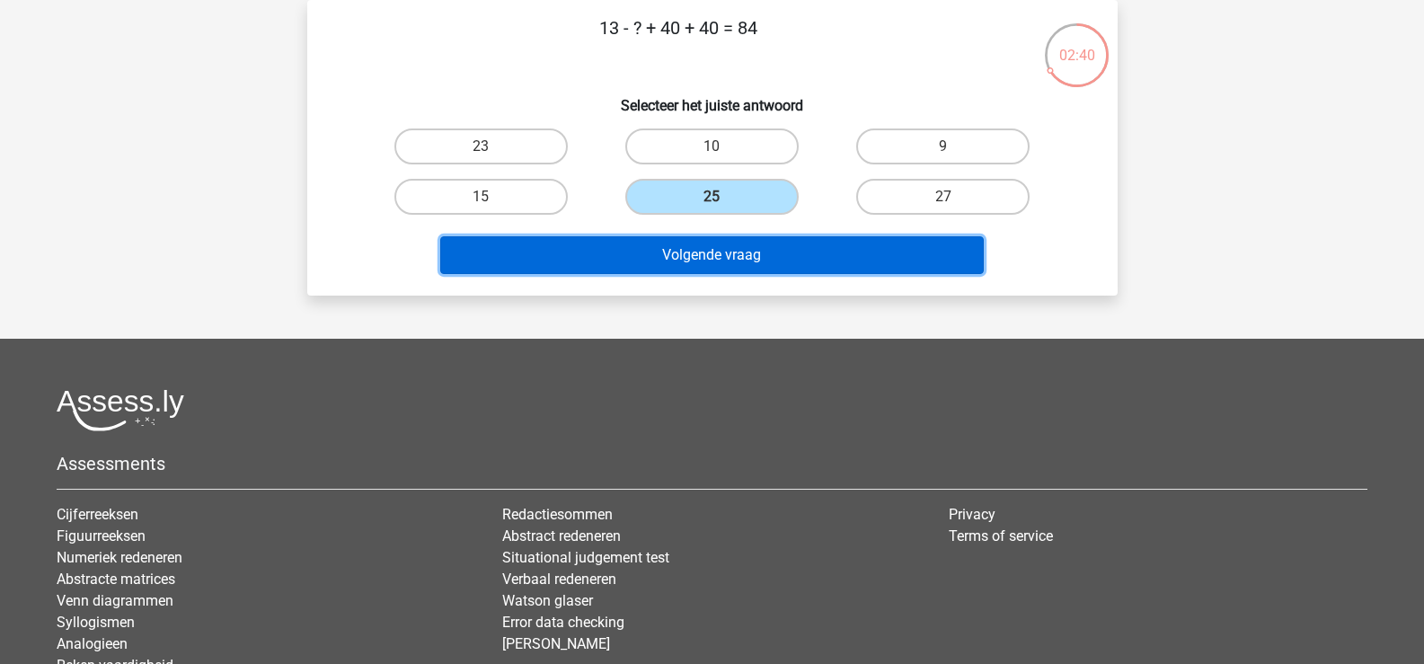
click at [688, 264] on button "Volgende vraag" at bounding box center [711, 255] width 543 height 38
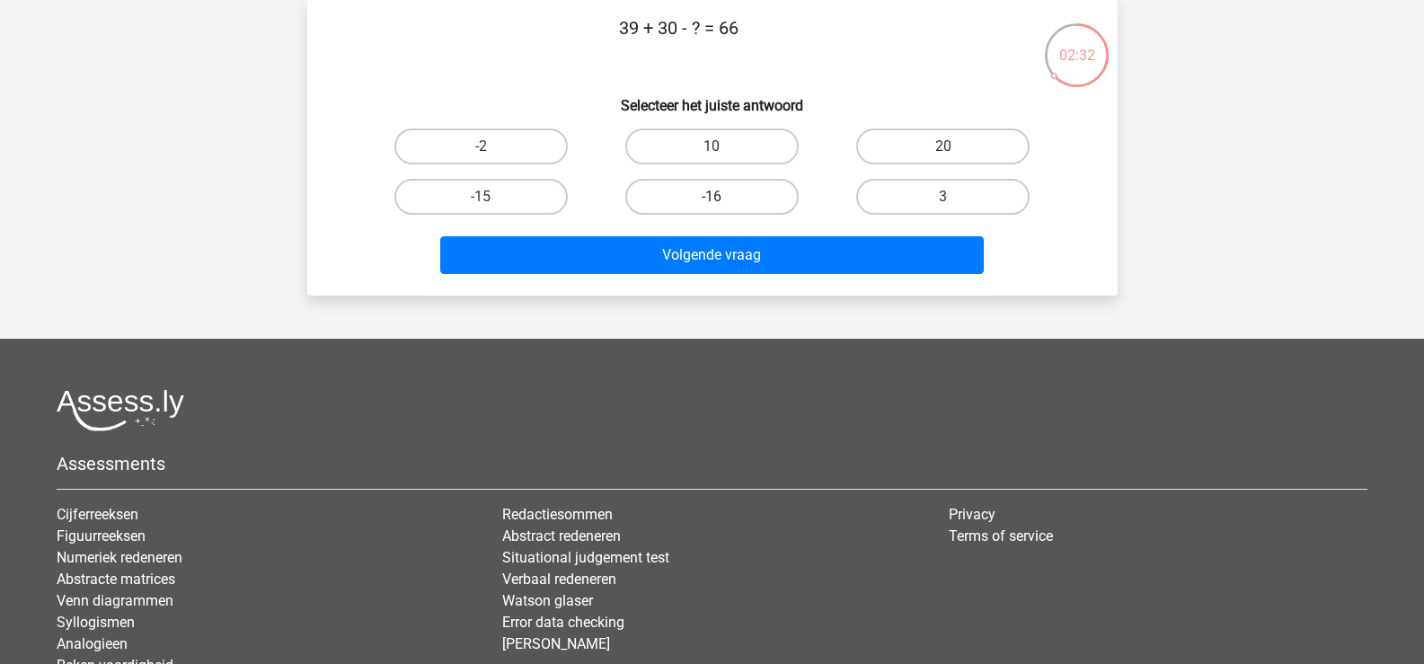
click at [671, 194] on label "-16" at bounding box center [711, 197] width 173 height 36
click at [711, 197] on input "-16" at bounding box center [717, 203] width 12 height 12
radio input "true"
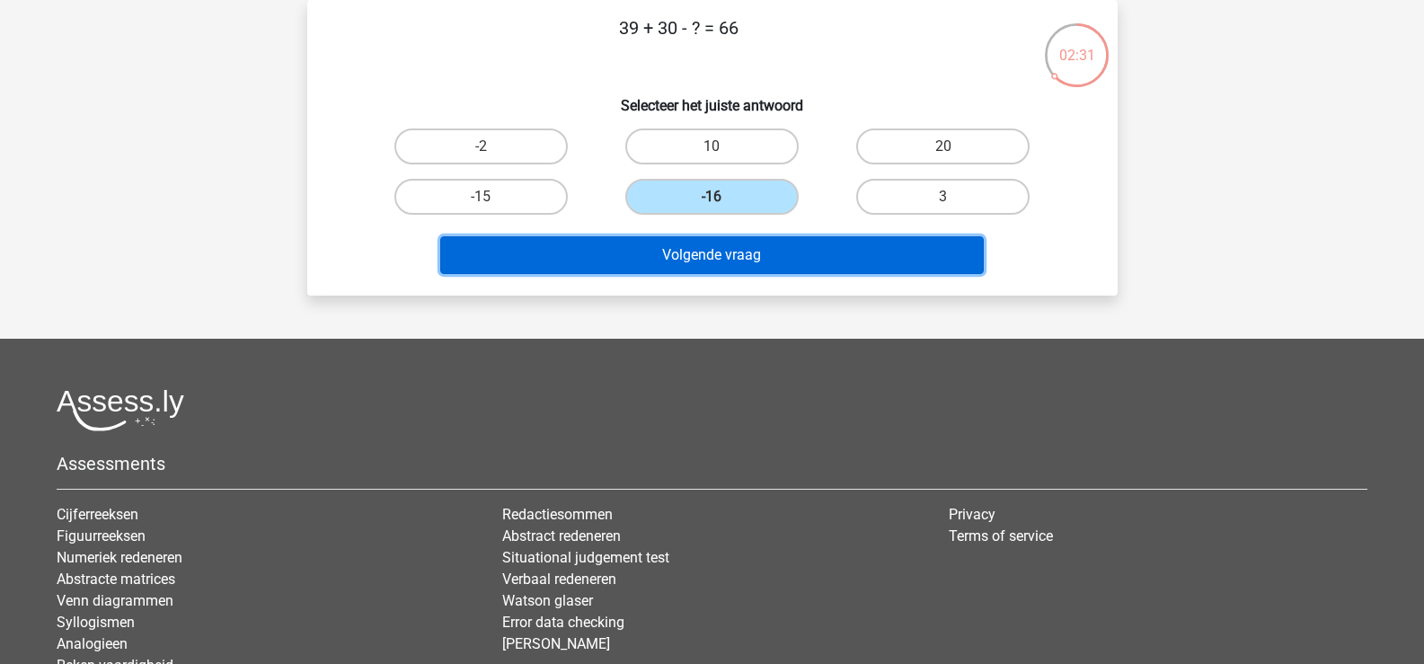
click at [666, 254] on button "Volgende vraag" at bounding box center [711, 255] width 543 height 38
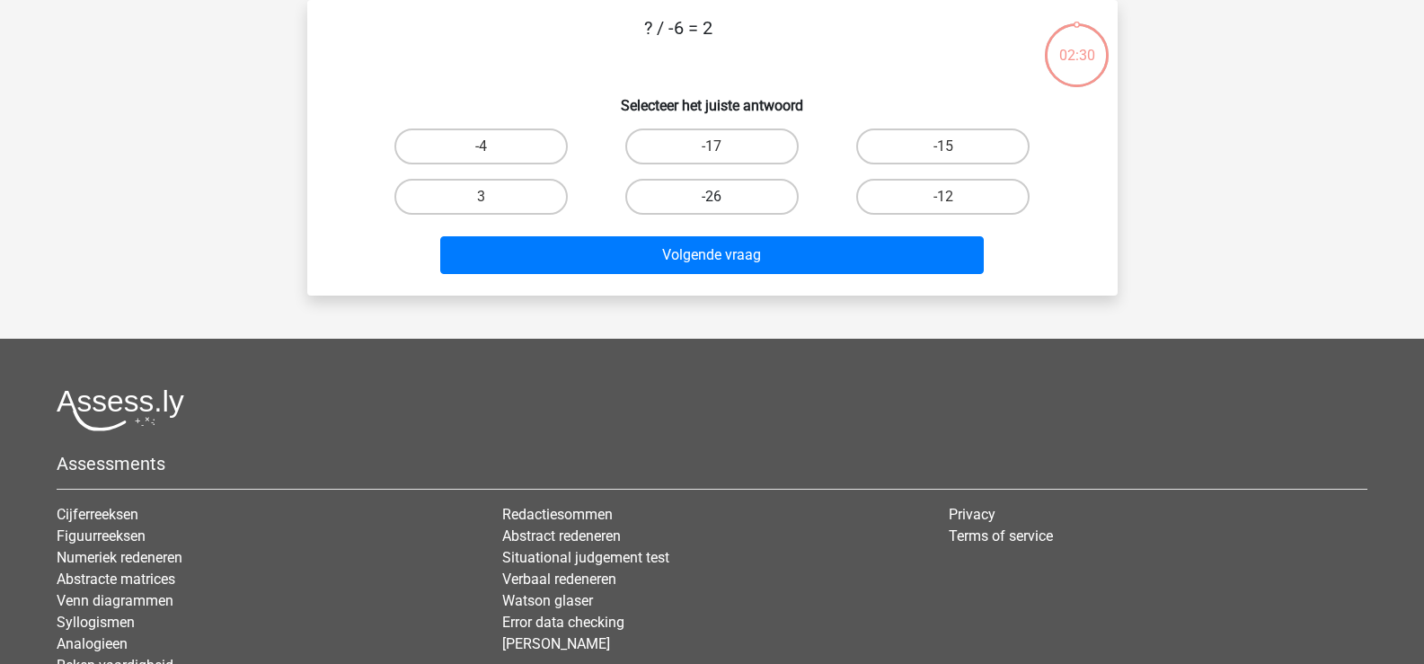
click at [665, 198] on label "-26" at bounding box center [711, 197] width 173 height 36
click at [711, 198] on input "-26" at bounding box center [717, 203] width 12 height 12
radio input "true"
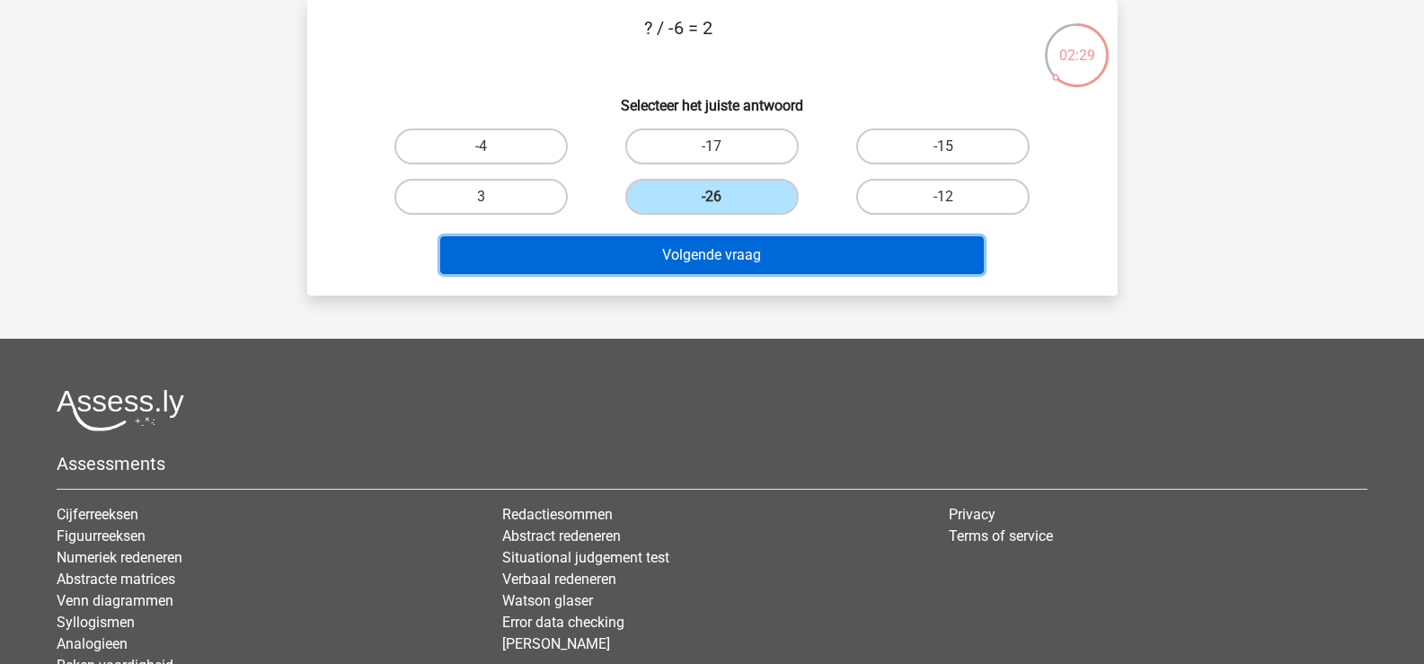
click at [663, 249] on button "Volgende vraag" at bounding box center [711, 255] width 543 height 38
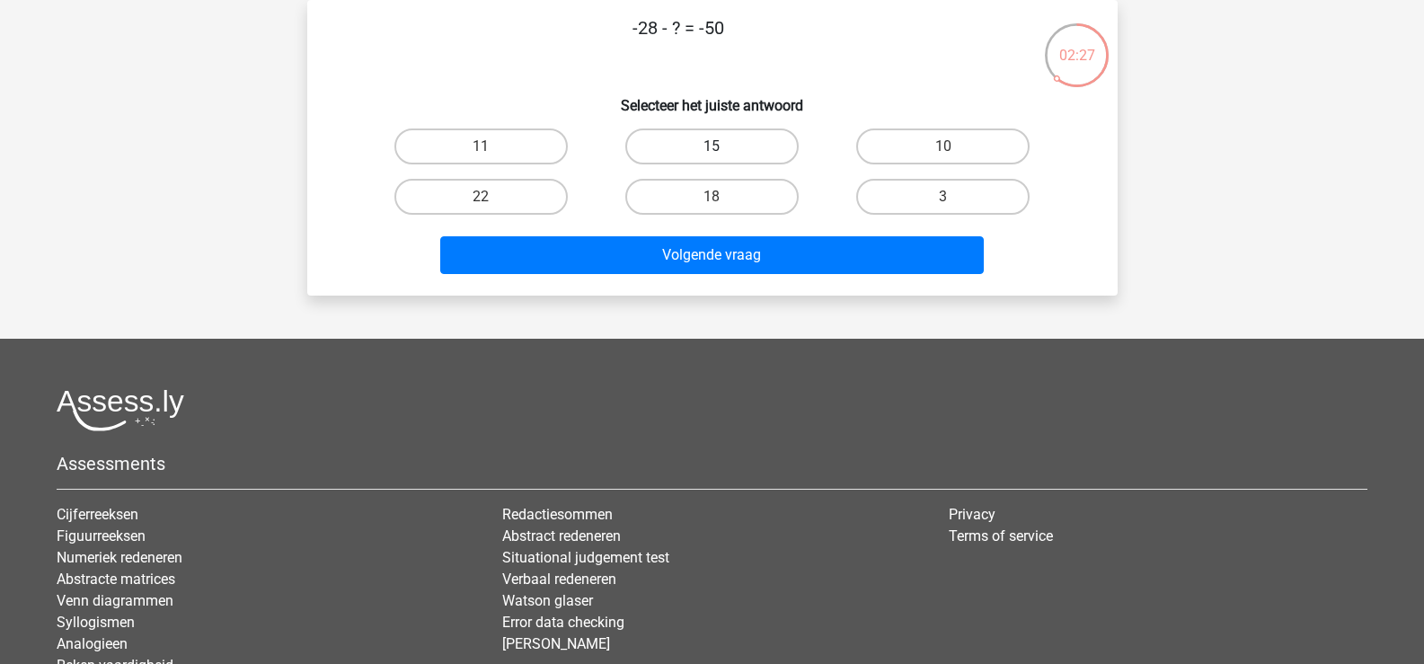
click at [653, 138] on label "15" at bounding box center [711, 146] width 173 height 36
click at [711, 146] on input "15" at bounding box center [717, 152] width 12 height 12
radio input "true"
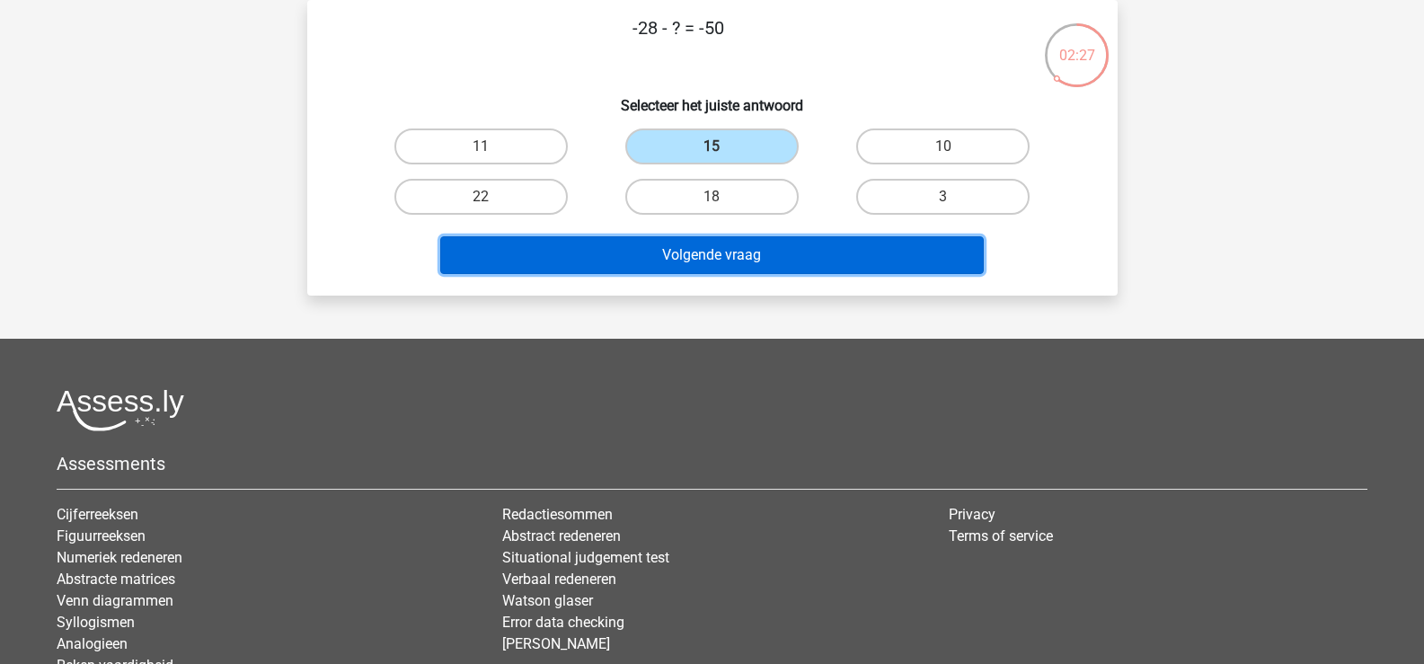
click at [653, 249] on button "Volgende vraag" at bounding box center [711, 255] width 543 height 38
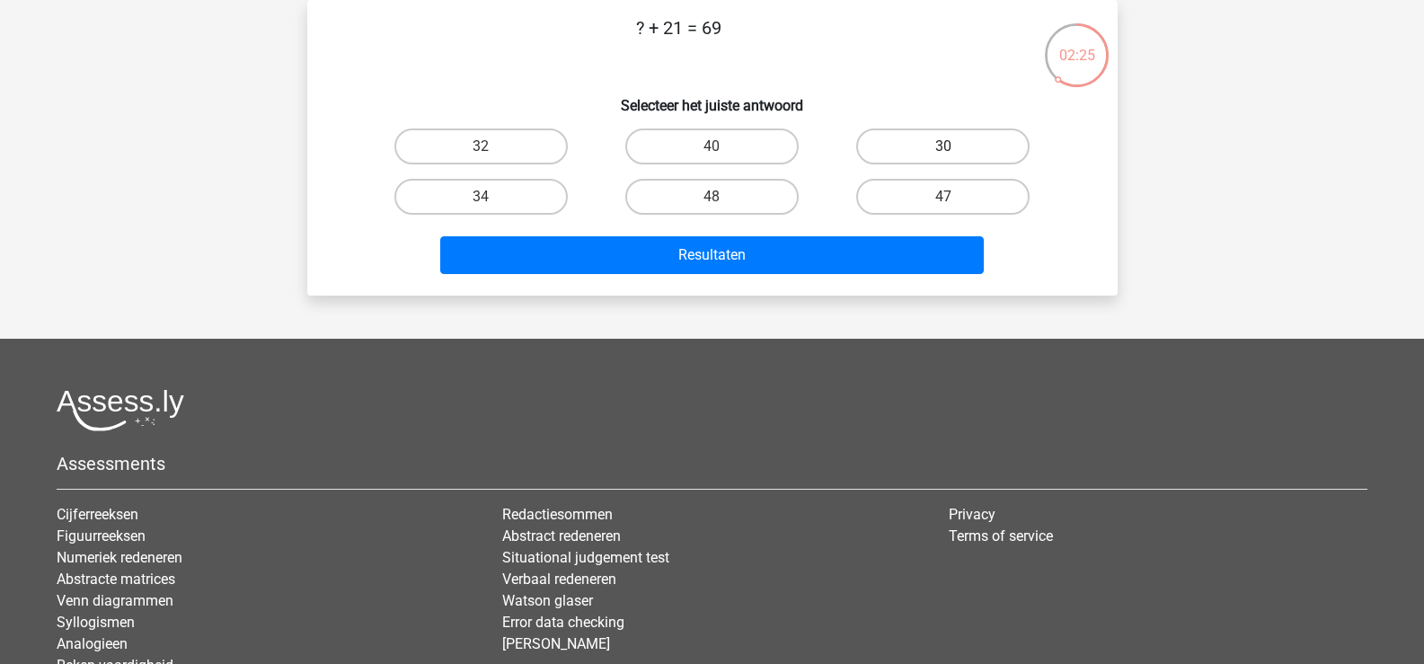
click at [867, 147] on label "30" at bounding box center [942, 146] width 173 height 36
click at [943, 147] on input "30" at bounding box center [949, 152] width 12 height 12
radio input "true"
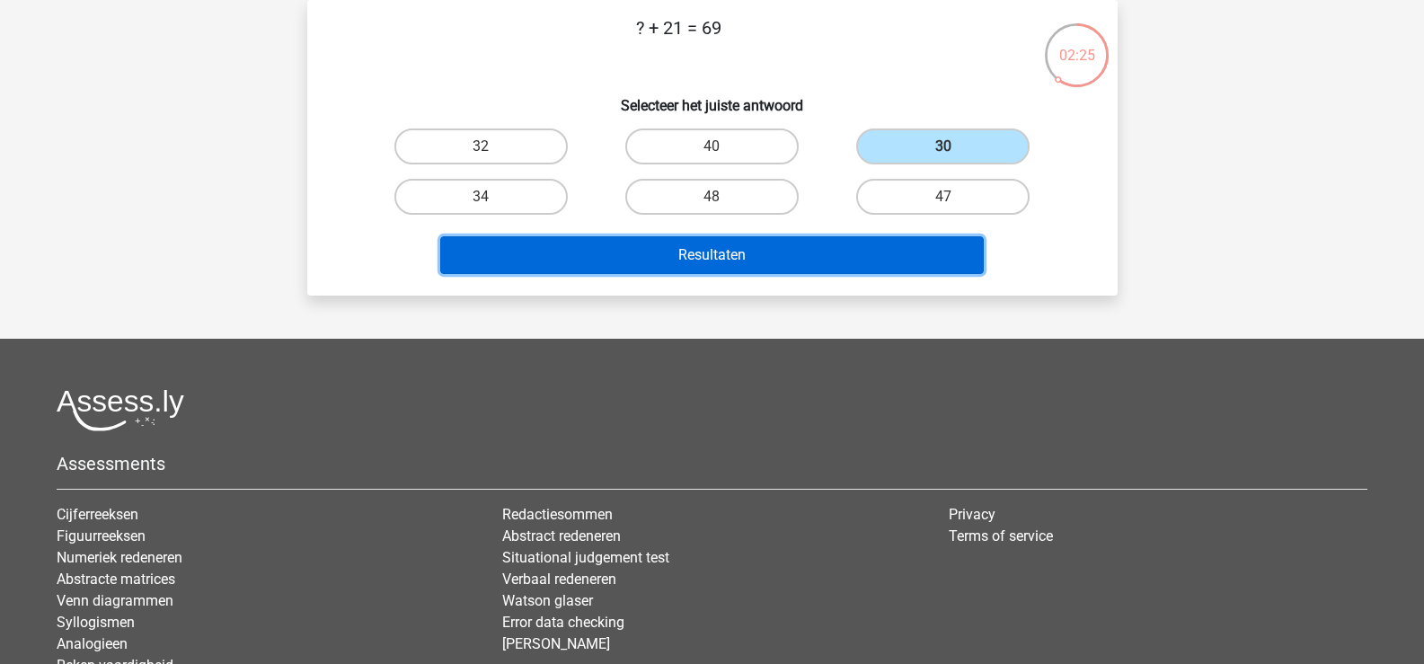
click at [854, 249] on button "Resultaten" at bounding box center [711, 255] width 543 height 38
